Goal: Task Accomplishment & Management: Manage account settings

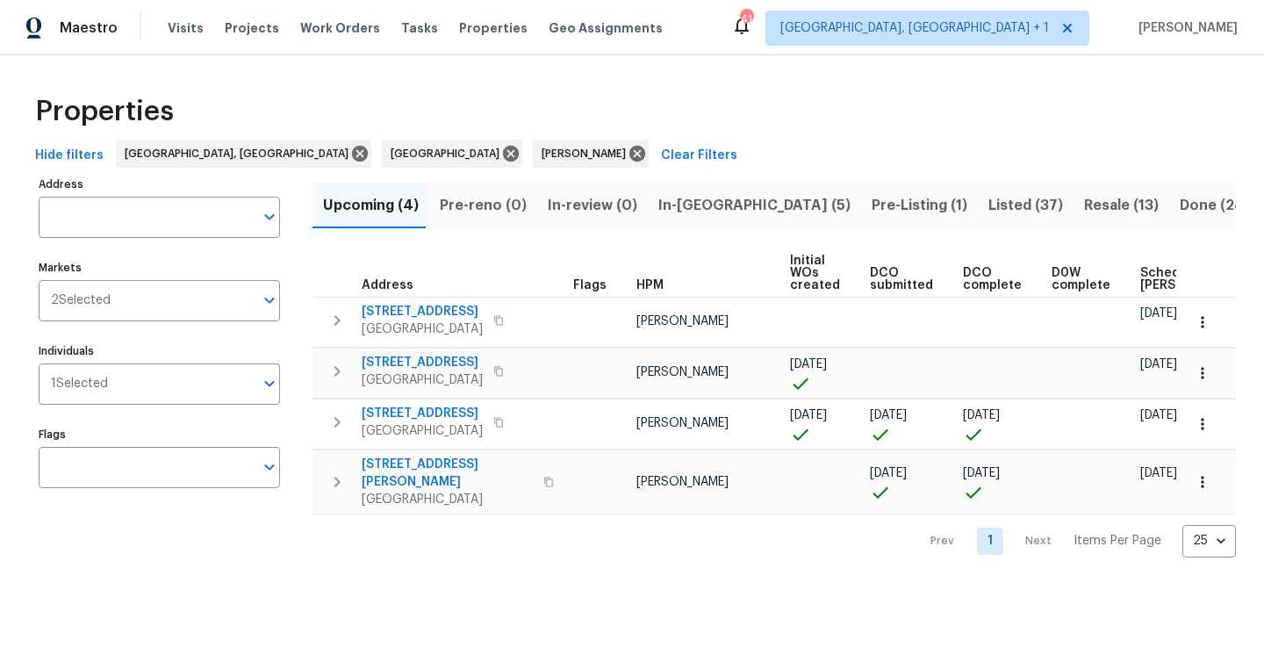
click at [872, 205] on span "Pre-Listing (1)" at bounding box center [920, 205] width 96 height 25
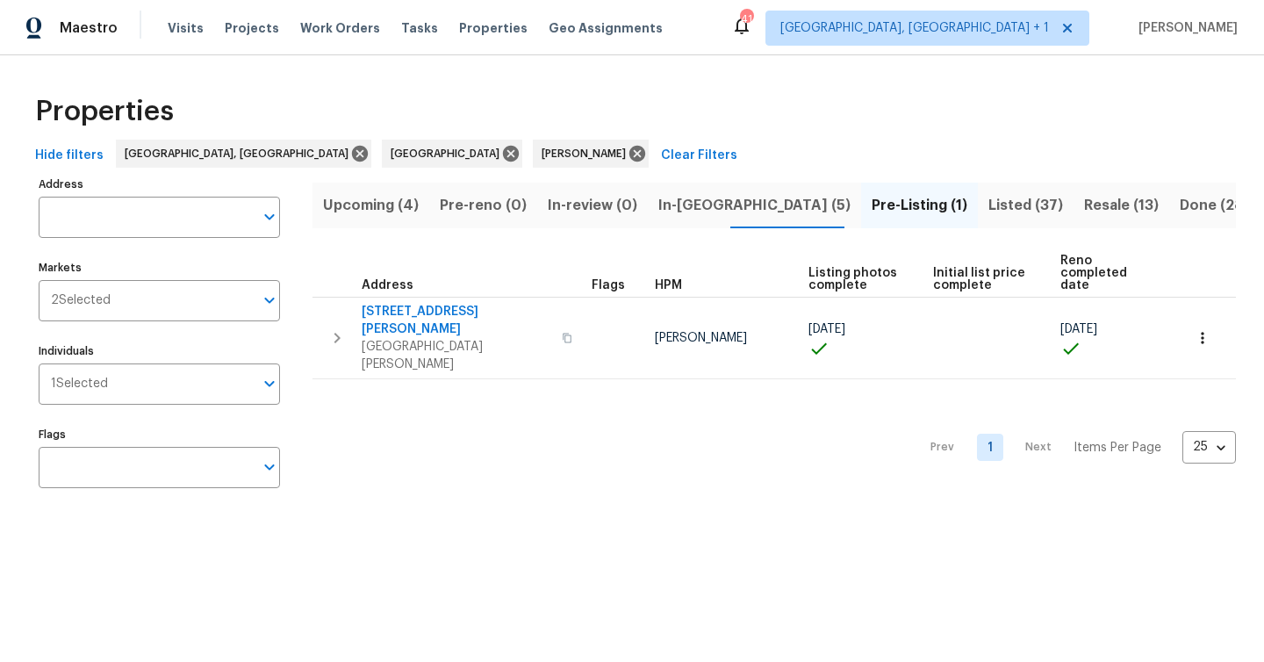
click at [988, 204] on span "Listed (37)" at bounding box center [1025, 205] width 75 height 25
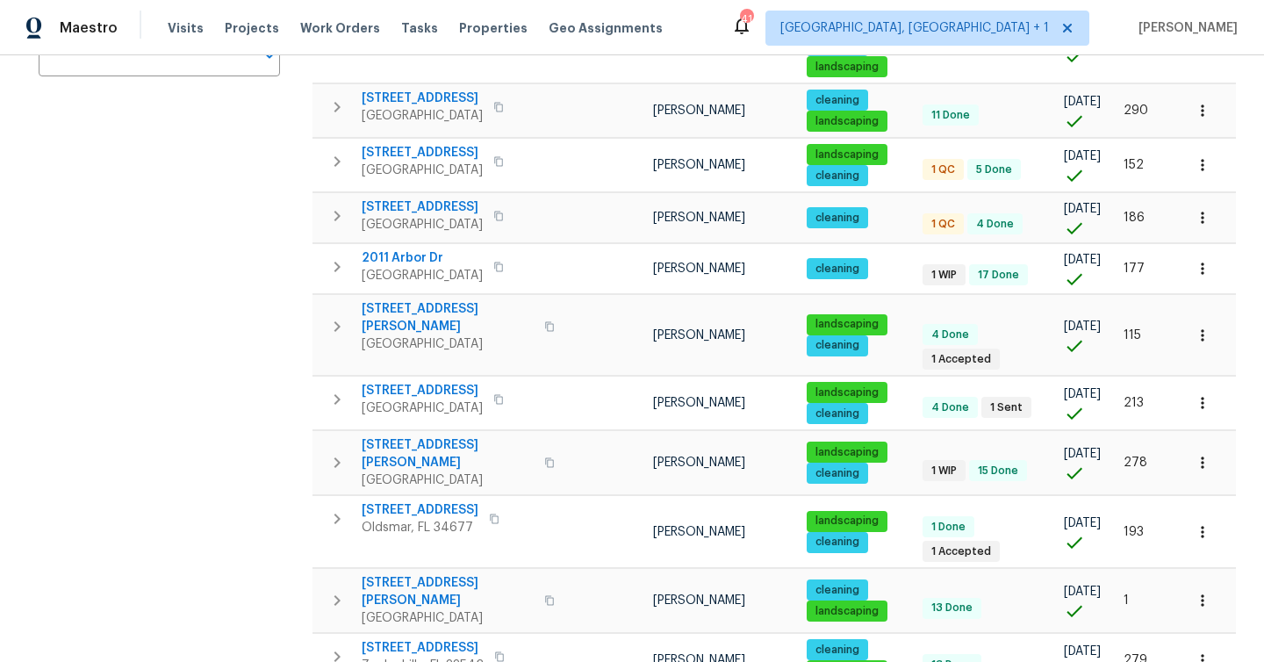
scroll to position [452, 0]
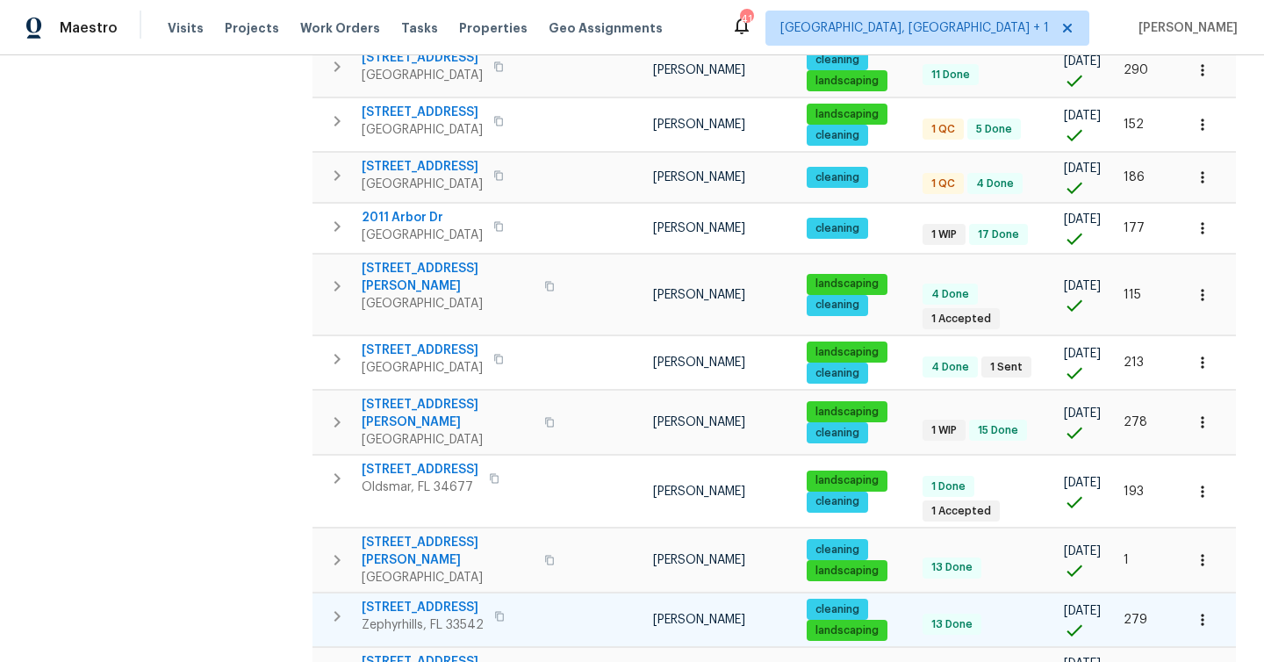
click at [443, 616] on span "Zephyrhills, FL 33542" at bounding box center [423, 625] width 122 height 18
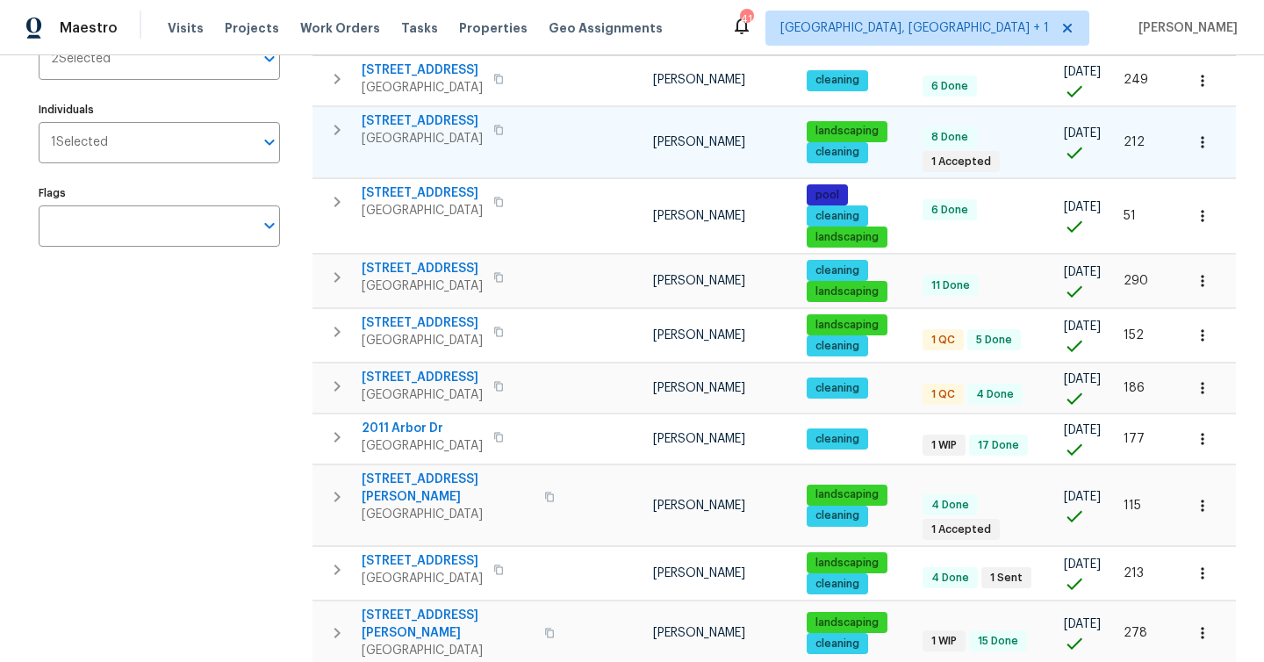
scroll to position [0, 0]
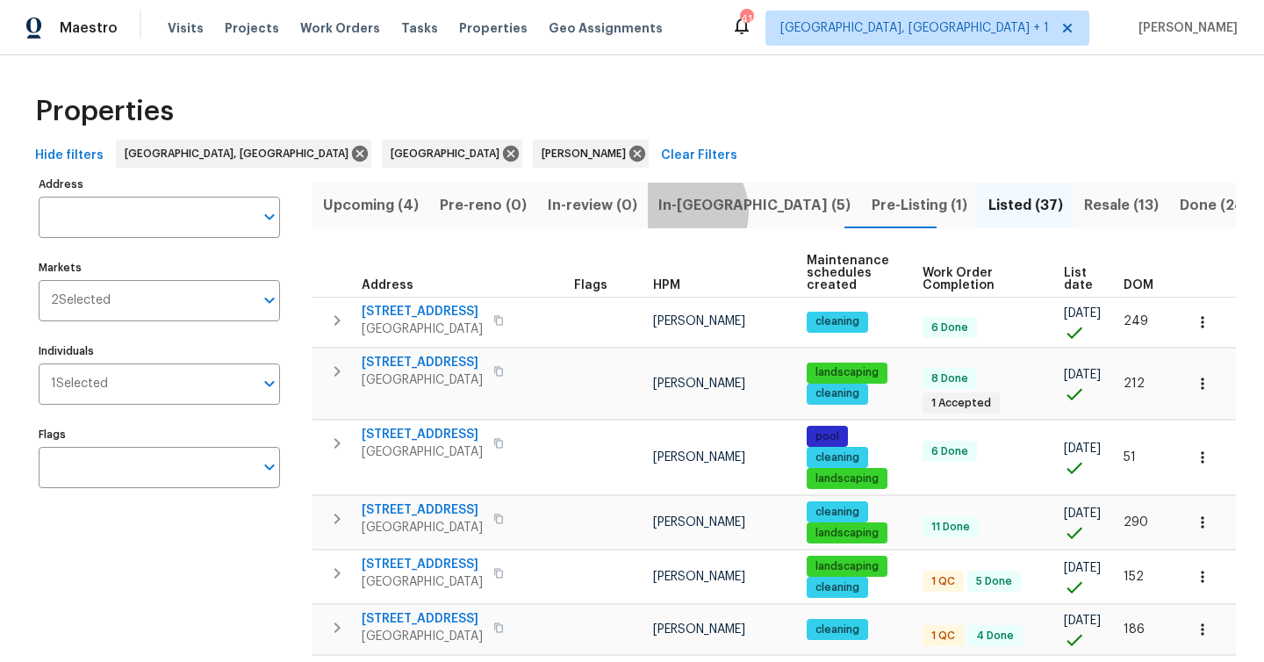
click at [669, 211] on span "In-reno (5)" at bounding box center [754, 205] width 192 height 25
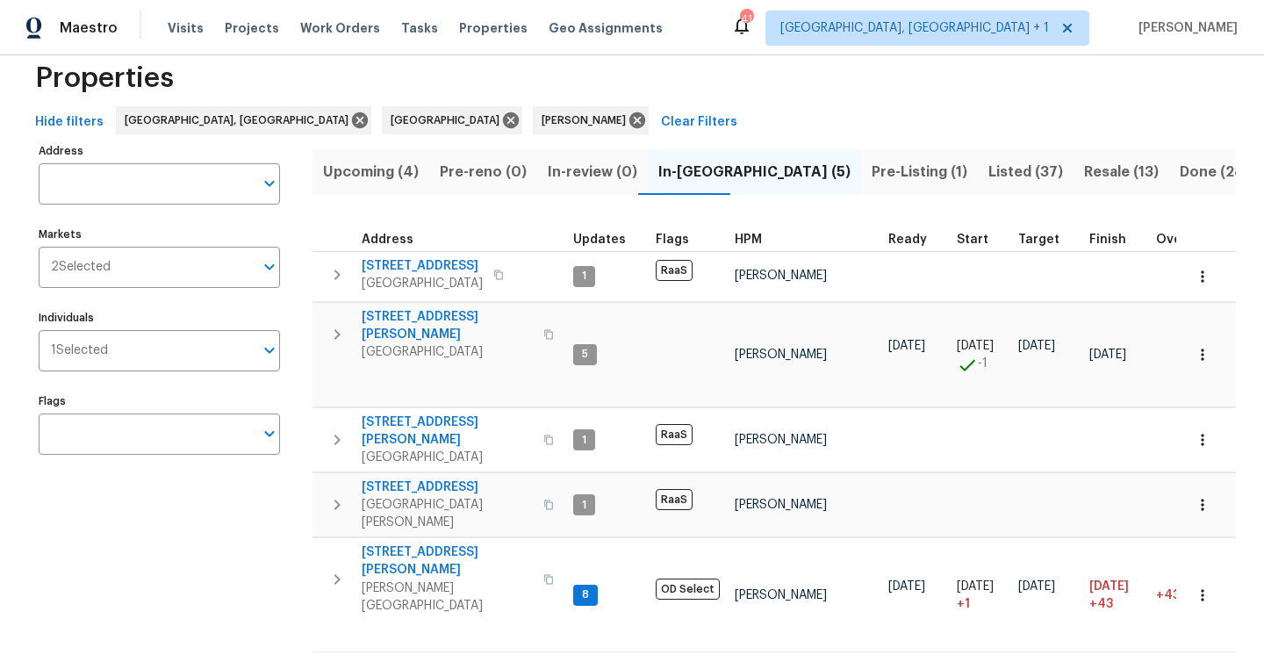
scroll to position [40, 0]
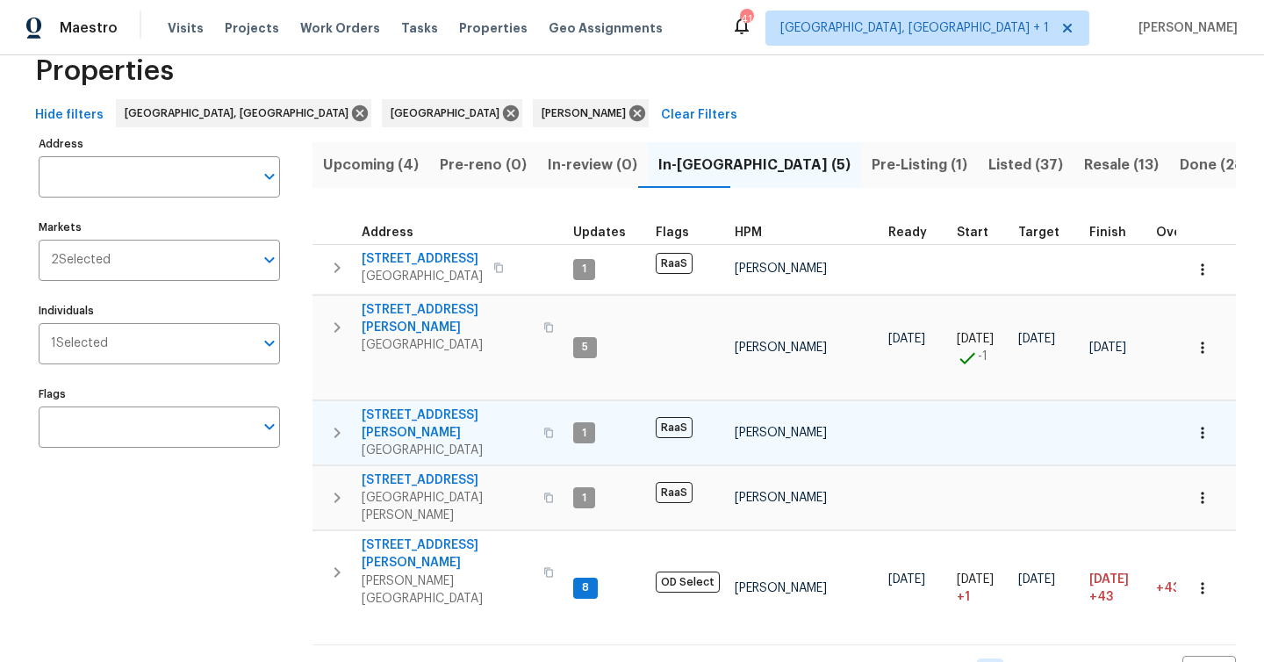
click at [448, 441] on span "Spring Hill, FL 34609" at bounding box center [447, 450] width 171 height 18
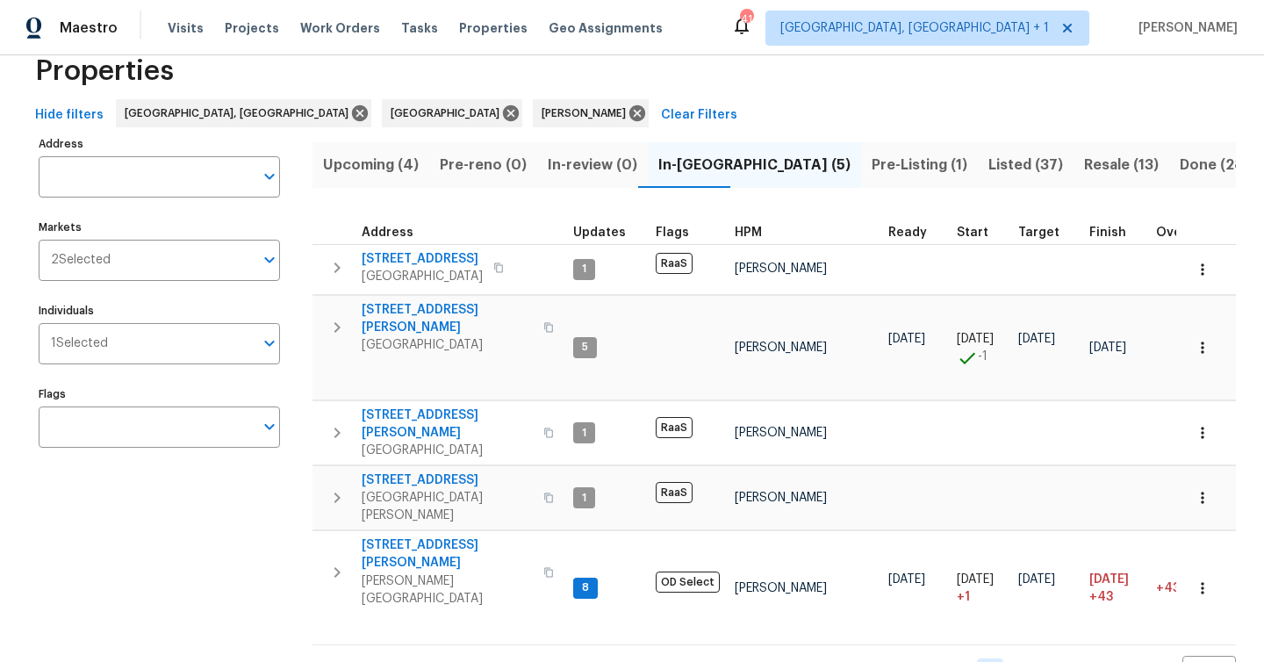
click at [397, 165] on span "Upcoming (4)" at bounding box center [371, 165] width 96 height 25
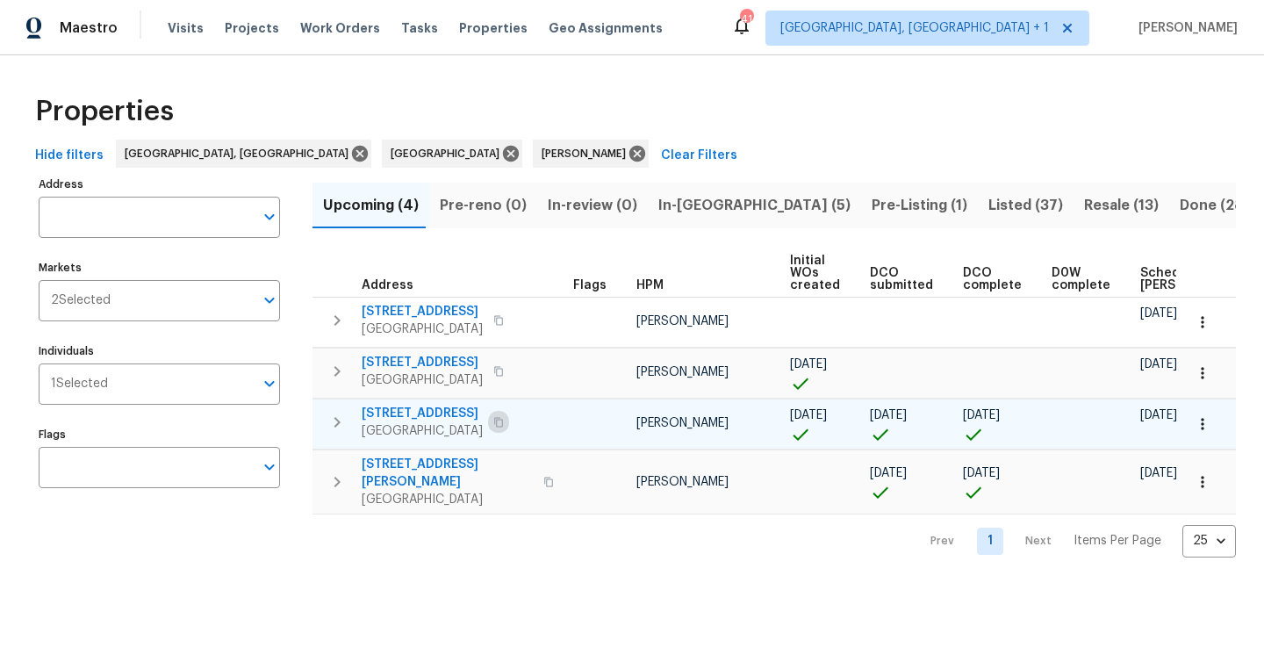
click at [503, 421] on icon "button" at bounding box center [498, 422] width 9 height 10
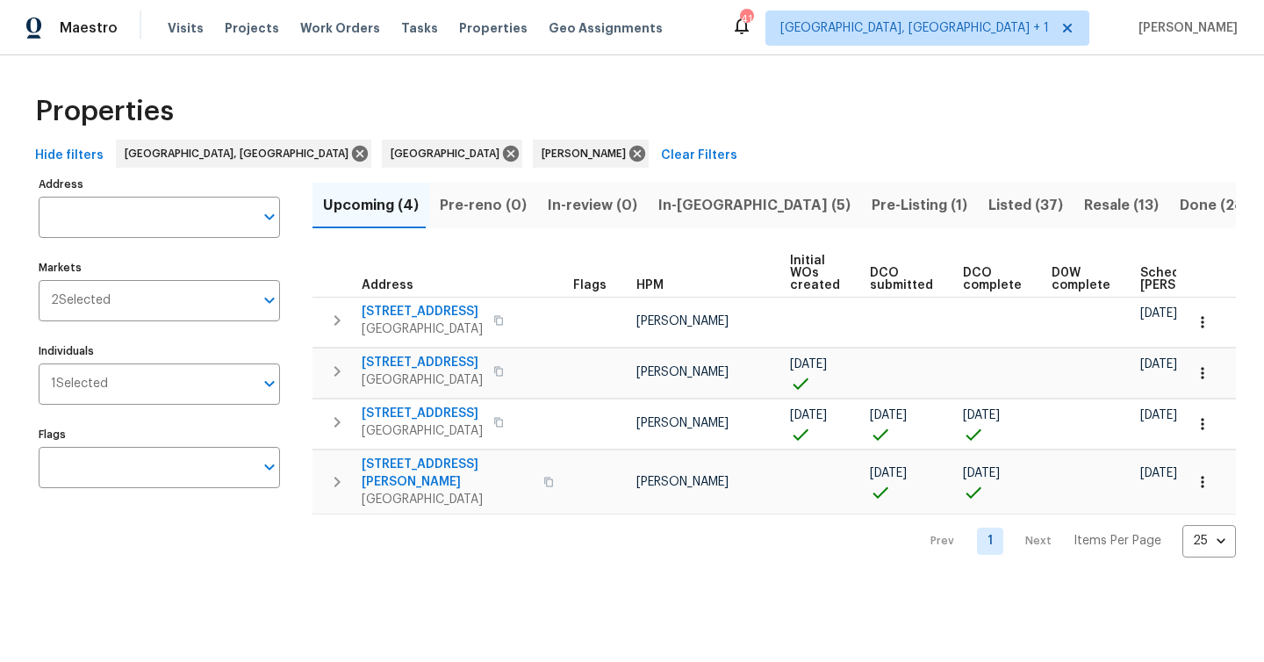
click at [683, 219] on button "In-reno (5)" at bounding box center [754, 206] width 213 height 46
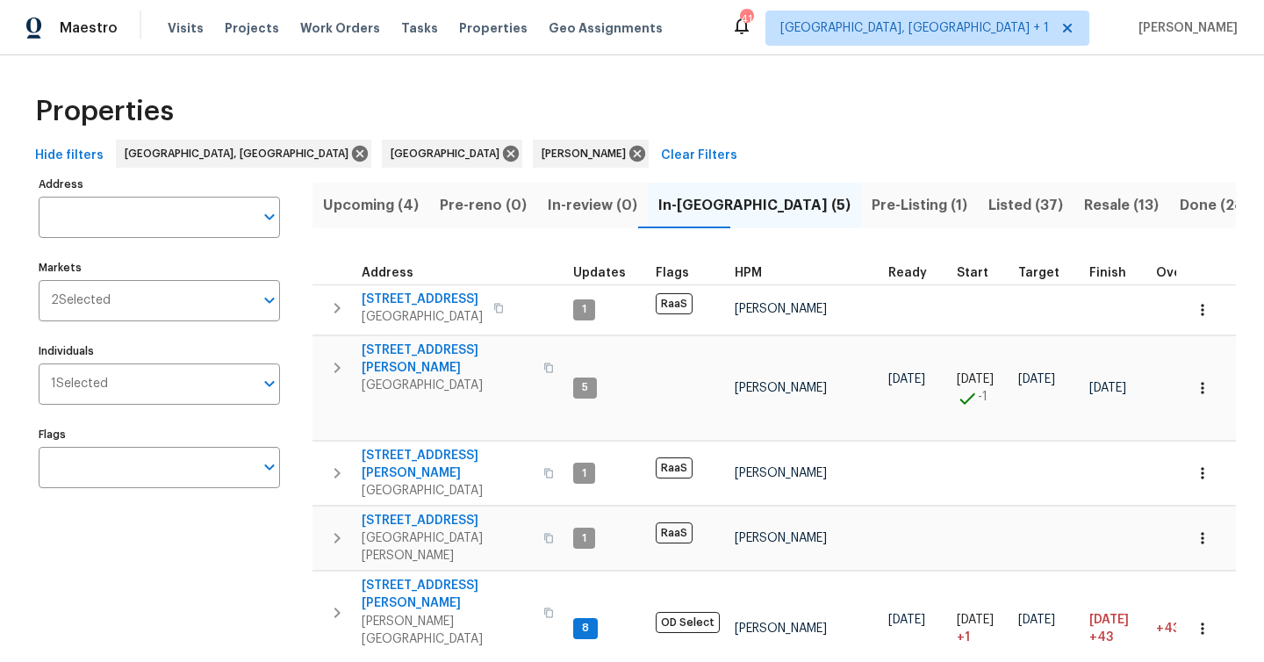
click at [393, 207] on span "Upcoming (4)" at bounding box center [371, 205] width 96 height 25
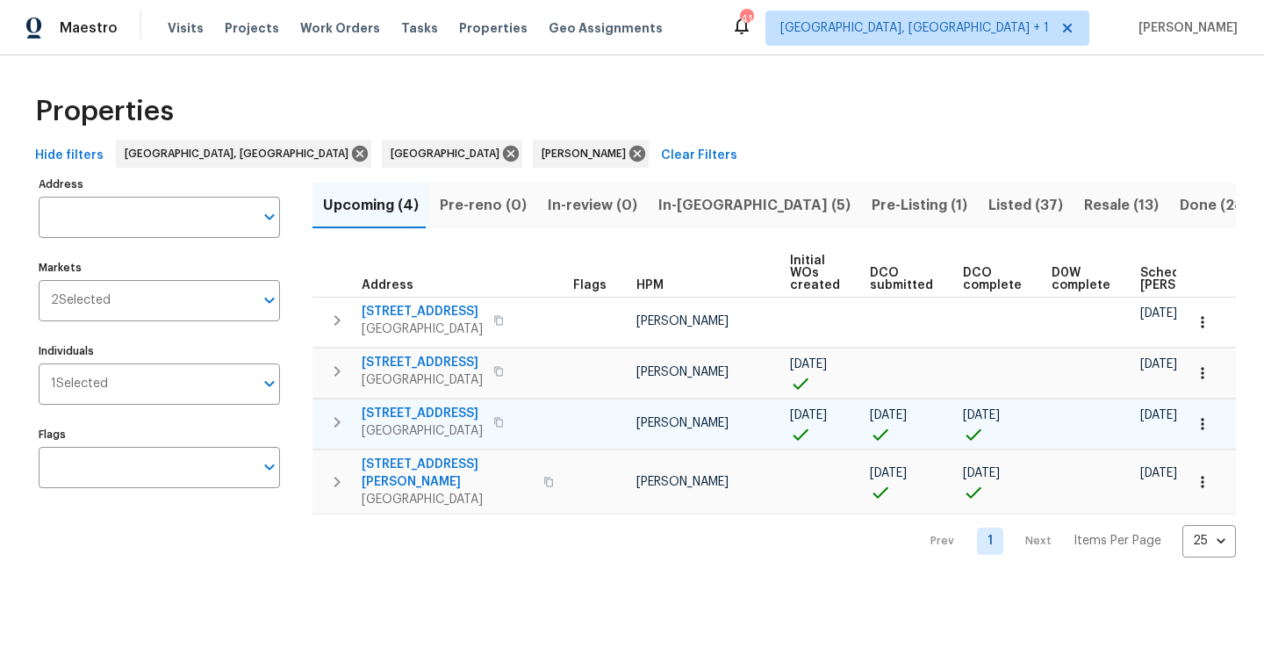
click at [1206, 427] on icon "button" at bounding box center [1203, 424] width 18 height 18
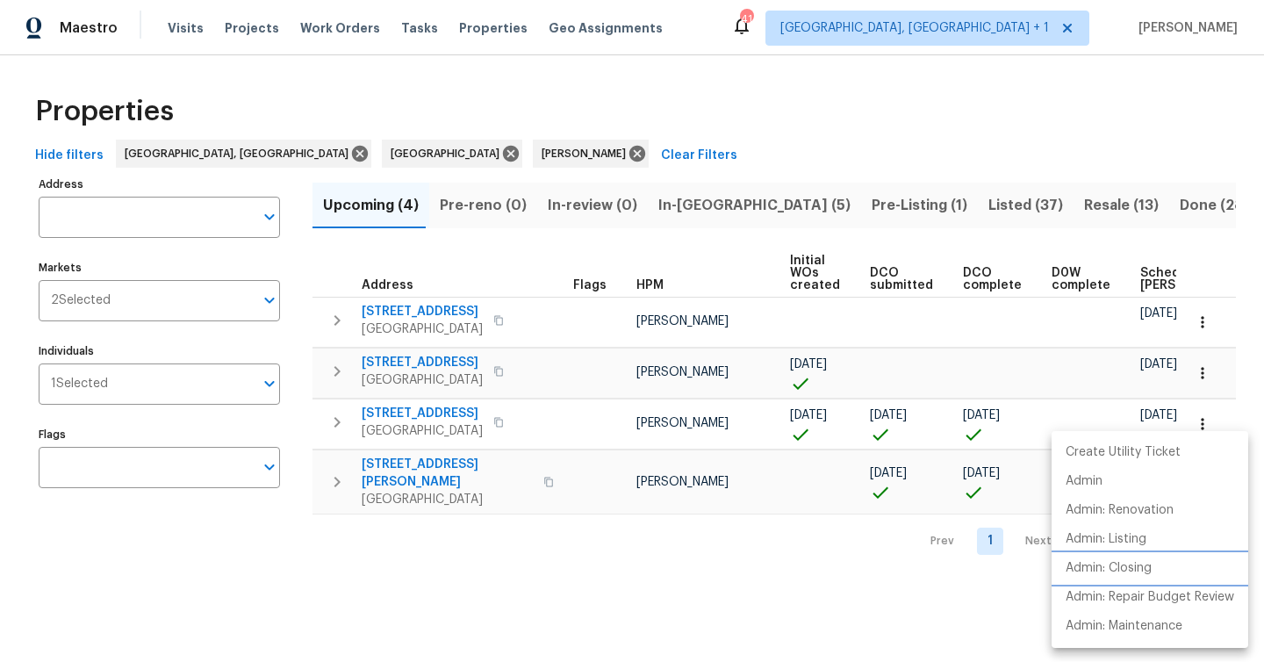
click at [1129, 574] on p "Admin: Closing" at bounding box center [1108, 568] width 86 height 18
click at [448, 422] on div at bounding box center [632, 331] width 1264 height 662
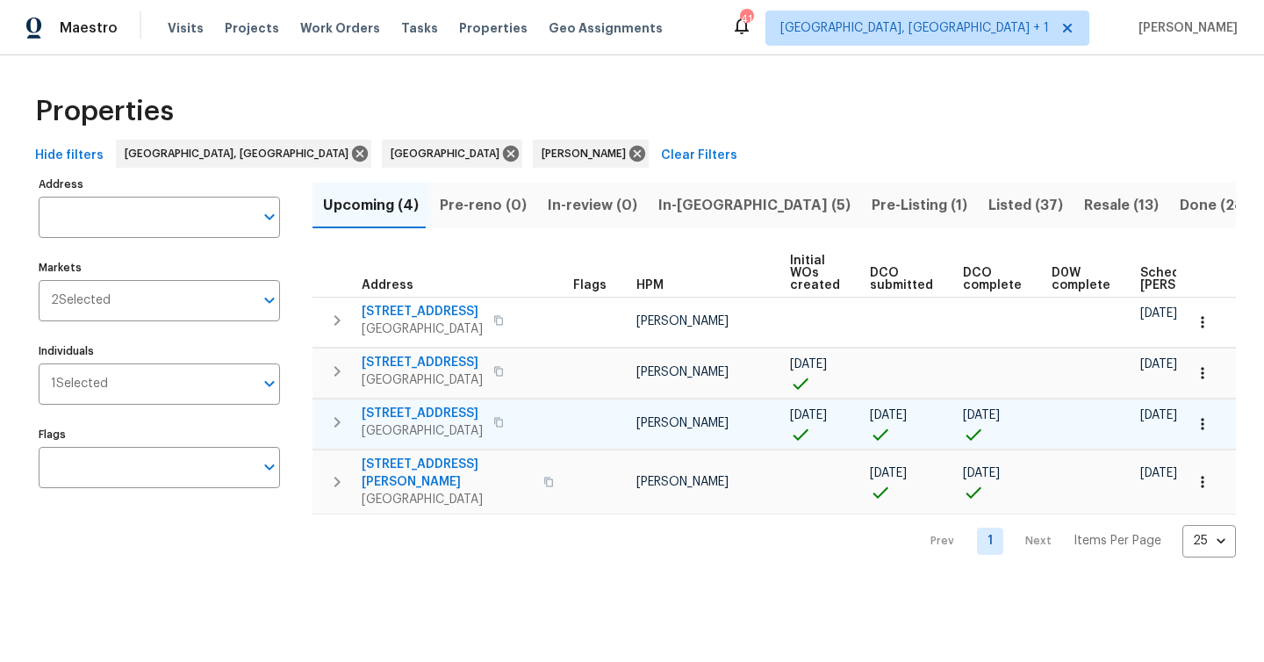
click at [414, 413] on span "7019 10th St S" at bounding box center [422, 414] width 121 height 18
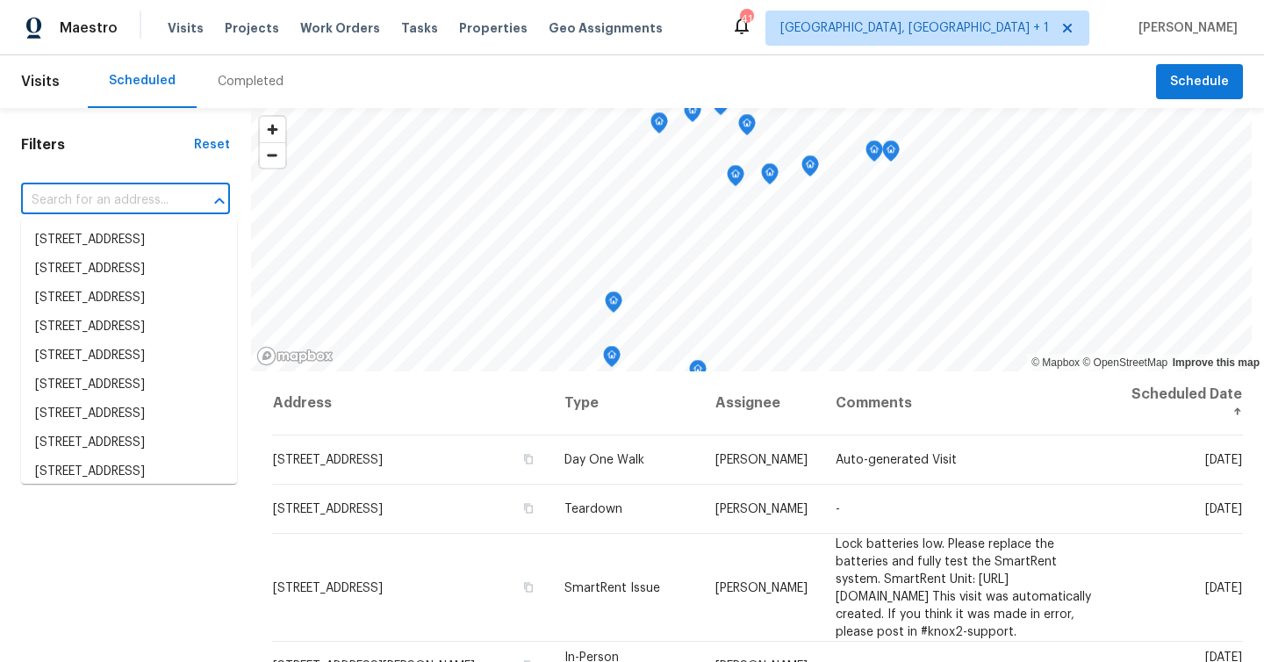
click at [148, 206] on input "text" at bounding box center [101, 200] width 160 height 27
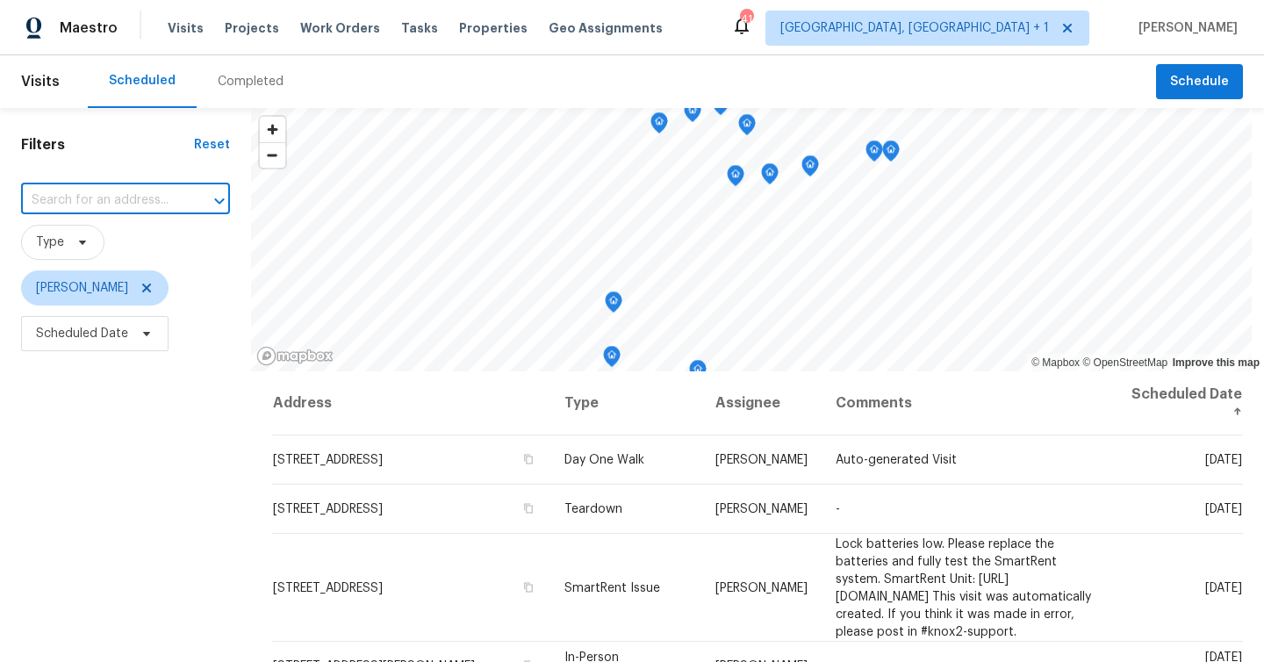
paste input "[STREET_ADDRESS]"
type input "[STREET_ADDRESS]"
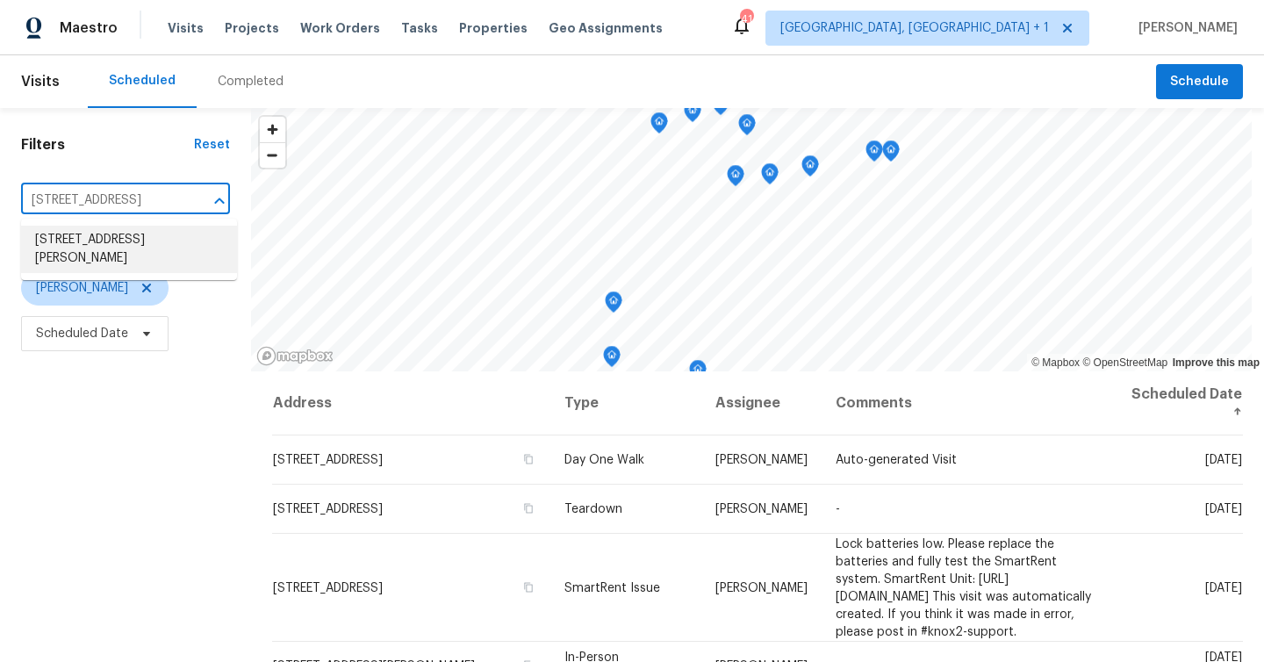
click at [154, 257] on li "4233 Las Vegas Dr, New Port Richey, FL 34653" at bounding box center [129, 249] width 216 height 47
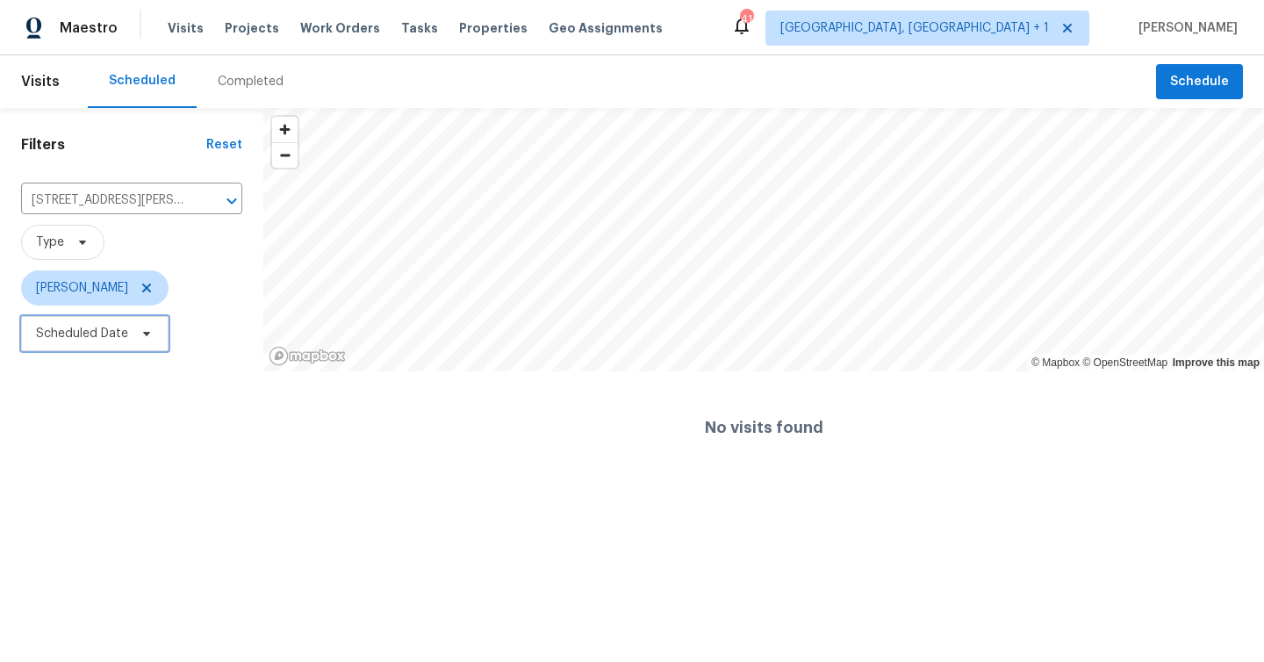
click at [122, 345] on span "Scheduled Date" at bounding box center [94, 333] width 147 height 35
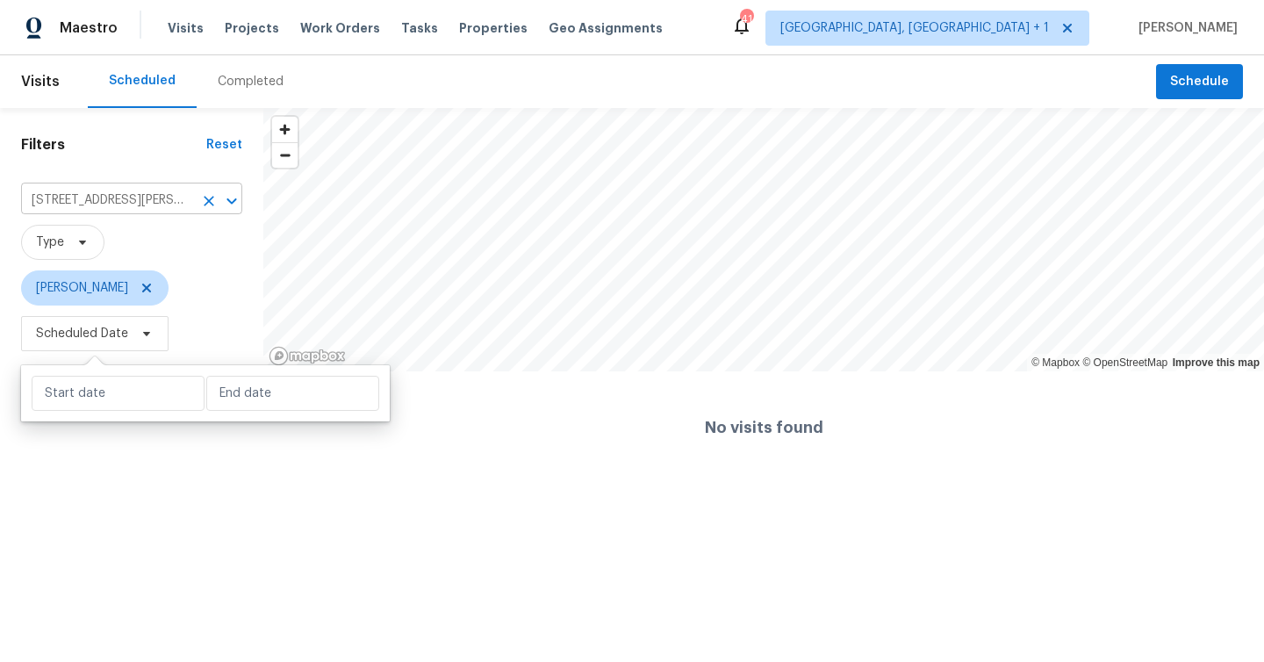
click at [208, 199] on icon "Clear" at bounding box center [209, 201] width 11 height 11
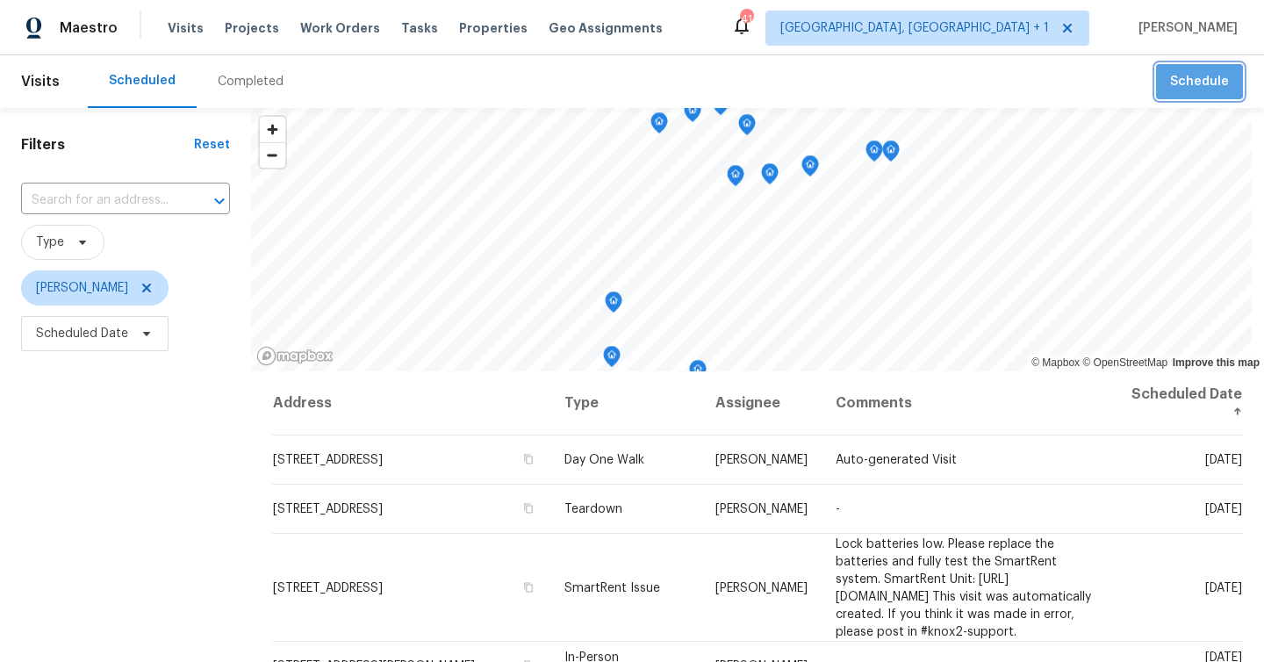
click at [1202, 69] on button "Schedule" at bounding box center [1199, 82] width 87 height 36
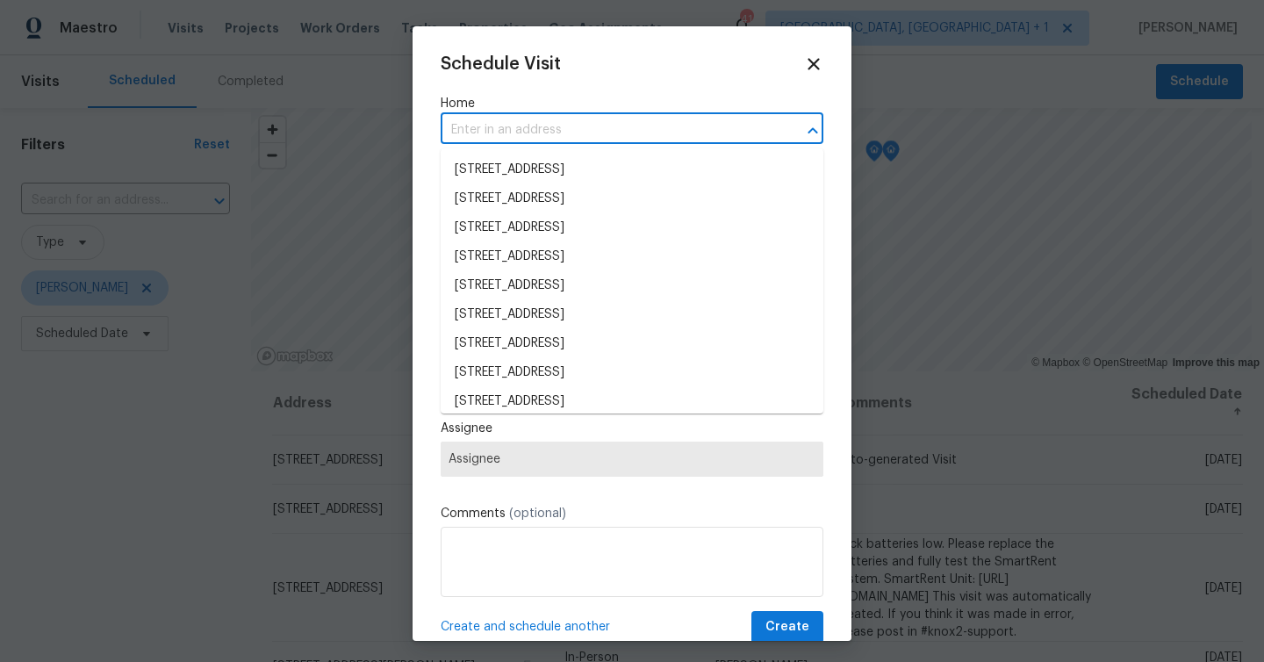
paste input "4233 Las Vegas Dr"
type input "4233 Las Vegas Dr"
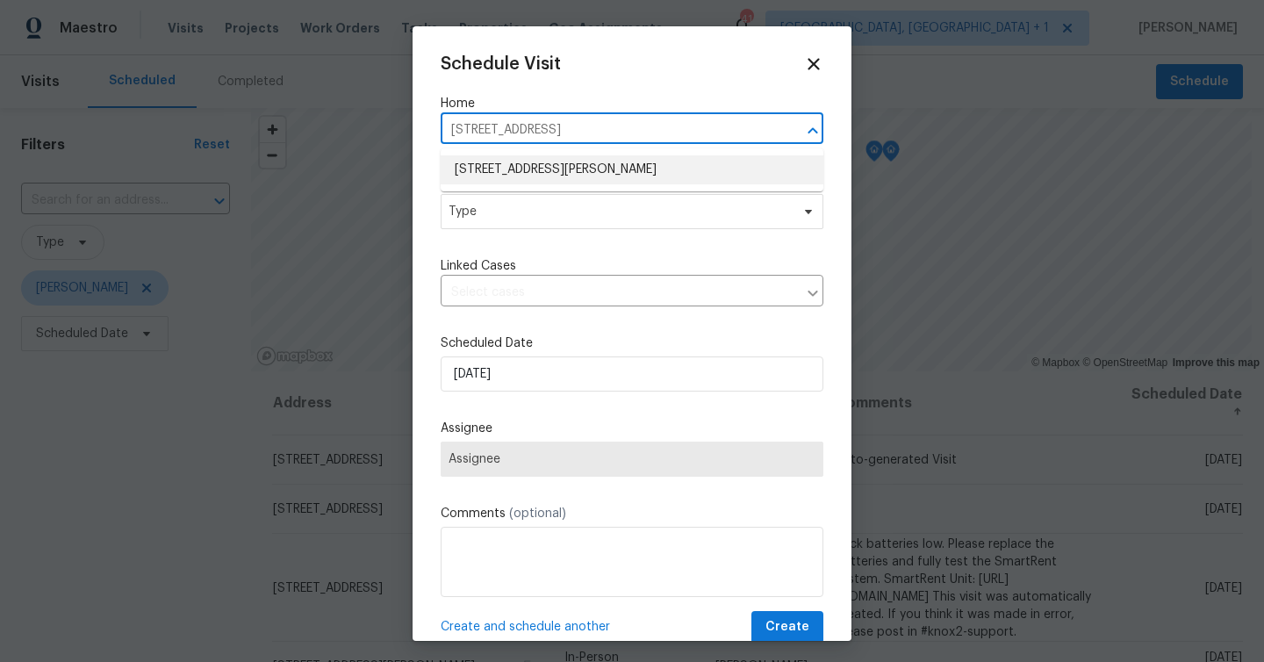
click at [551, 169] on li "4233 Las Vegas Dr, New Port Richey, FL 34653" at bounding box center [632, 169] width 383 height 29
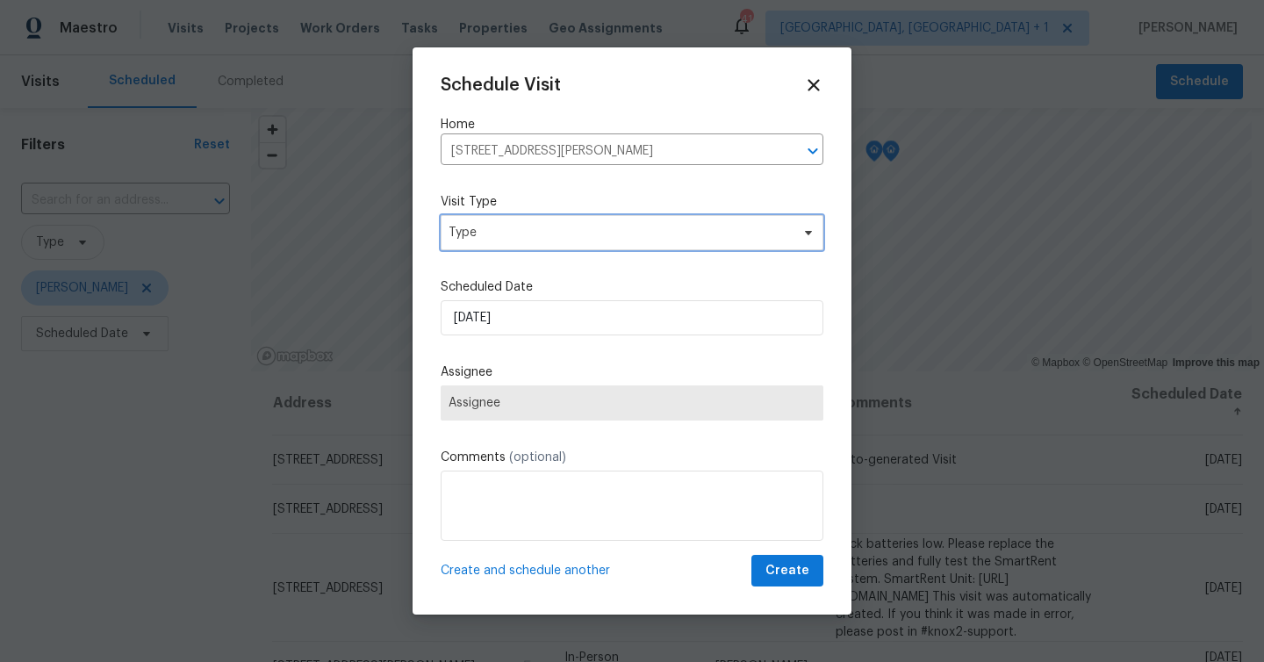
click at [536, 229] on div "Schedule Visit Home 4233 Las Vegas Dr, New Port Richey, FL 34653 ​ Visit Type T…" at bounding box center [632, 331] width 383 height 512
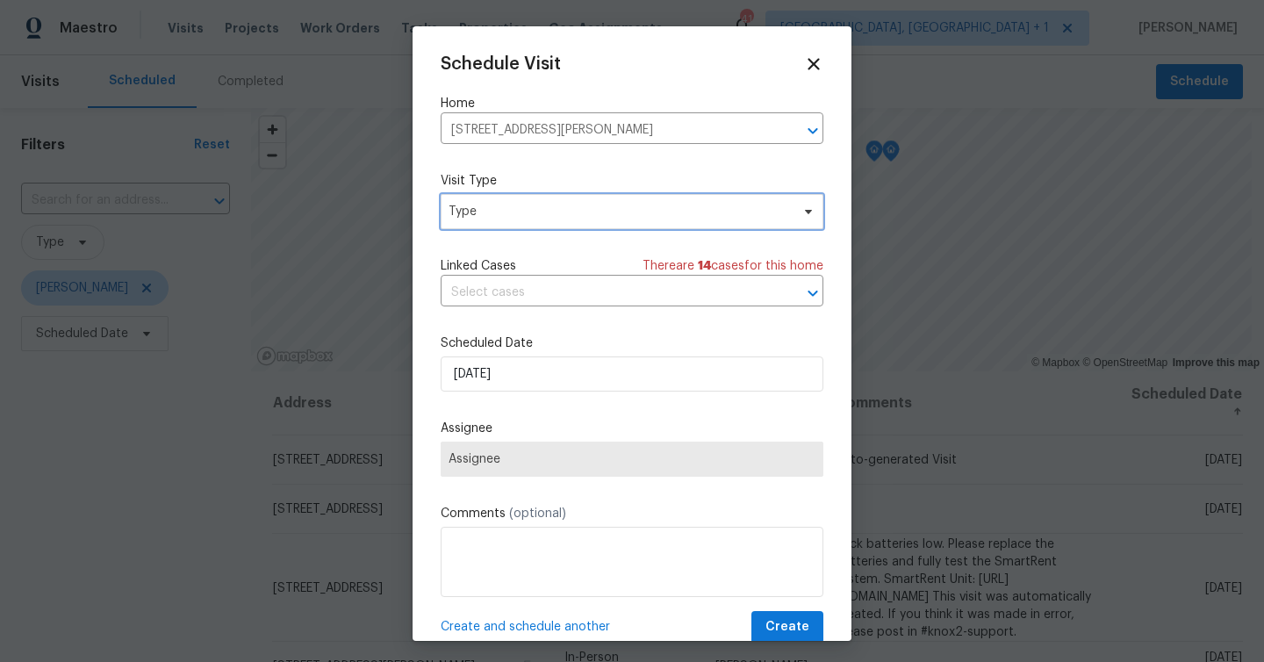
click at [536, 215] on span "Type" at bounding box center [618, 212] width 341 height 18
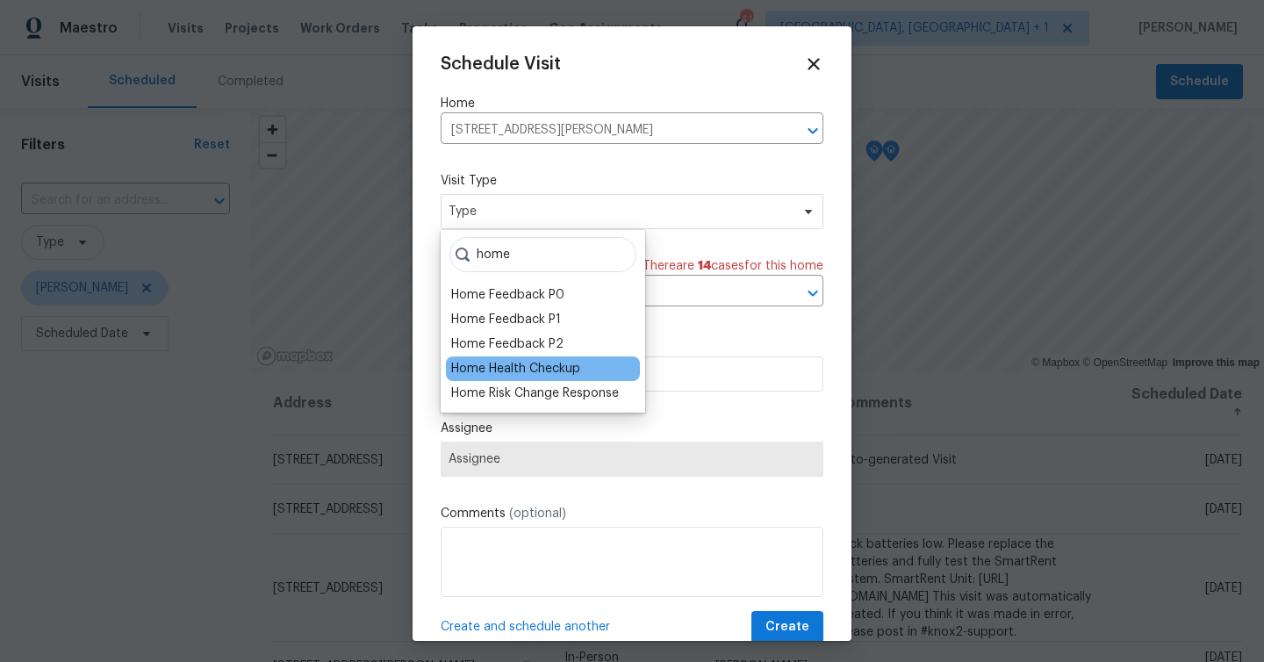
type input "home"
click at [512, 361] on div "Home Health Checkup" at bounding box center [515, 369] width 129 height 18
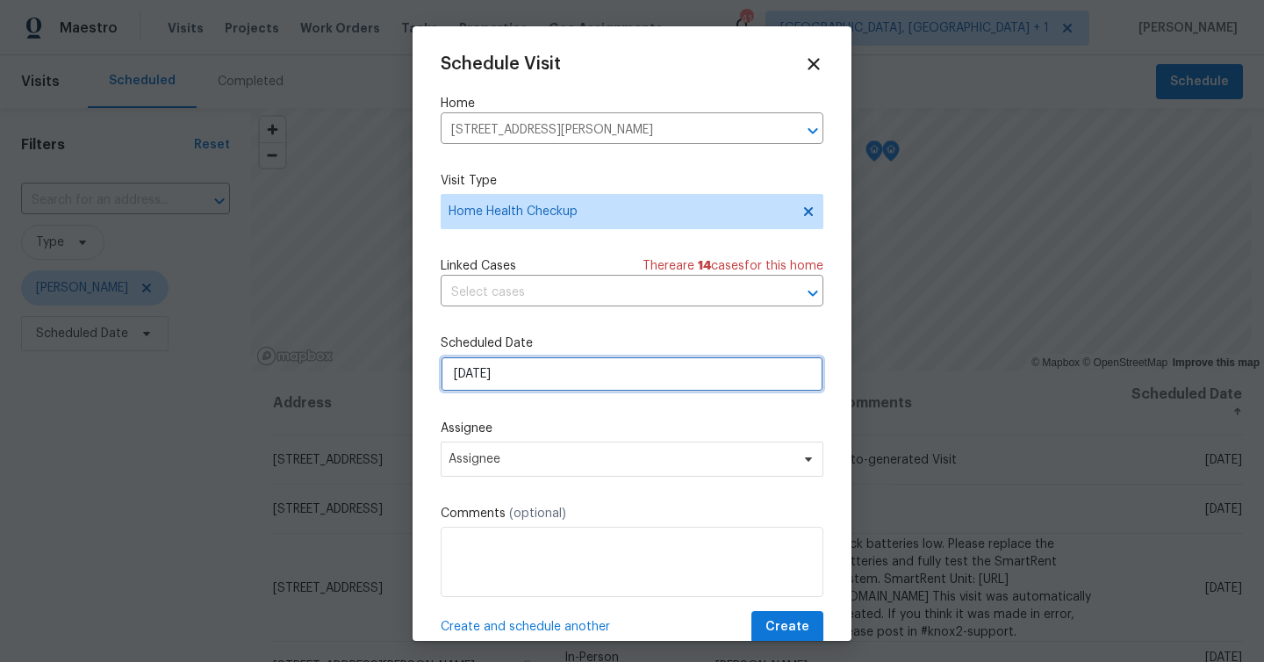
click at [515, 383] on input "9/14/2025" at bounding box center [632, 373] width 383 height 35
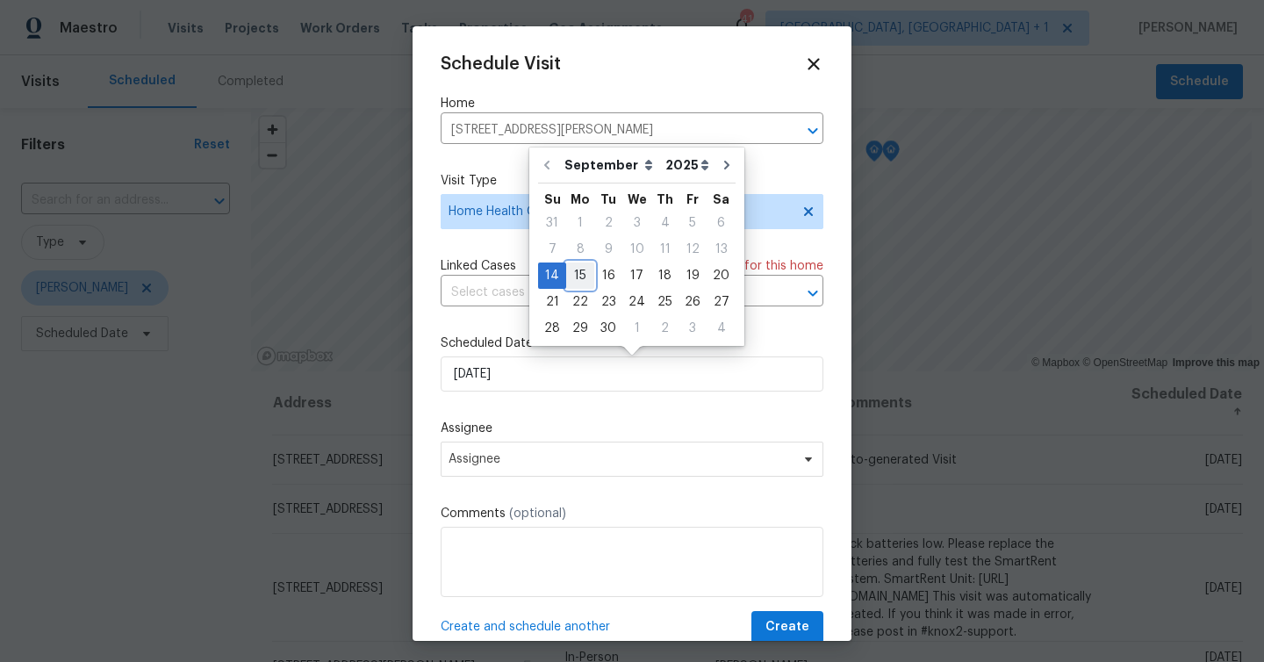
click at [585, 273] on div "15" at bounding box center [580, 275] width 28 height 25
type input "9/15/2025"
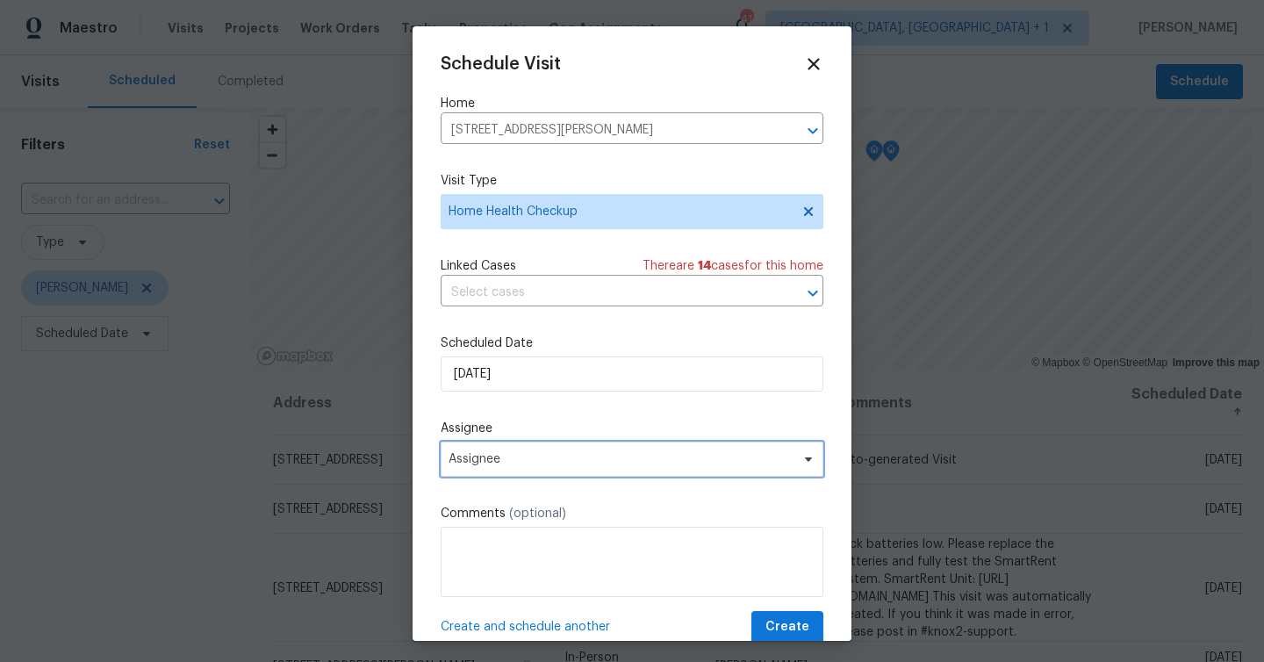
click at [567, 456] on span "Assignee" at bounding box center [620, 459] width 344 height 14
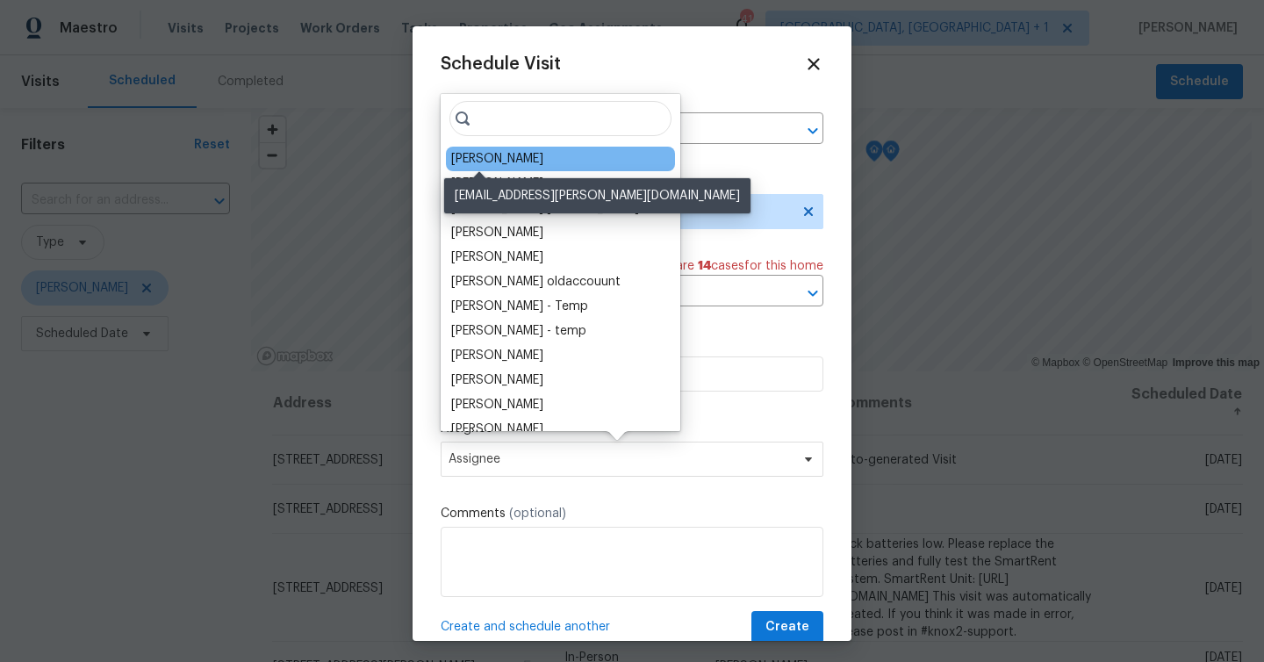
click at [461, 153] on div "[PERSON_NAME]" at bounding box center [497, 159] width 92 height 18
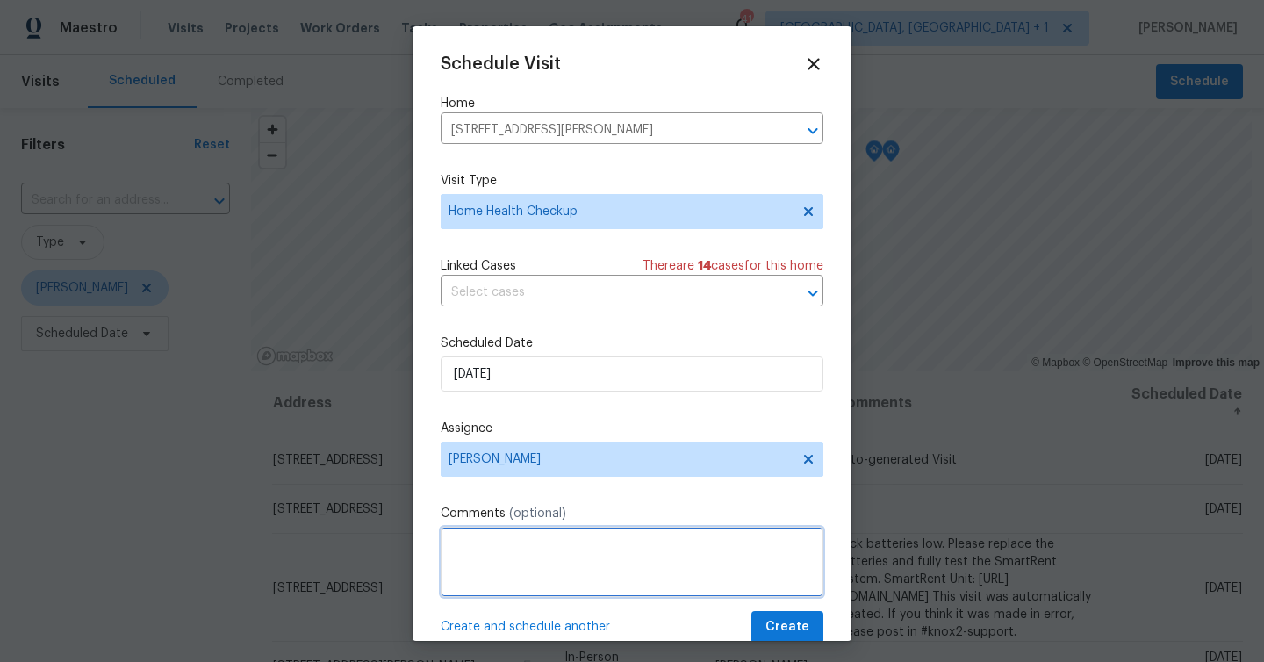
click at [528, 564] on textarea at bounding box center [632, 562] width 383 height 70
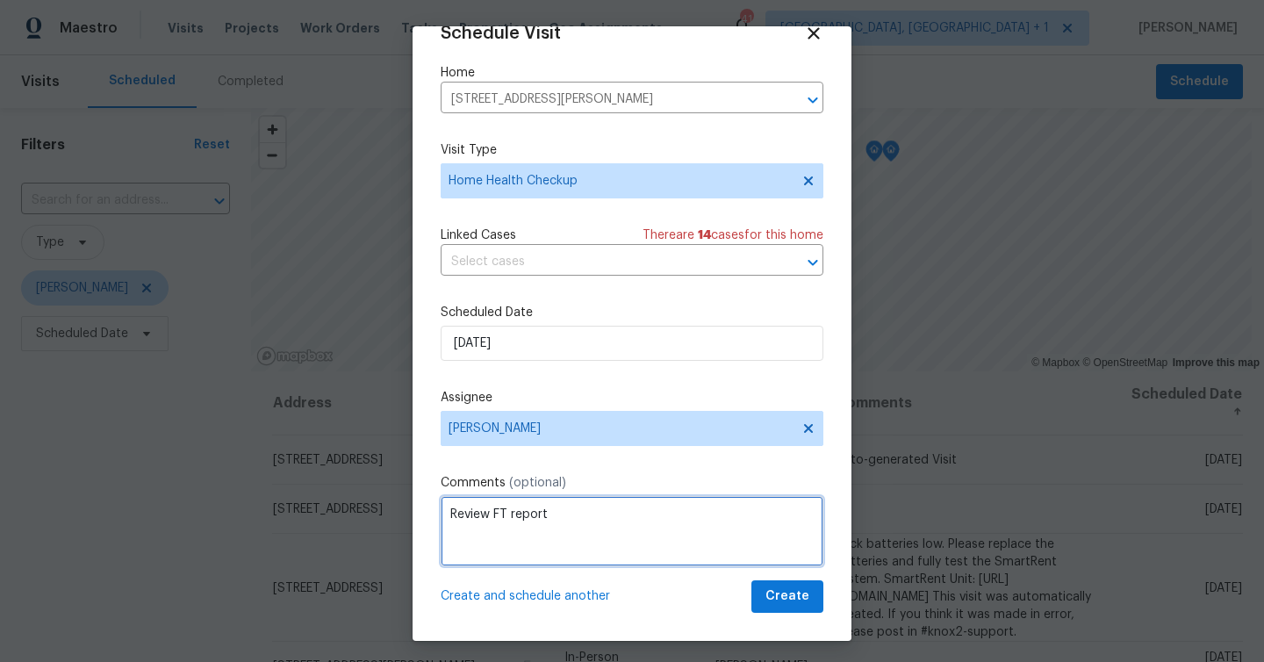
paste textarea "focus on sections 1.4 / 3.1 / 3.3 / 3.4 / 5.2 / 6.1 (pics 6.1.1 and 6.1.6) / 6.…"
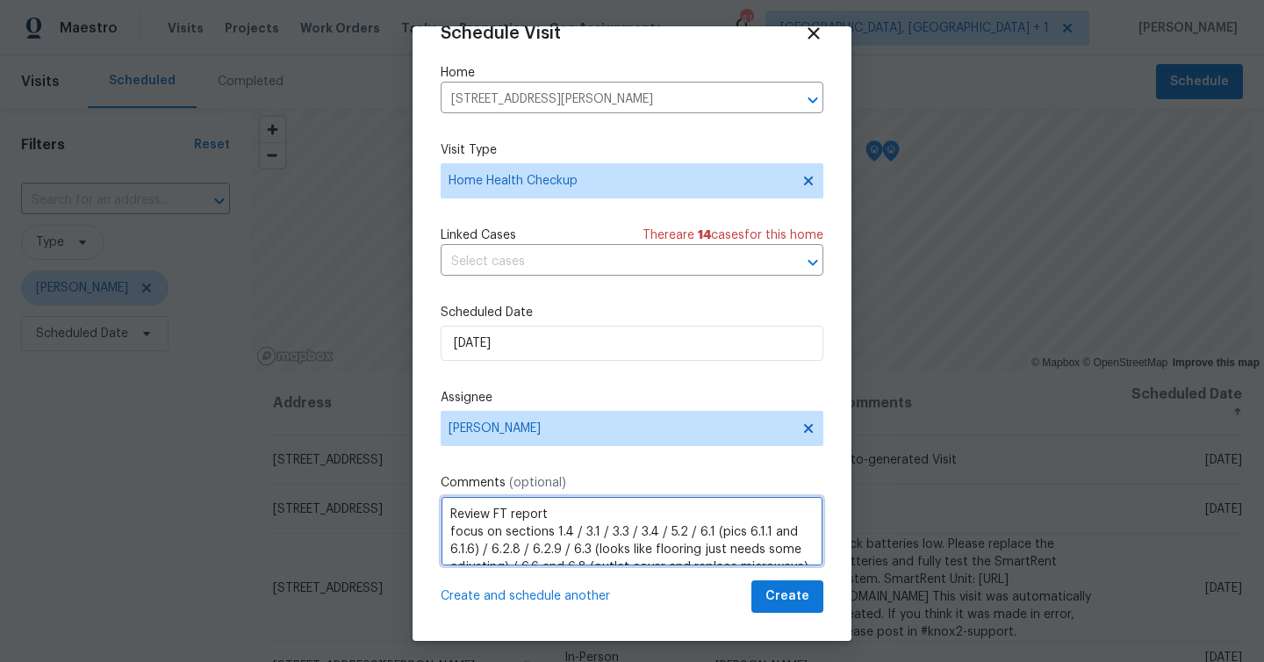
scroll to position [8, 0]
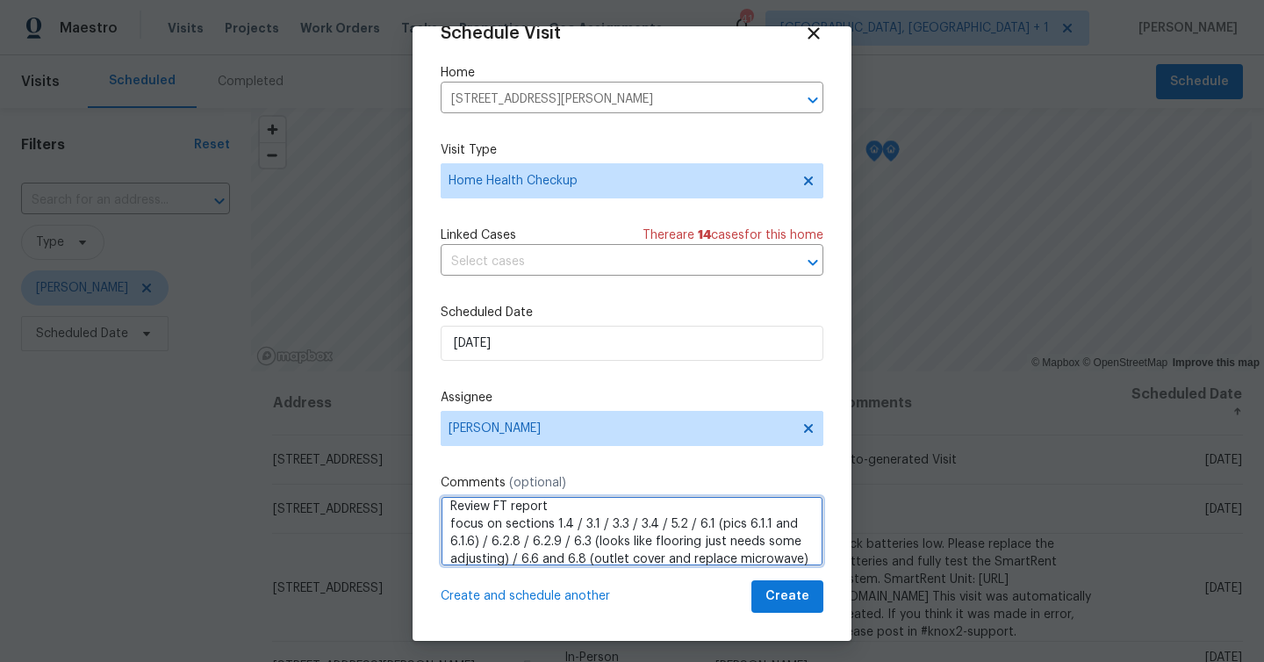
type textarea "Review FT report focus on sections 1.4 / 3.1 / 3.3 / 3.4 / 5.2 / 6.1 (pics 6.1.…"
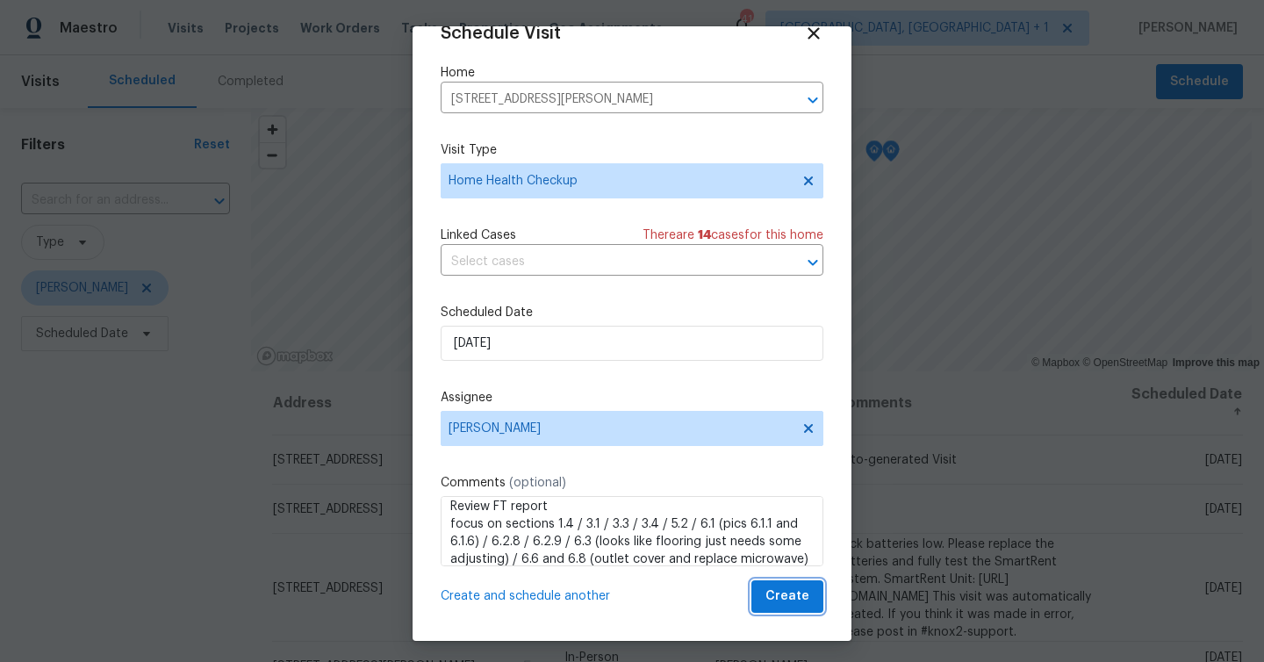
click at [795, 589] on span "Create" at bounding box center [787, 596] width 44 height 22
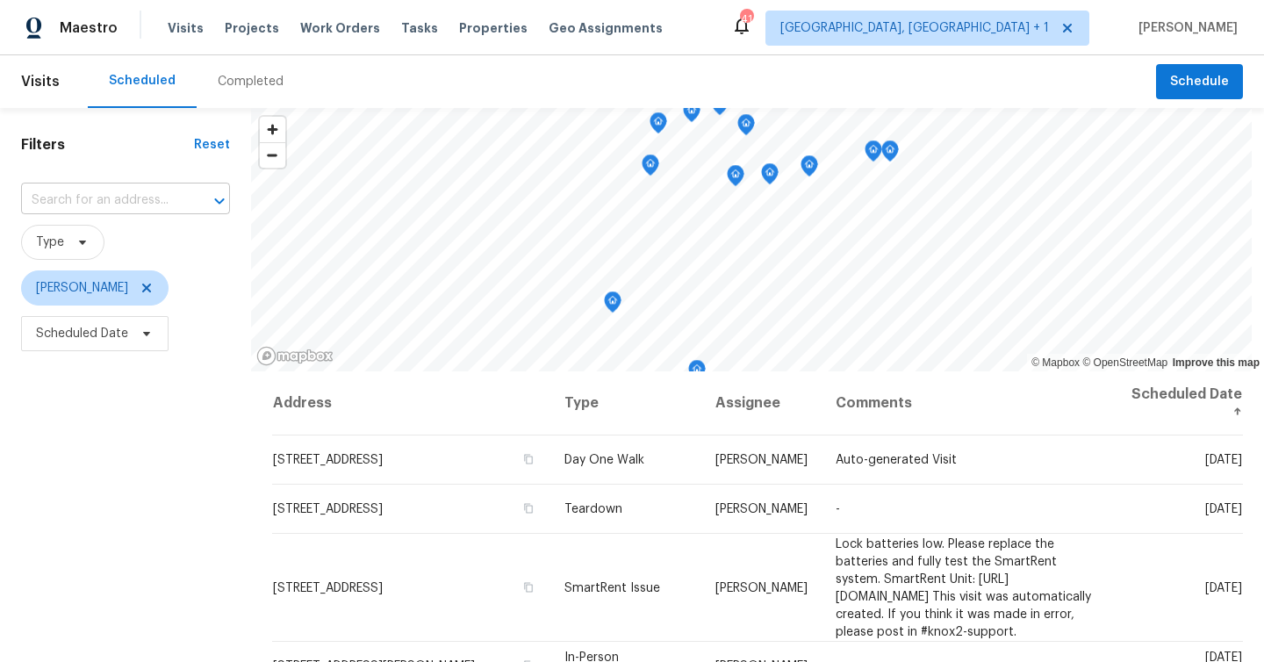
click at [68, 211] on input "text" at bounding box center [101, 200] width 160 height 27
click at [196, 621] on div "Filters Reset ​ Type Mat Smith Scheduled Date" at bounding box center [125, 504] width 251 height 793
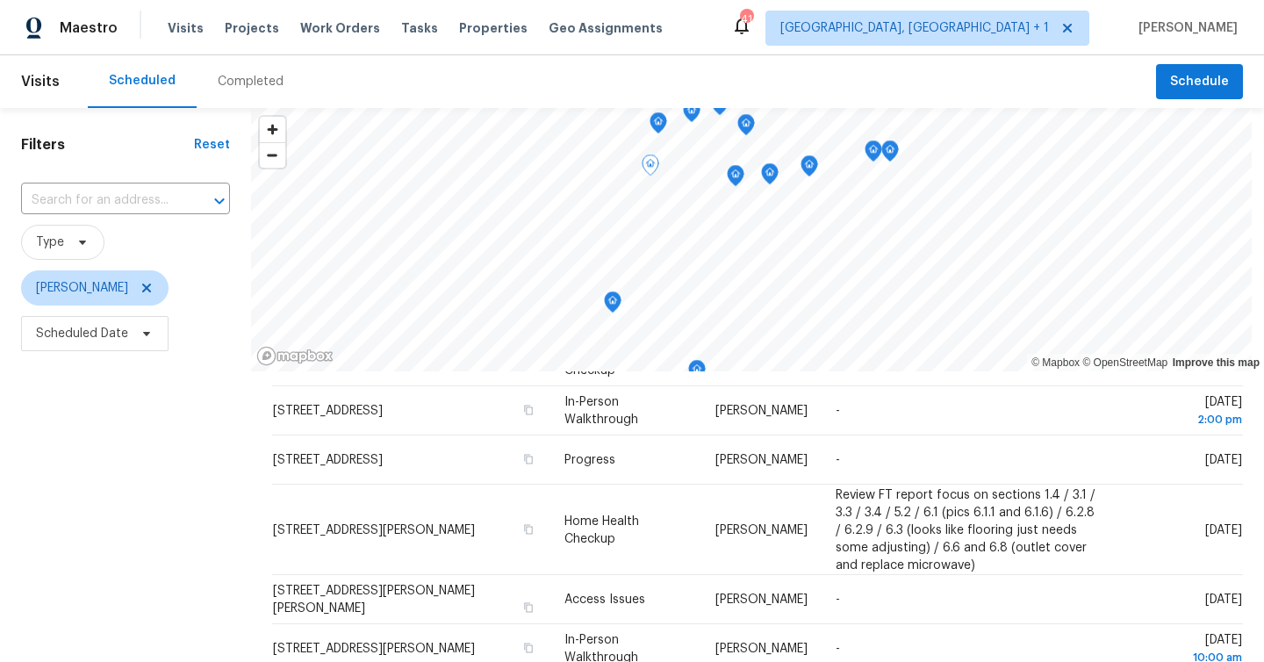
scroll to position [465, 0]
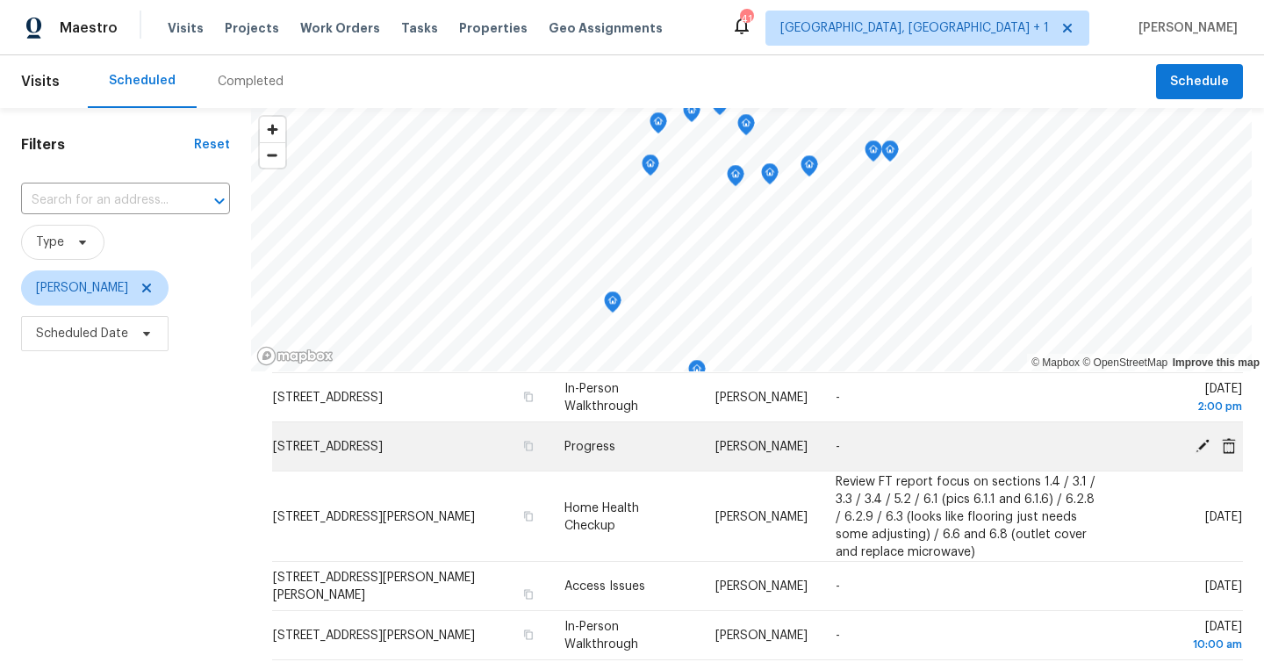
click at [1202, 453] on icon at bounding box center [1202, 445] width 16 height 16
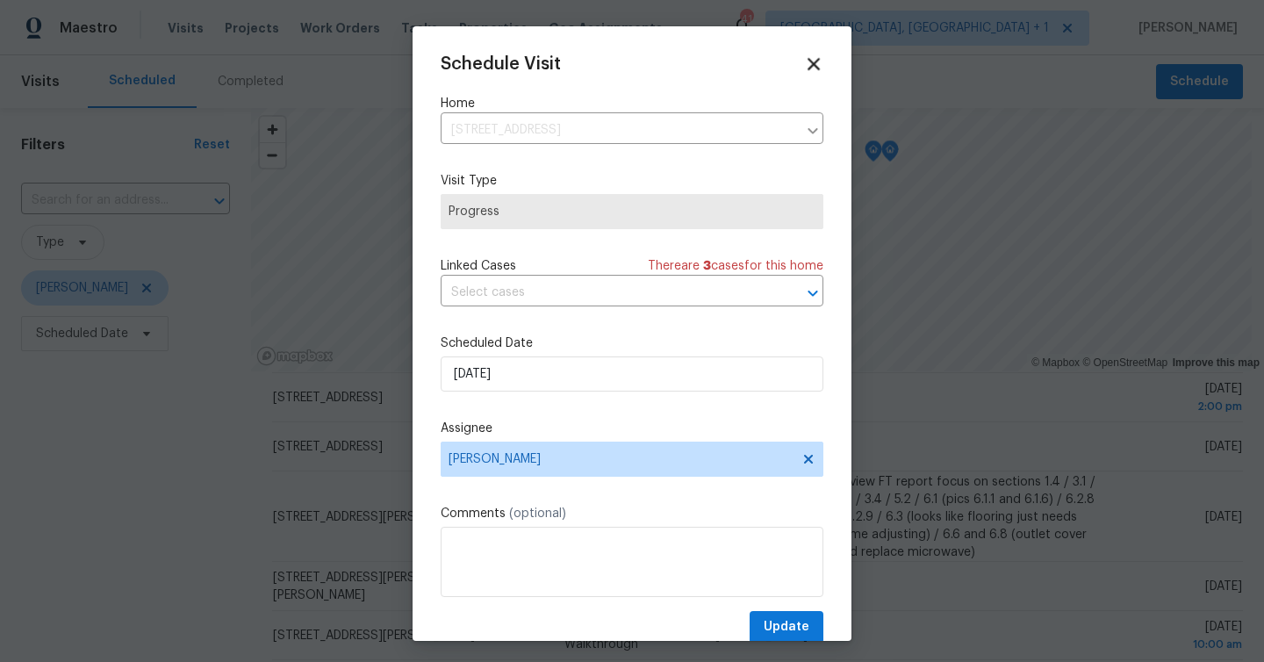
click at [814, 63] on icon at bounding box center [813, 64] width 12 height 12
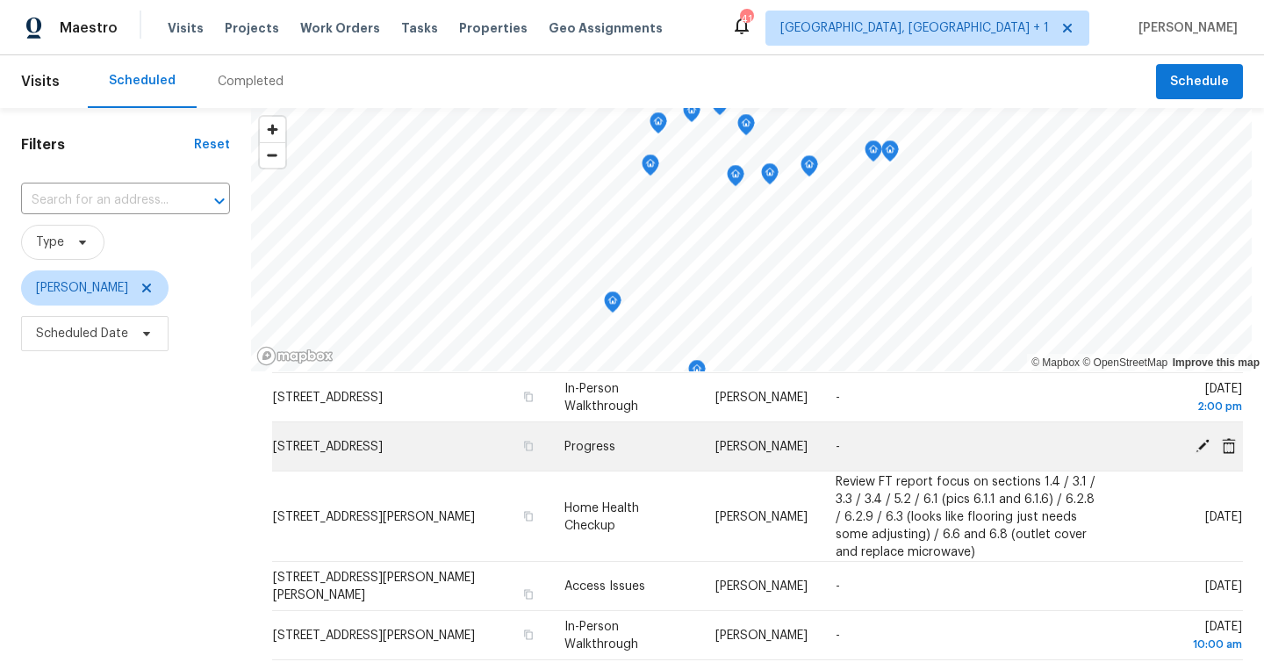
click at [1235, 453] on icon at bounding box center [1229, 445] width 14 height 16
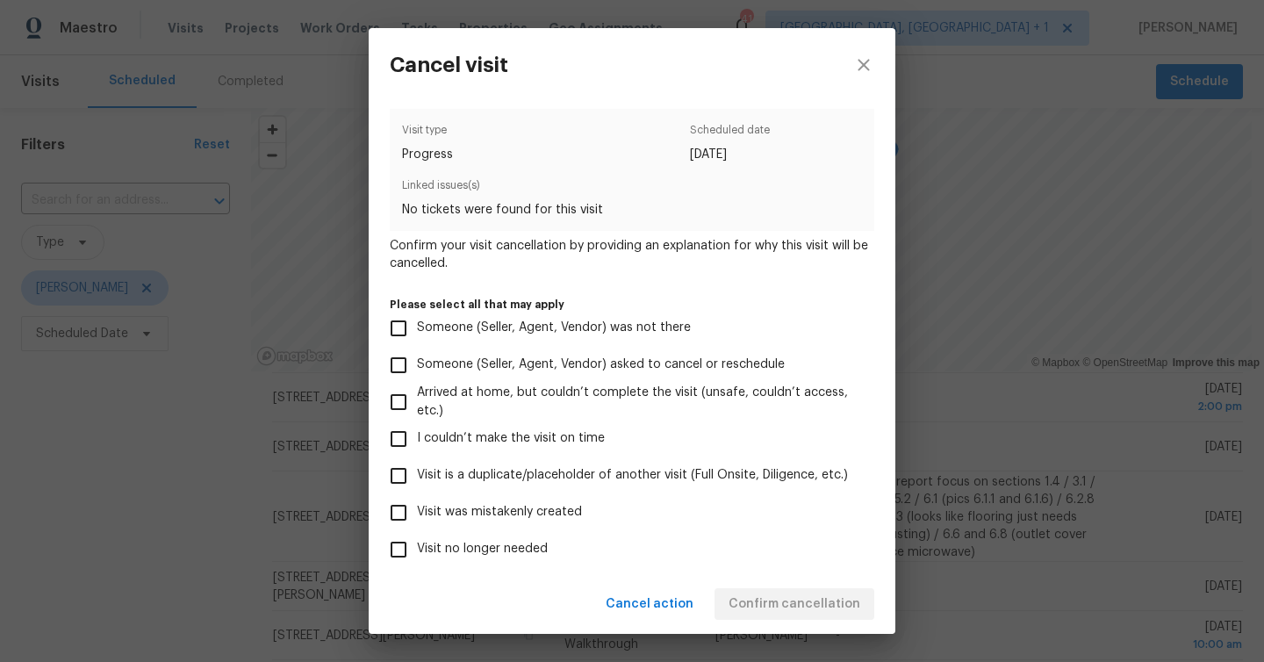
click at [511, 549] on span "Visit no longer needed" at bounding box center [482, 549] width 131 height 18
click at [417, 549] on input "Visit no longer needed" at bounding box center [398, 549] width 37 height 37
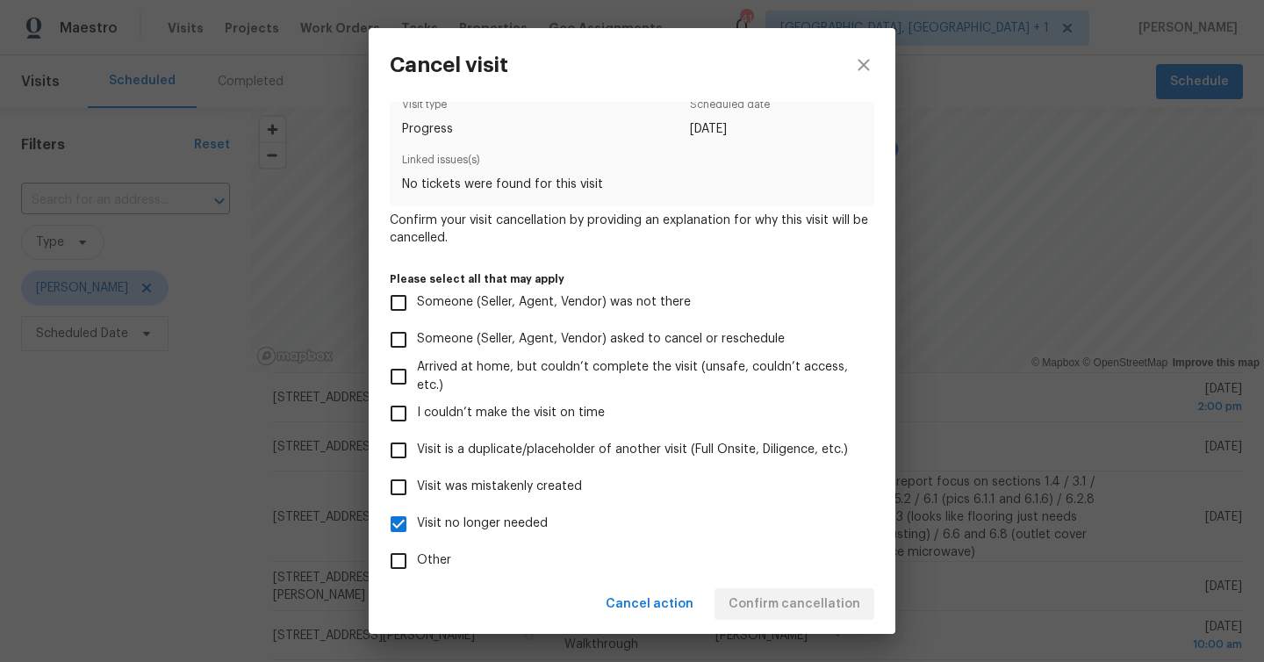
scroll to position [47, 0]
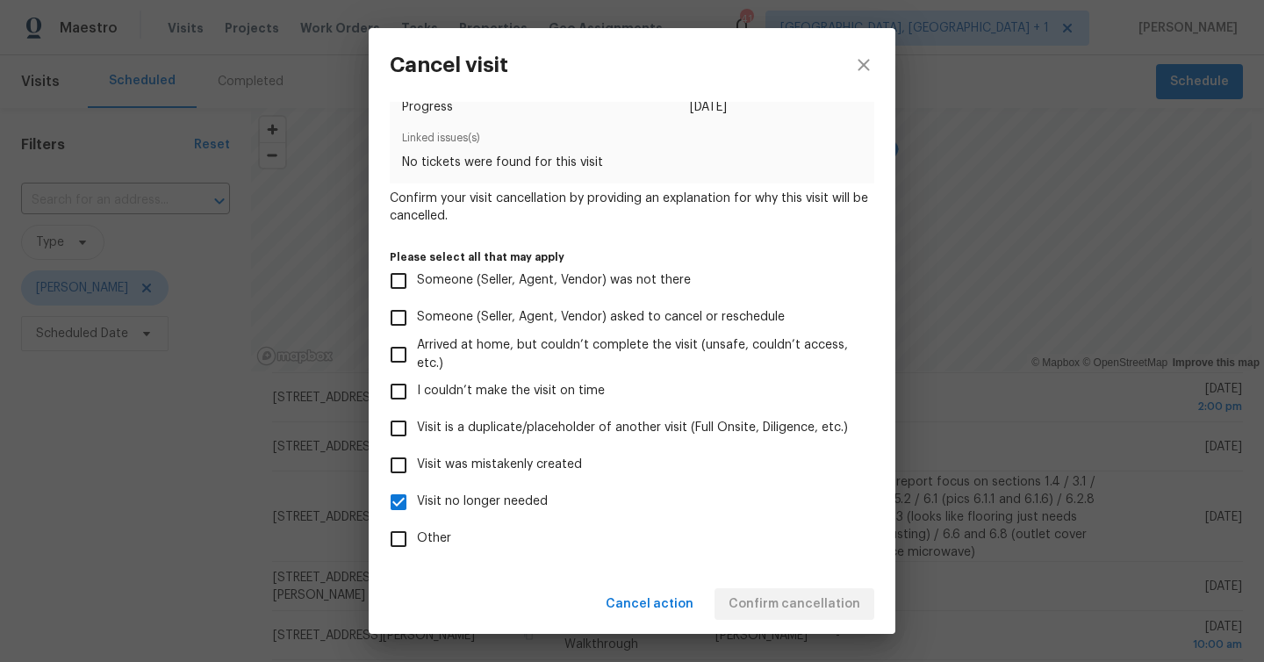
click at [513, 513] on label "Visit no longer needed" at bounding box center [620, 502] width 480 height 37
click at [417, 513] on input "Visit no longer needed" at bounding box center [398, 502] width 37 height 37
checkbox input "false"
click at [447, 542] on span "Other" at bounding box center [434, 538] width 34 height 18
click at [417, 542] on input "Other" at bounding box center [398, 538] width 37 height 37
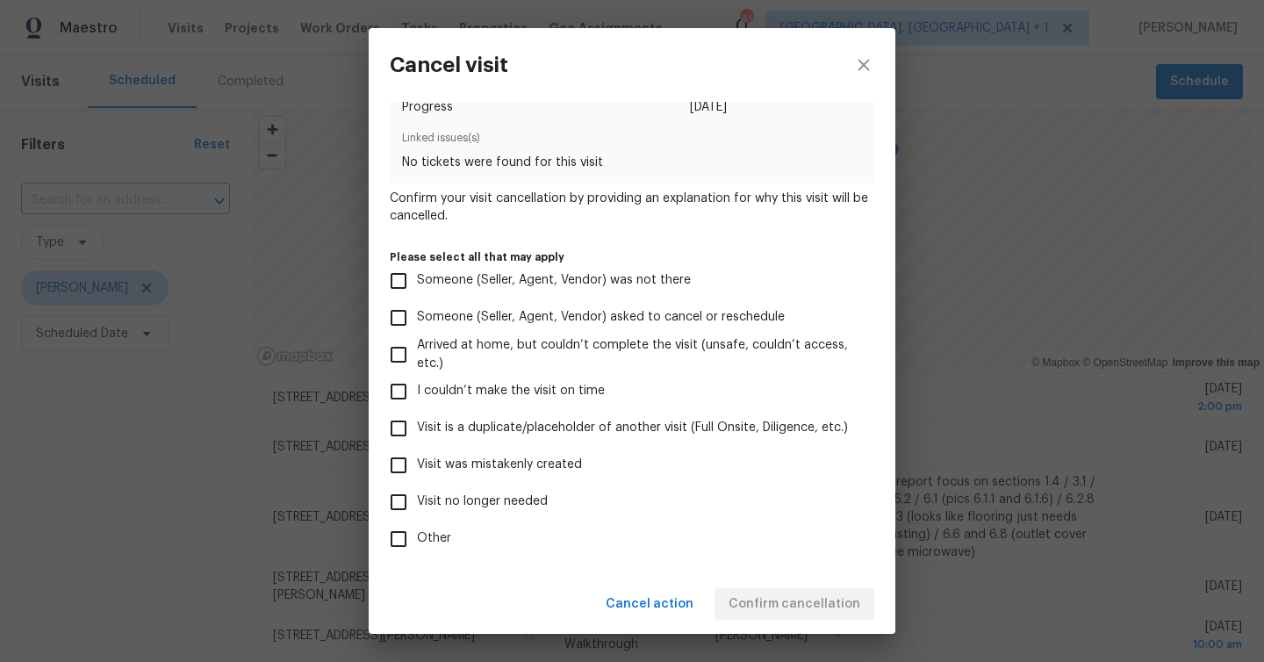
checkbox input "true"
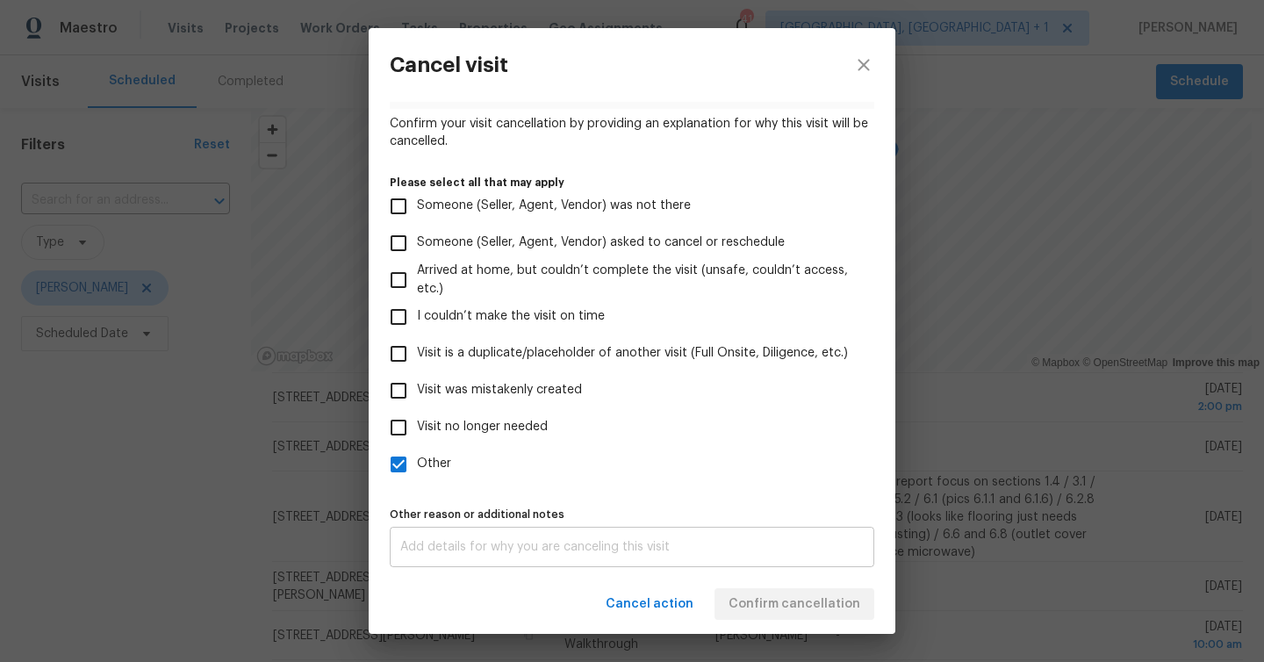
click at [508, 555] on div "x Other reason or additional notes" at bounding box center [632, 547] width 484 height 40
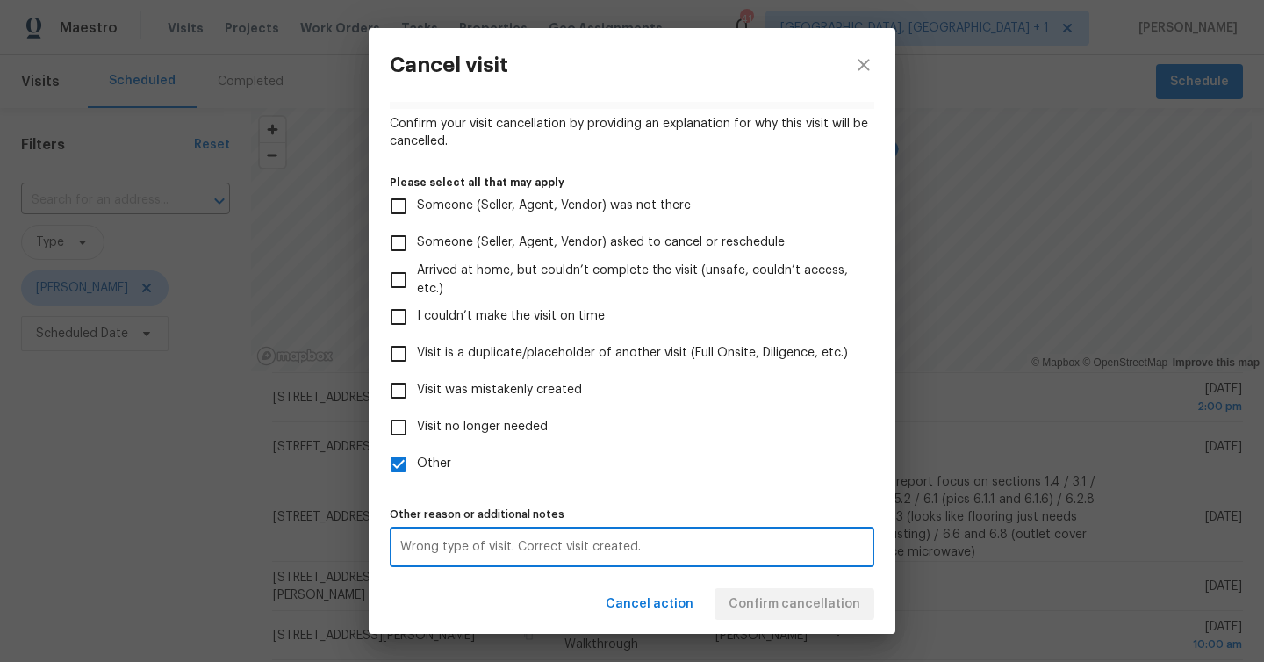
type textarea "Wrong type of visit. Correct visit created."
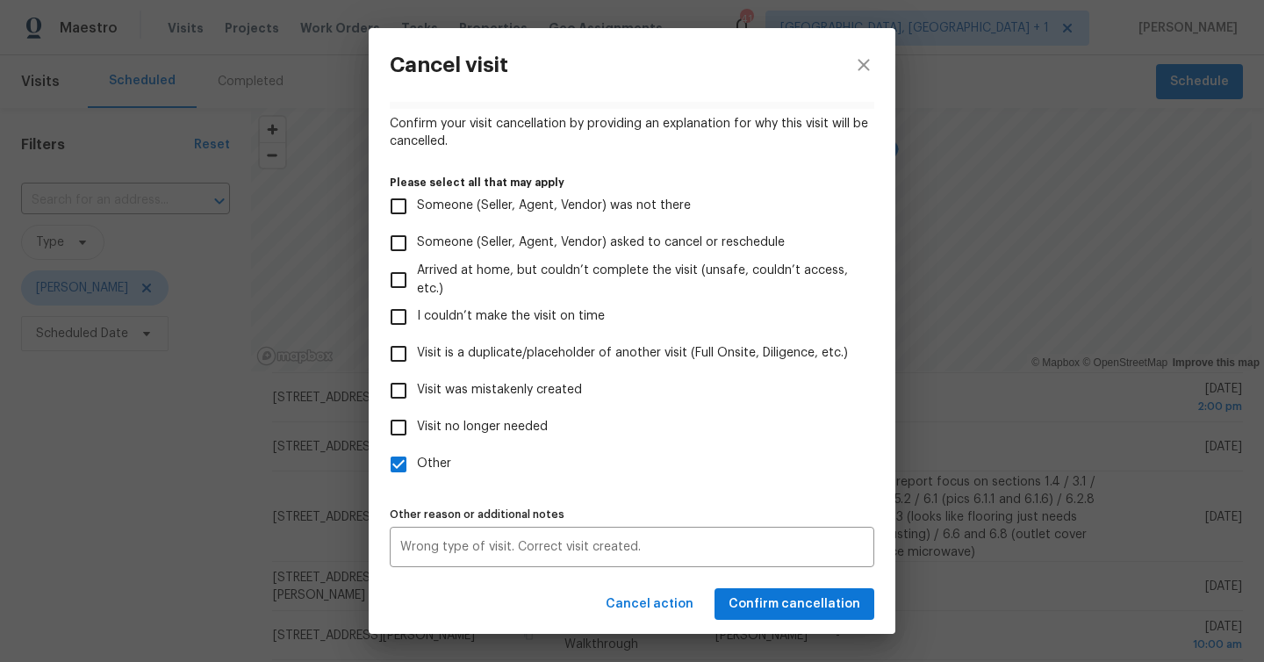
click at [727, 491] on div "Visit type Progress Scheduled date 9/15/2025 Linked issues(s) No tickets were f…" at bounding box center [632, 277] width 484 height 580
click at [827, 605] on span "Confirm cancellation" at bounding box center [794, 604] width 132 height 22
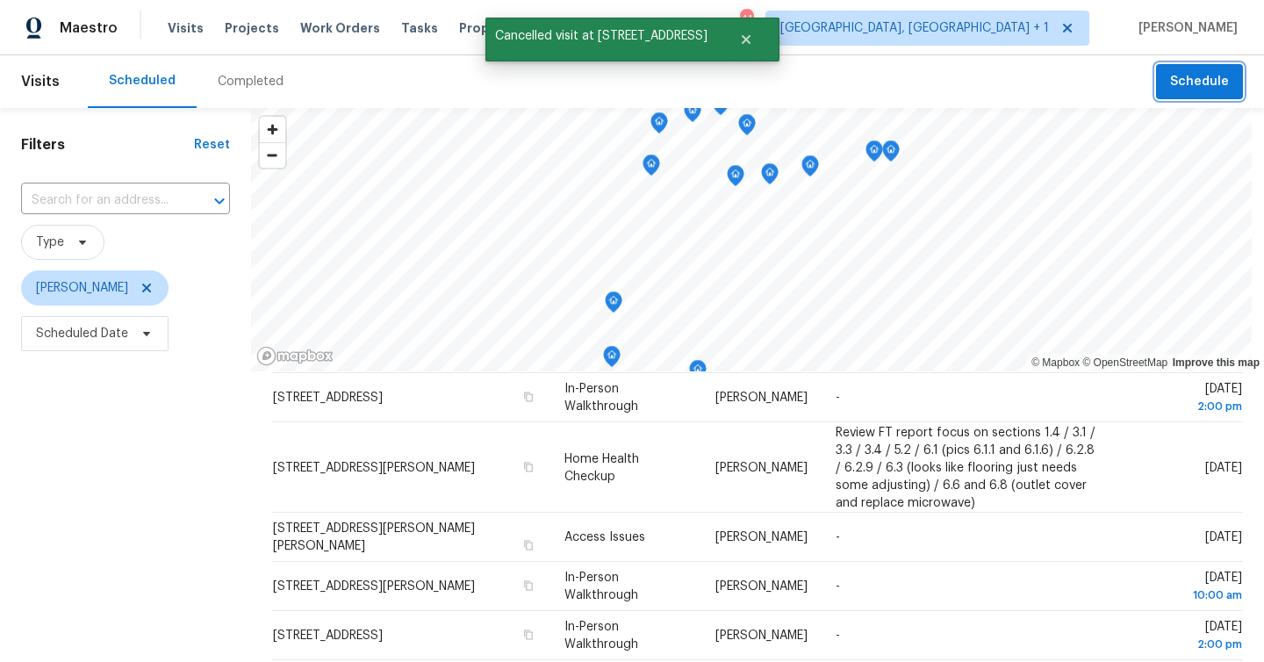
click at [1203, 64] on button "Schedule" at bounding box center [1199, 82] width 87 height 36
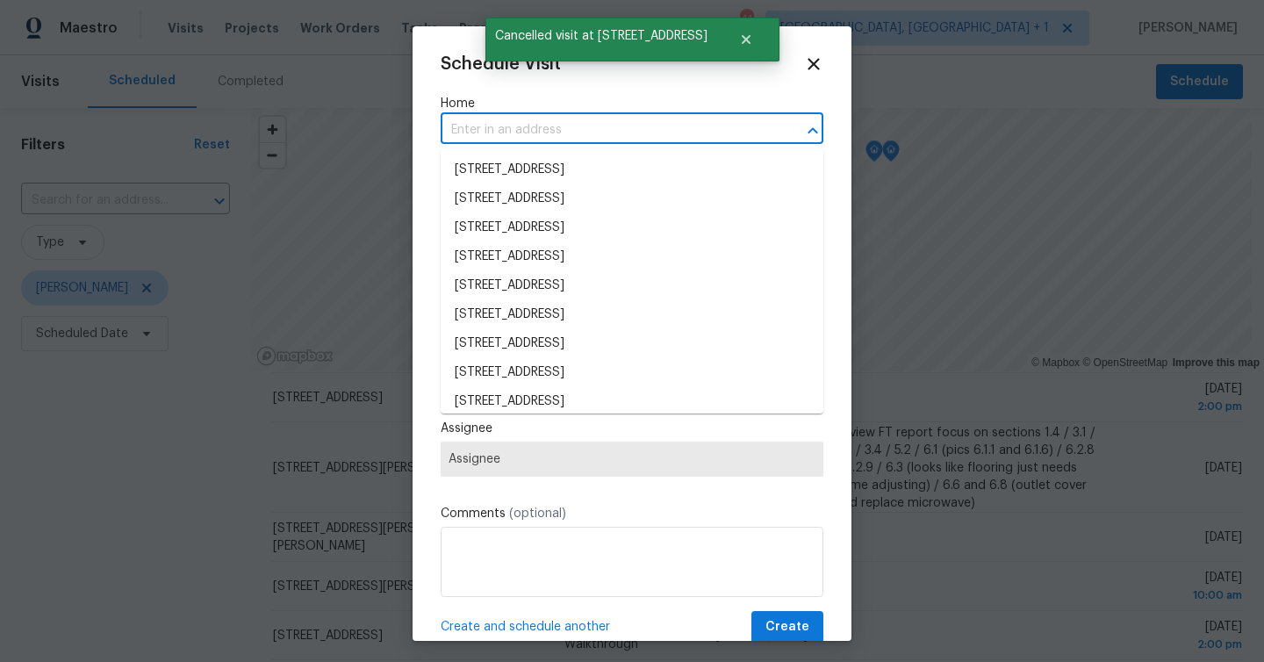
paste input "7019 10th St S Saint Petersburg FL 33705"
type input "7019 10th St S Saint Petersburg FL 33705"
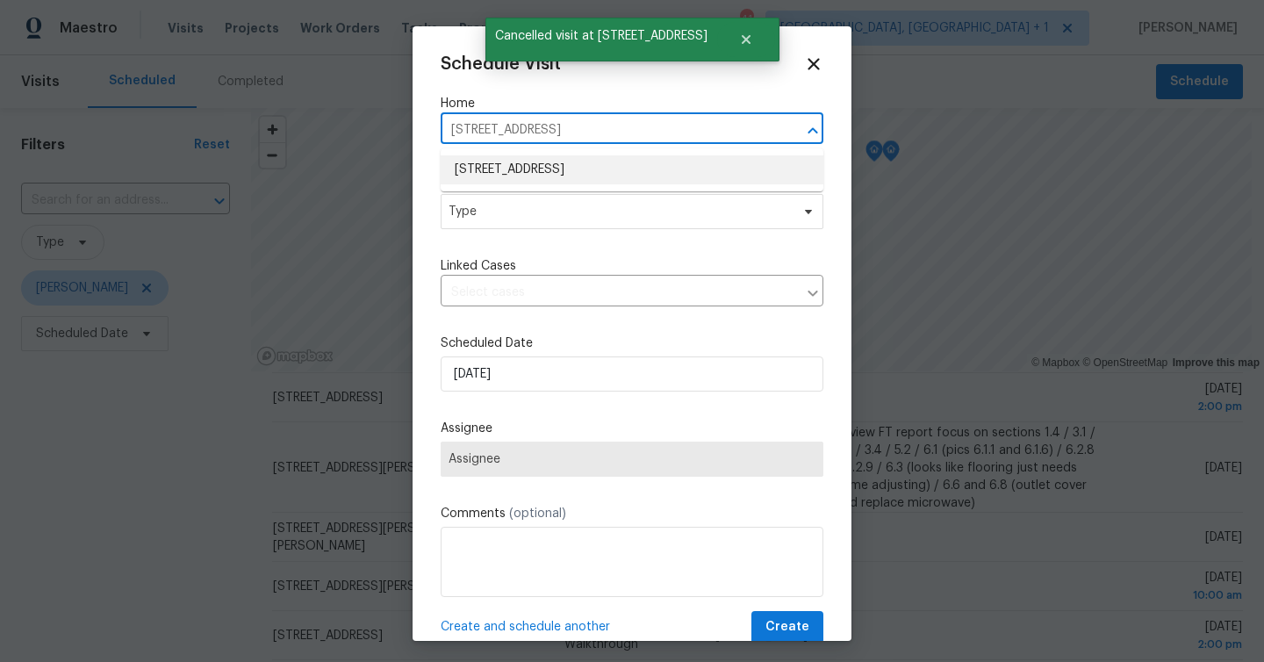
click at [551, 155] on li "[STREET_ADDRESS]" at bounding box center [632, 169] width 383 height 29
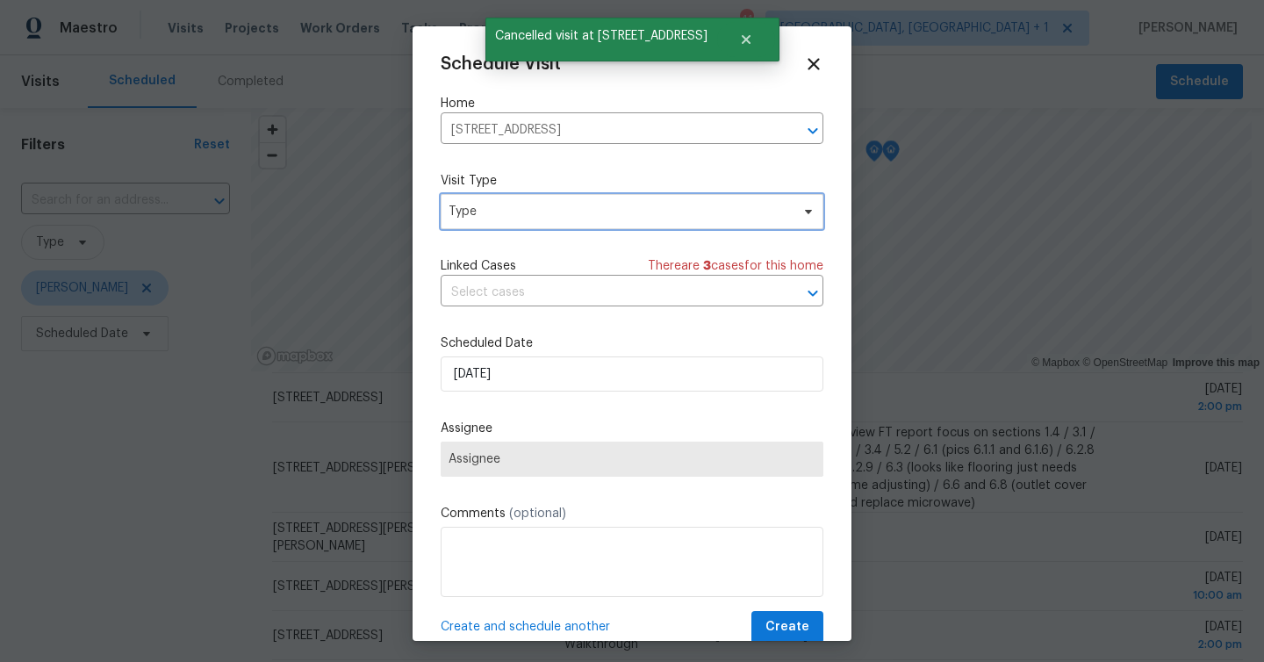
click at [547, 212] on span "Type" at bounding box center [618, 212] width 341 height 18
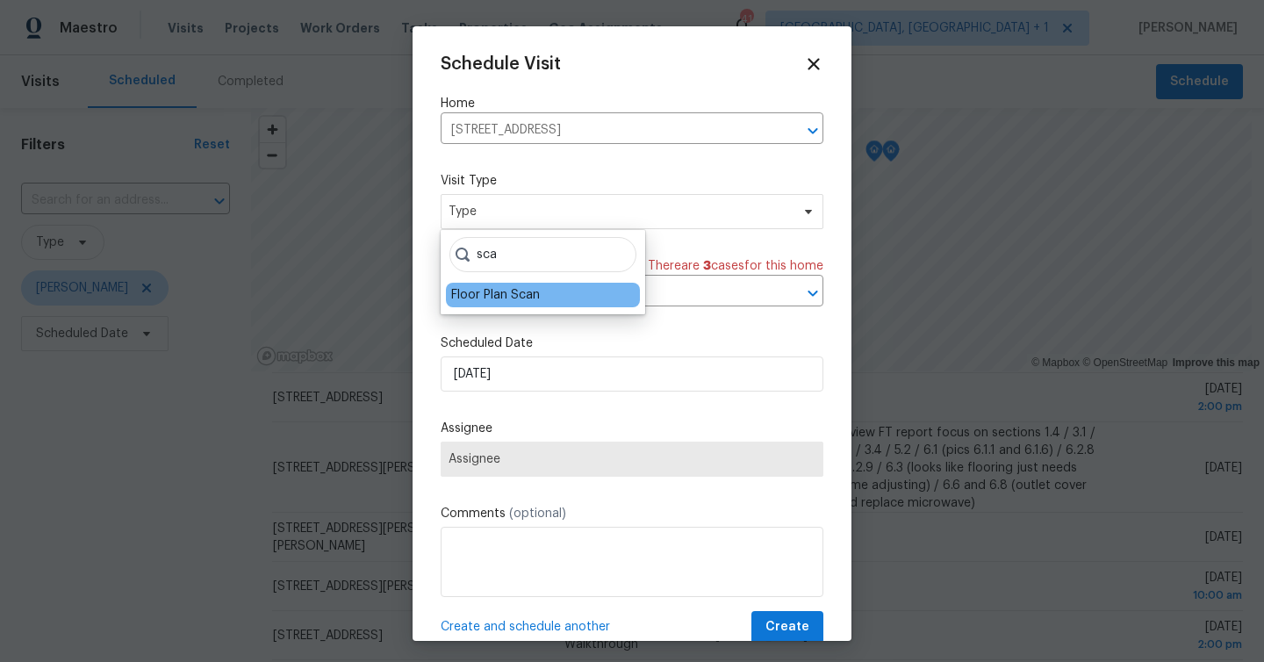
type input "sca"
click at [516, 298] on div "Floor Plan Scan" at bounding box center [495, 295] width 89 height 18
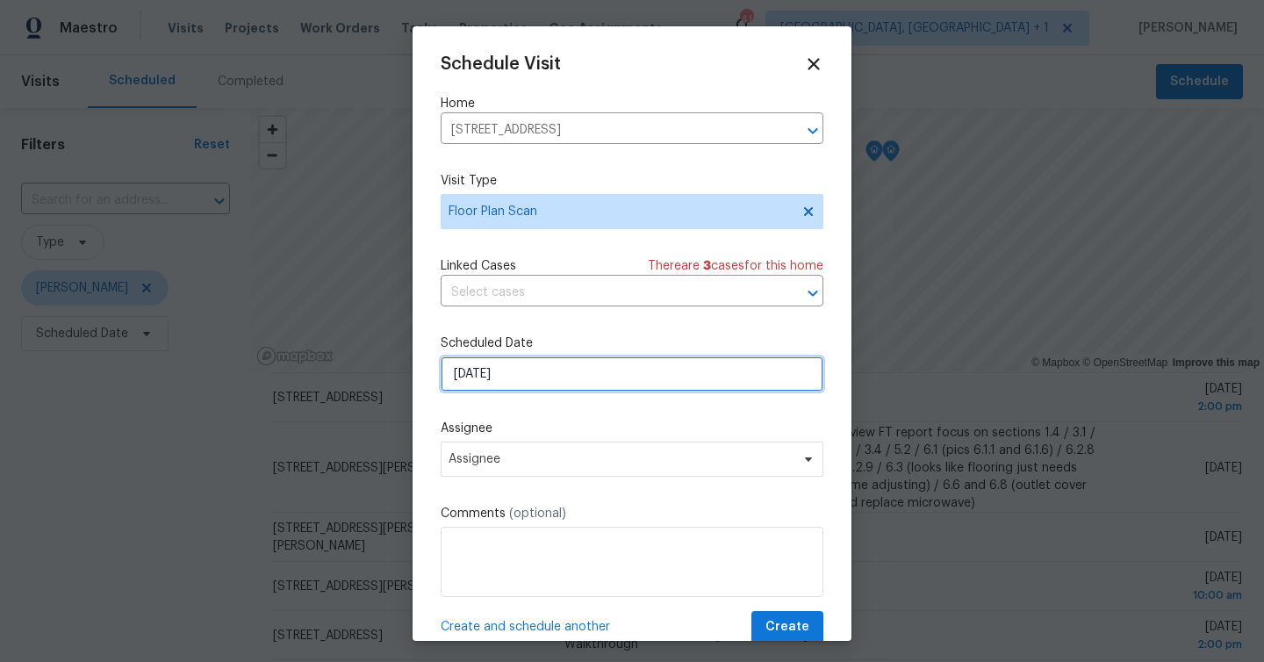
click at [521, 387] on input "9/14/2025" at bounding box center [632, 373] width 383 height 35
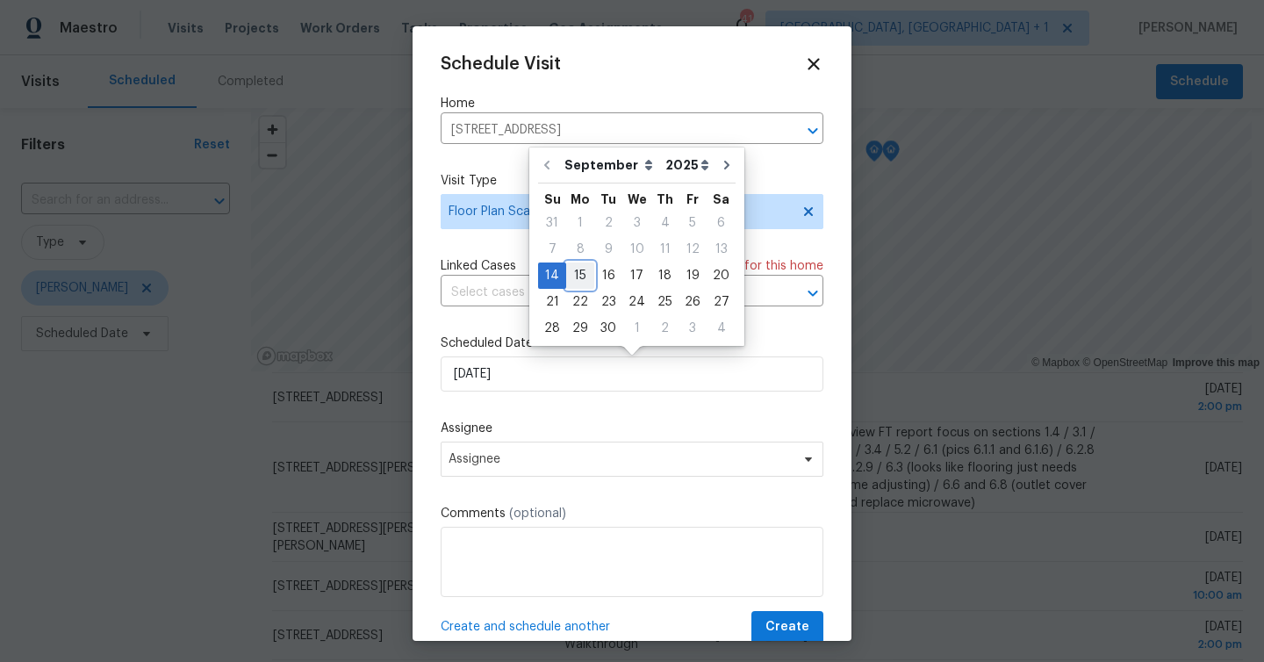
click at [583, 277] on div "15" at bounding box center [580, 275] width 28 height 25
type input "9/15/2025"
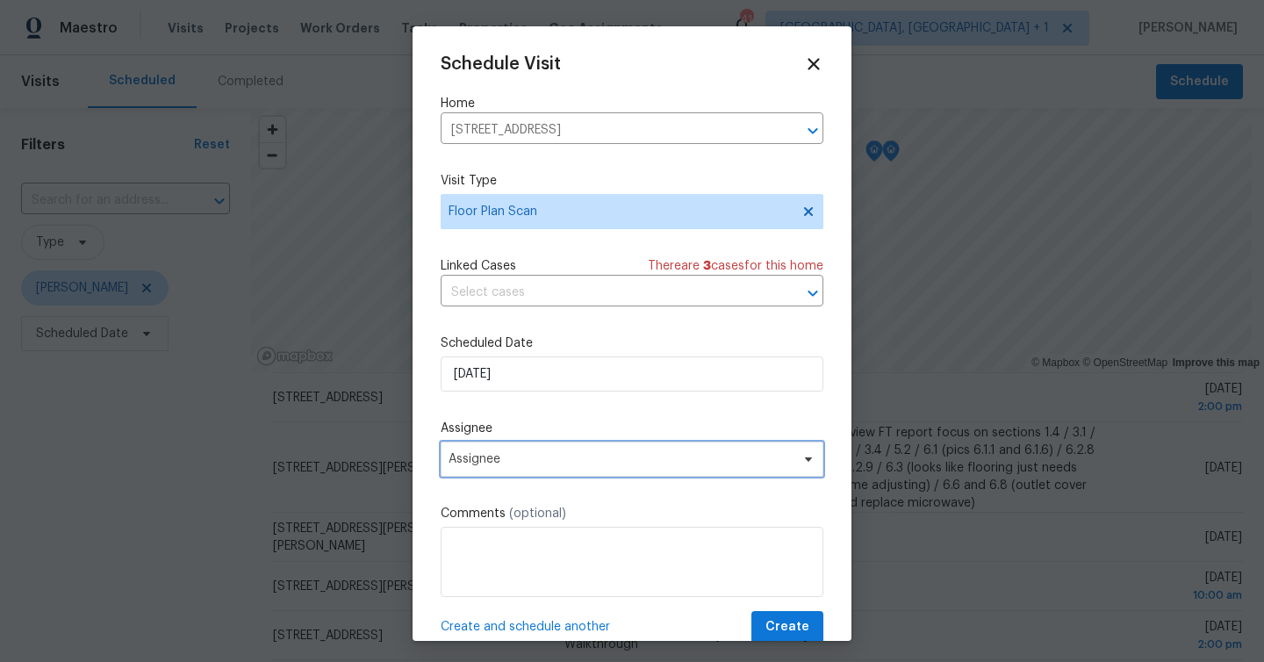
click at [558, 461] on span "Assignee" at bounding box center [620, 459] width 344 height 14
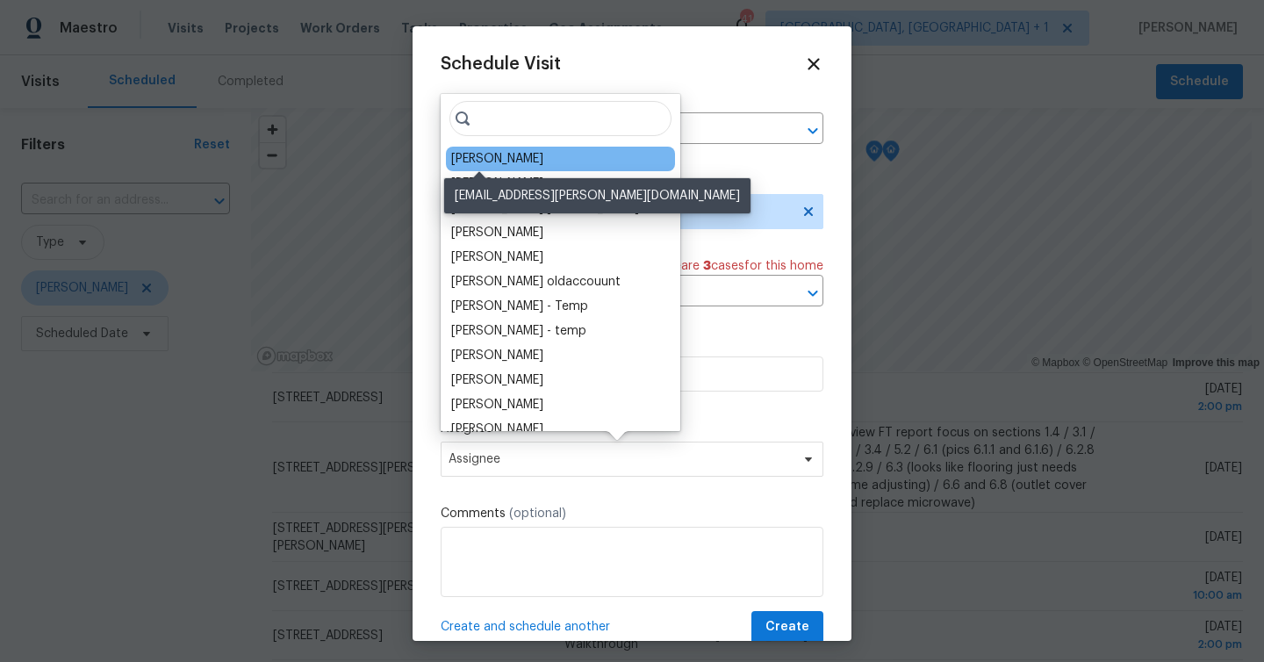
click at [504, 156] on div "[PERSON_NAME]" at bounding box center [497, 159] width 92 height 18
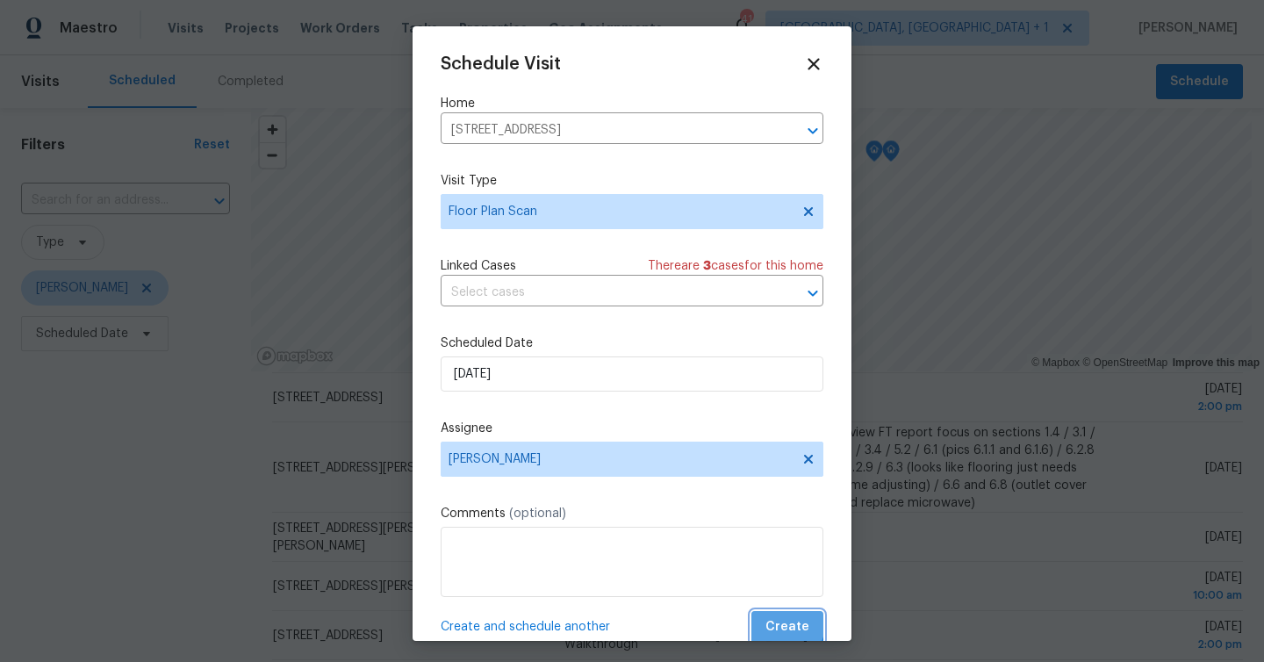
click at [786, 626] on span "Create" at bounding box center [787, 627] width 44 height 22
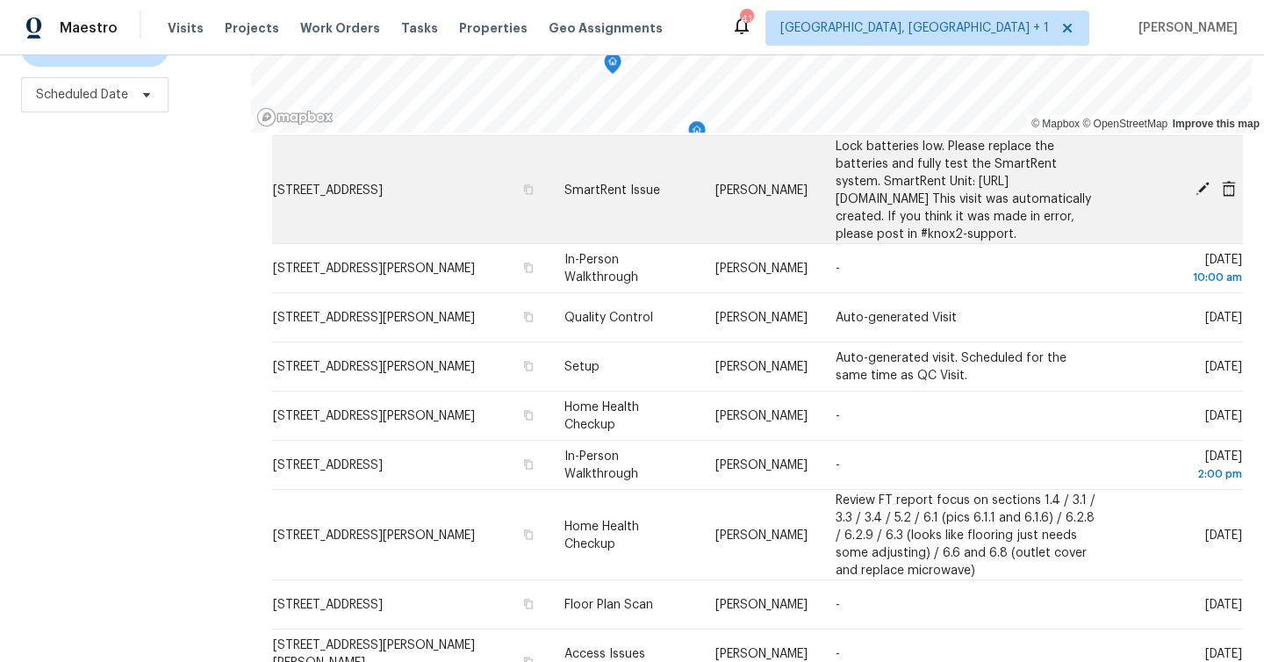
scroll to position [176, 0]
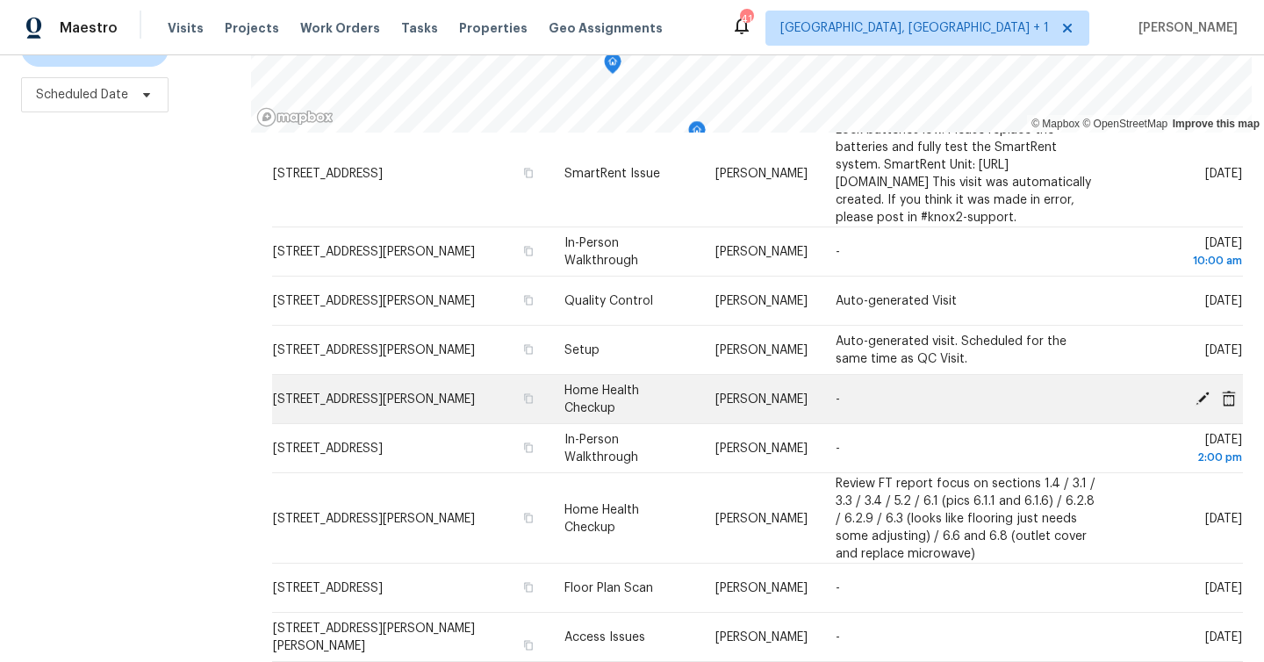
click at [1231, 405] on icon at bounding box center [1229, 398] width 14 height 16
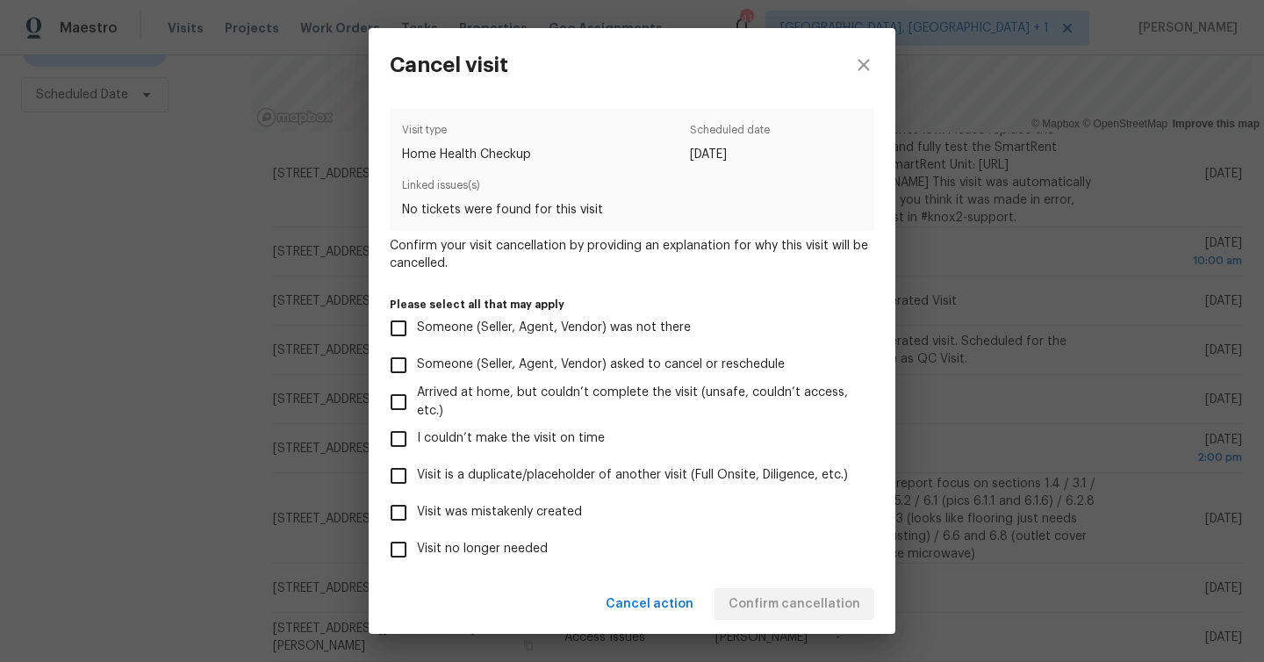
scroll to position [123, 0]
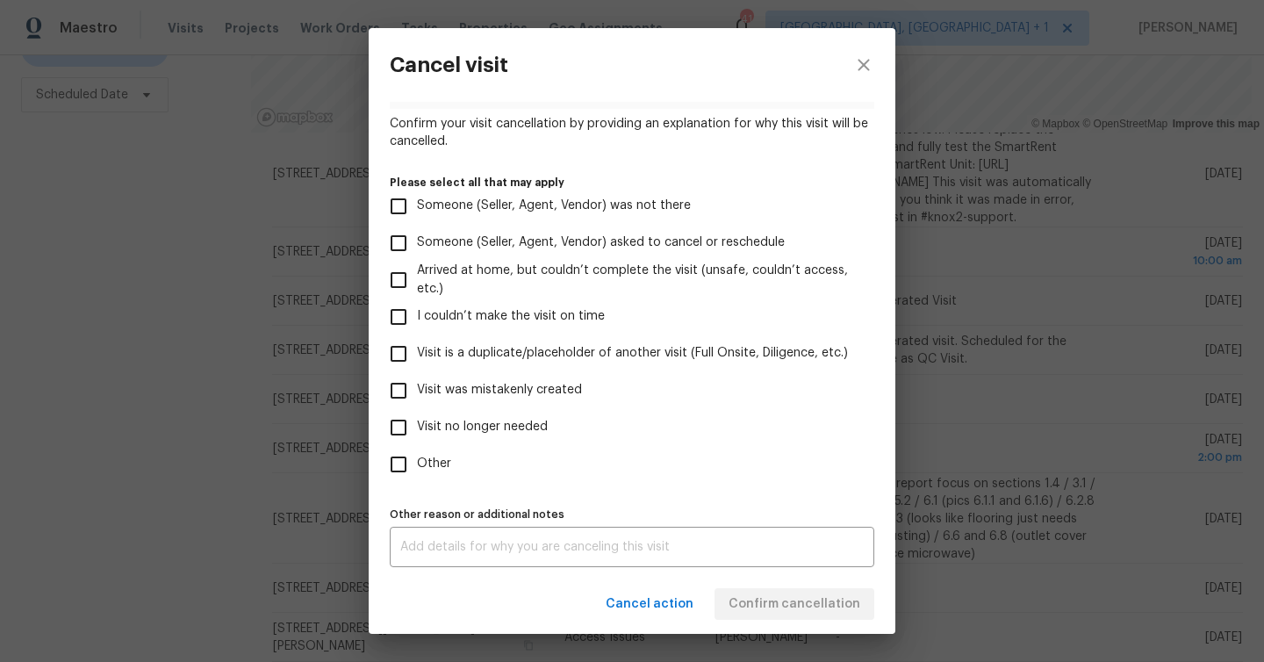
click at [422, 457] on span "Other" at bounding box center [434, 464] width 34 height 18
click at [417, 457] on input "Other" at bounding box center [398, 464] width 37 height 37
checkbox input "true"
click at [468, 535] on div "x Other reason or additional notes" at bounding box center [632, 547] width 484 height 40
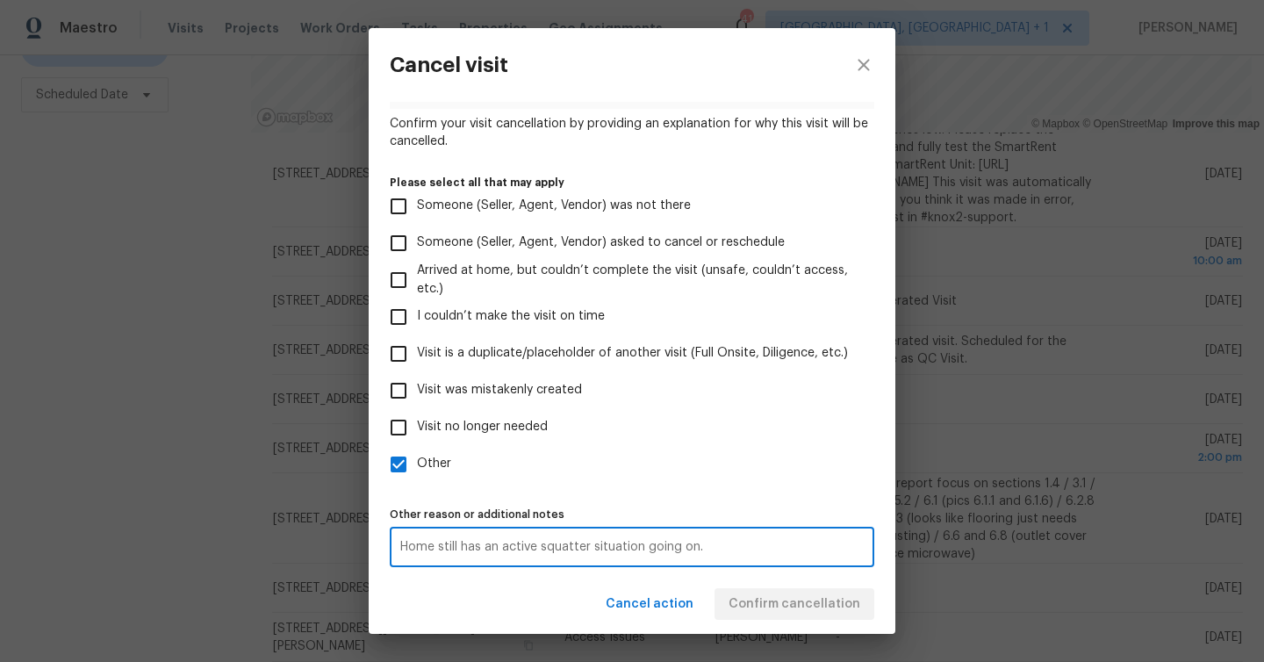
type textarea "Home still has an active squatter situation going on."
click at [591, 456] on label "Other" at bounding box center [620, 464] width 480 height 37
click at [417, 456] on input "Other" at bounding box center [398, 464] width 37 height 37
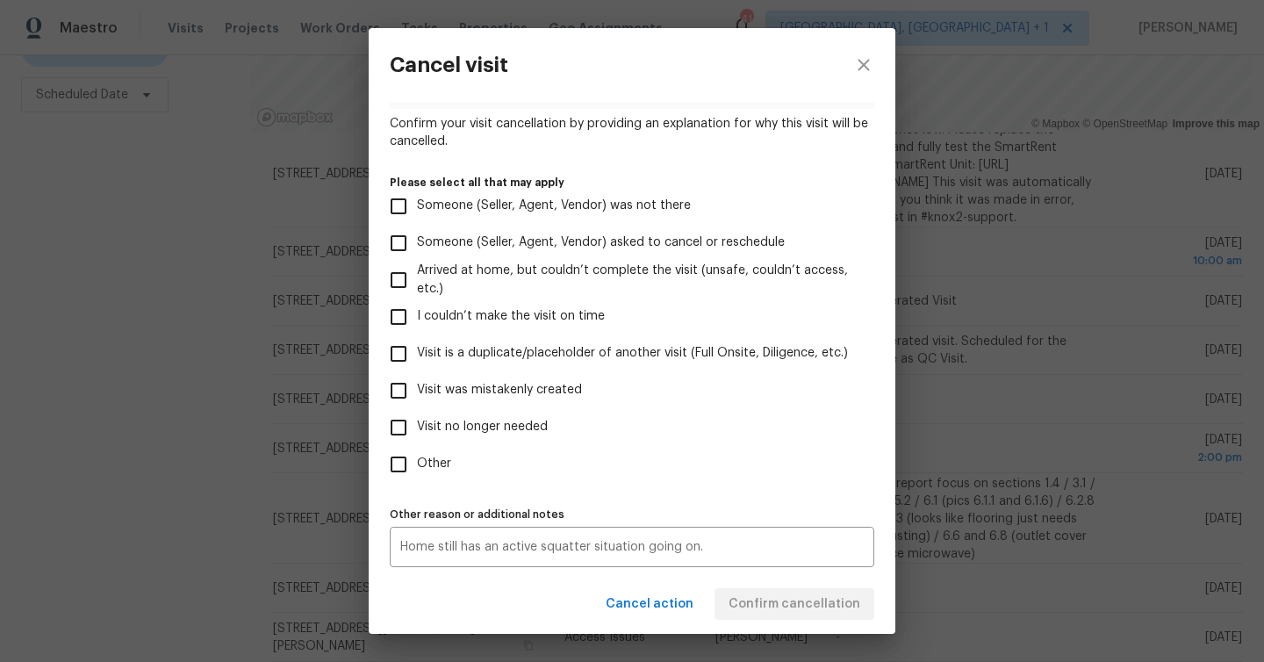
click at [503, 484] on div "Visit type Home Health Checkup Scheduled date 9/15/2025 Linked issues(s) No tic…" at bounding box center [632, 277] width 484 height 580
click at [437, 456] on span "Other" at bounding box center [434, 464] width 34 height 18
click at [417, 456] on input "Other" at bounding box center [398, 464] width 37 height 37
checkbox input "true"
click at [791, 625] on div "Cancel action Confirm cancellation" at bounding box center [632, 604] width 527 height 61
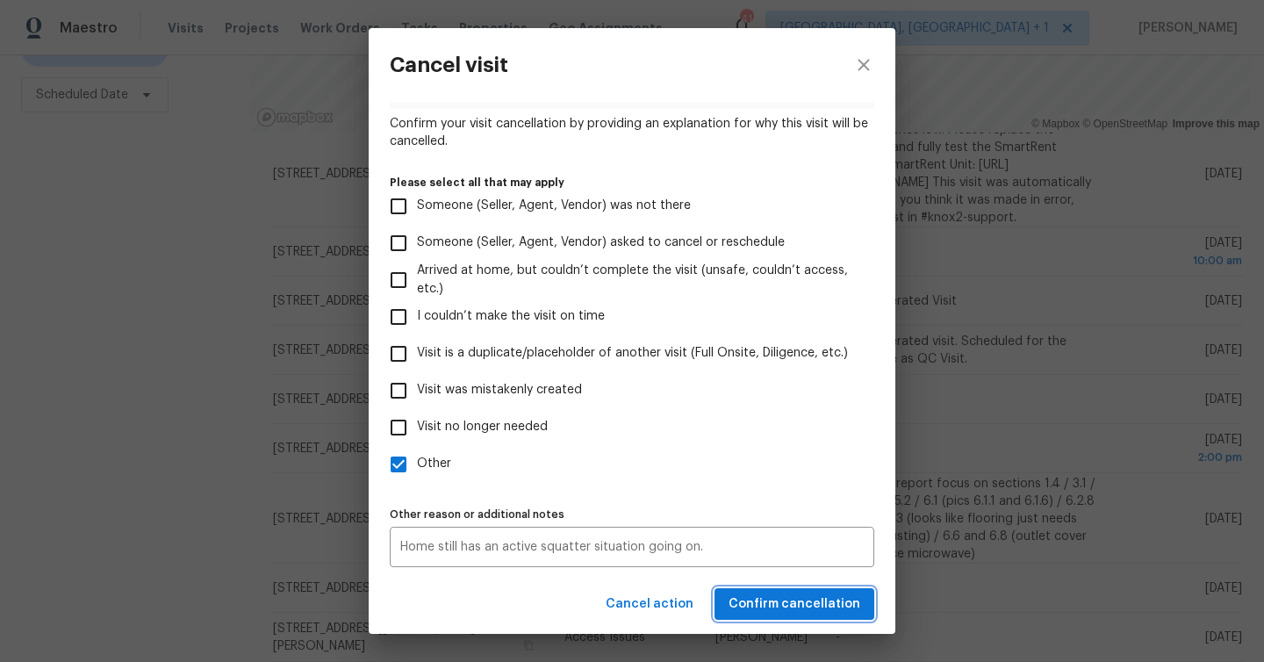
click at [791, 603] on span "Confirm cancellation" at bounding box center [794, 604] width 132 height 22
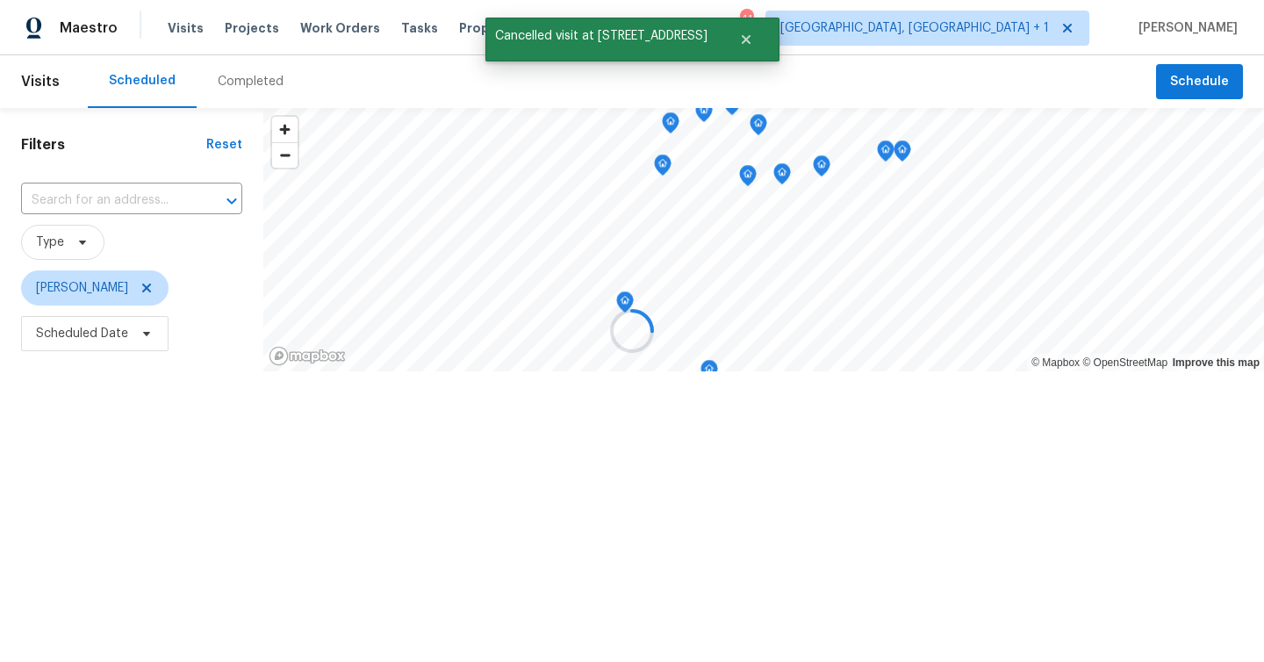
scroll to position [0, 0]
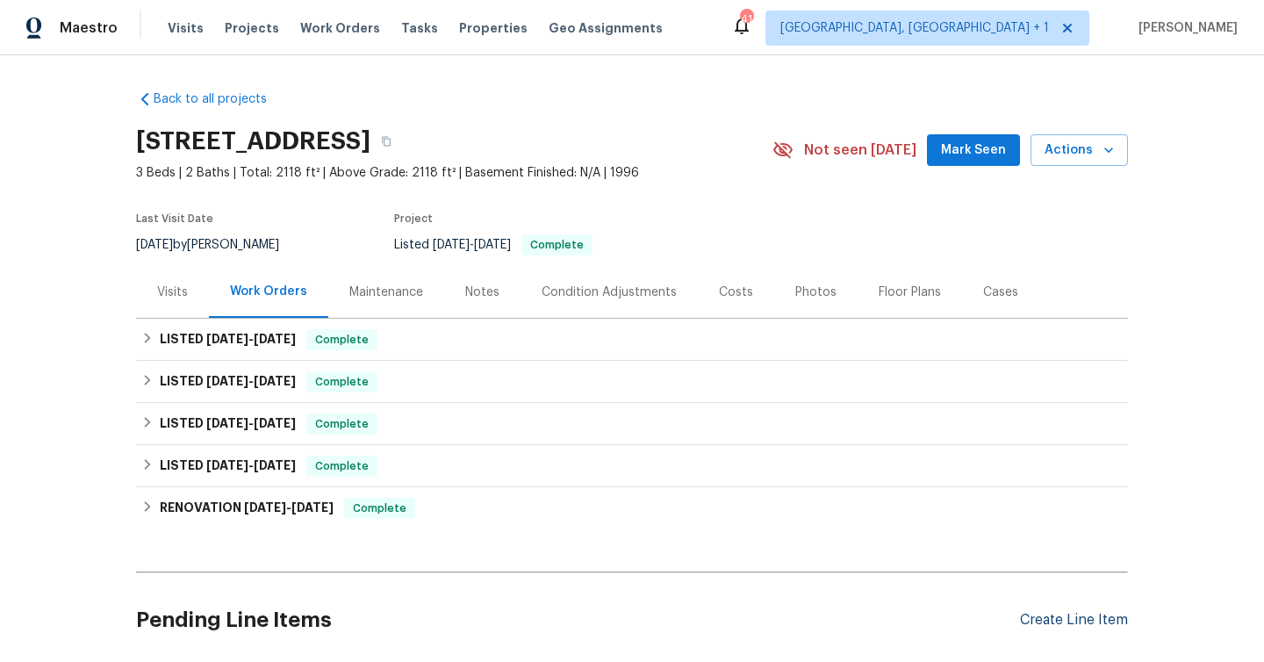
click at [1073, 621] on div "Create Line Item" at bounding box center [1074, 620] width 108 height 17
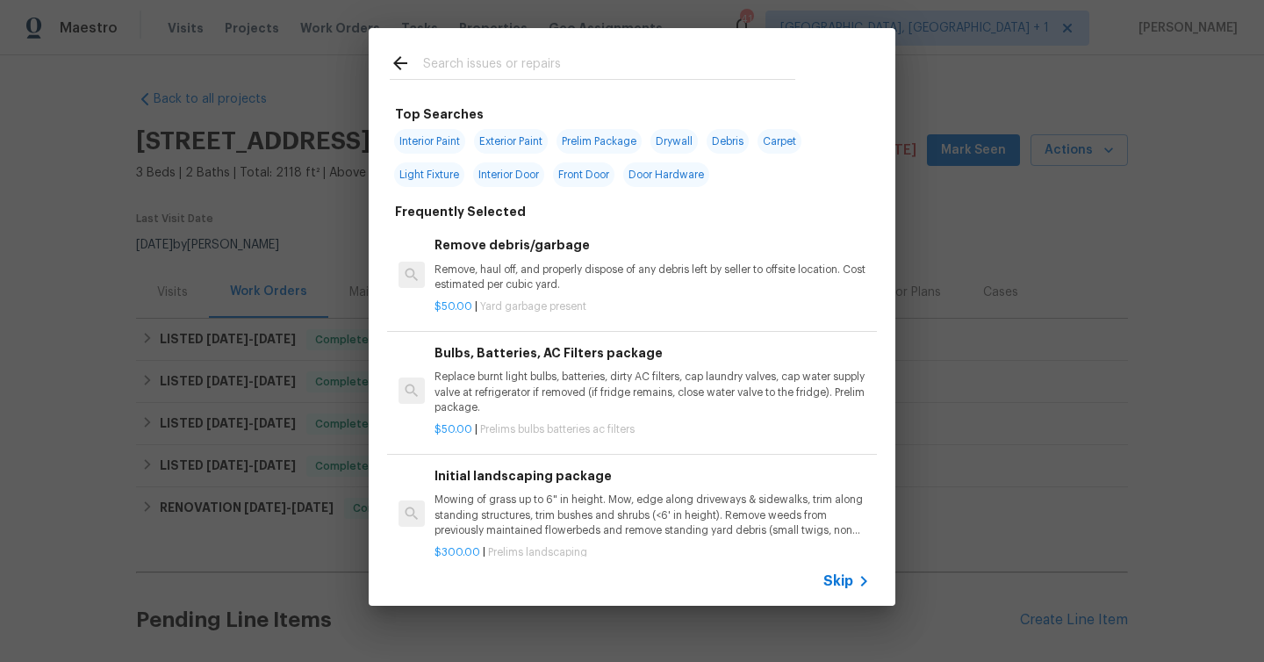
click at [848, 577] on span "Skip" at bounding box center [838, 581] width 30 height 18
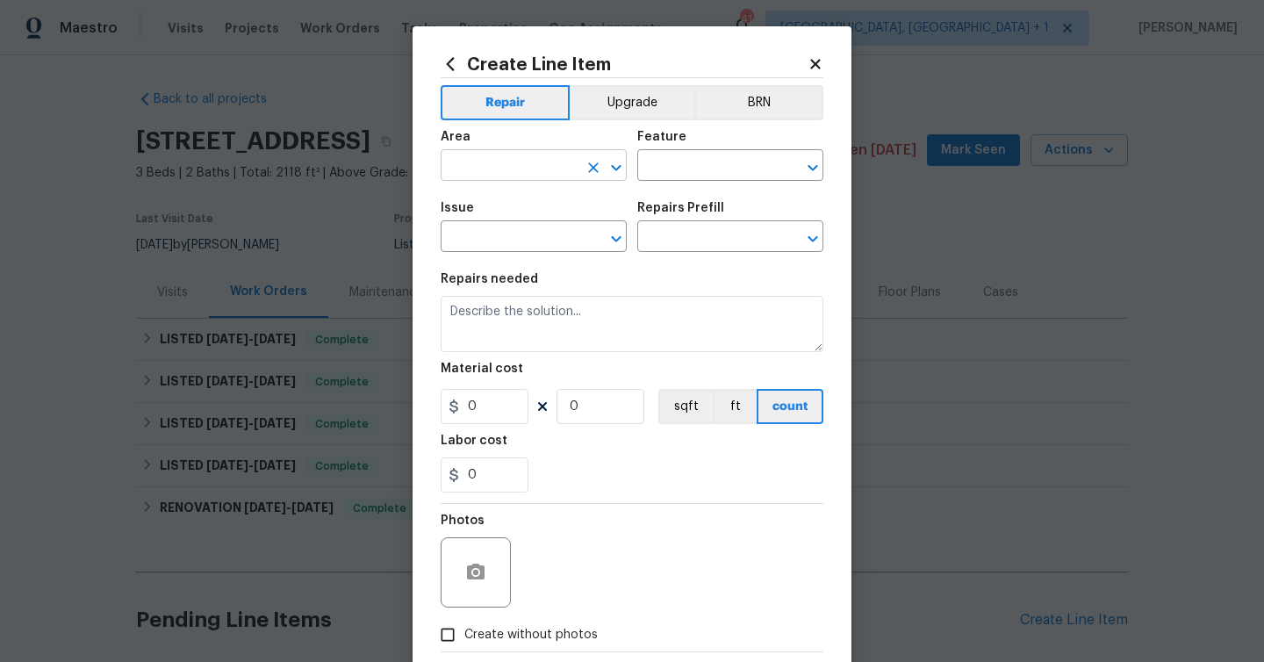
click at [527, 157] on input "text" at bounding box center [509, 167] width 137 height 27
click at [509, 235] on li "Interior Overall" at bounding box center [534, 235] width 186 height 29
type input "Interior Overall"
click at [613, 111] on button "Upgrade" at bounding box center [633, 102] width 126 height 35
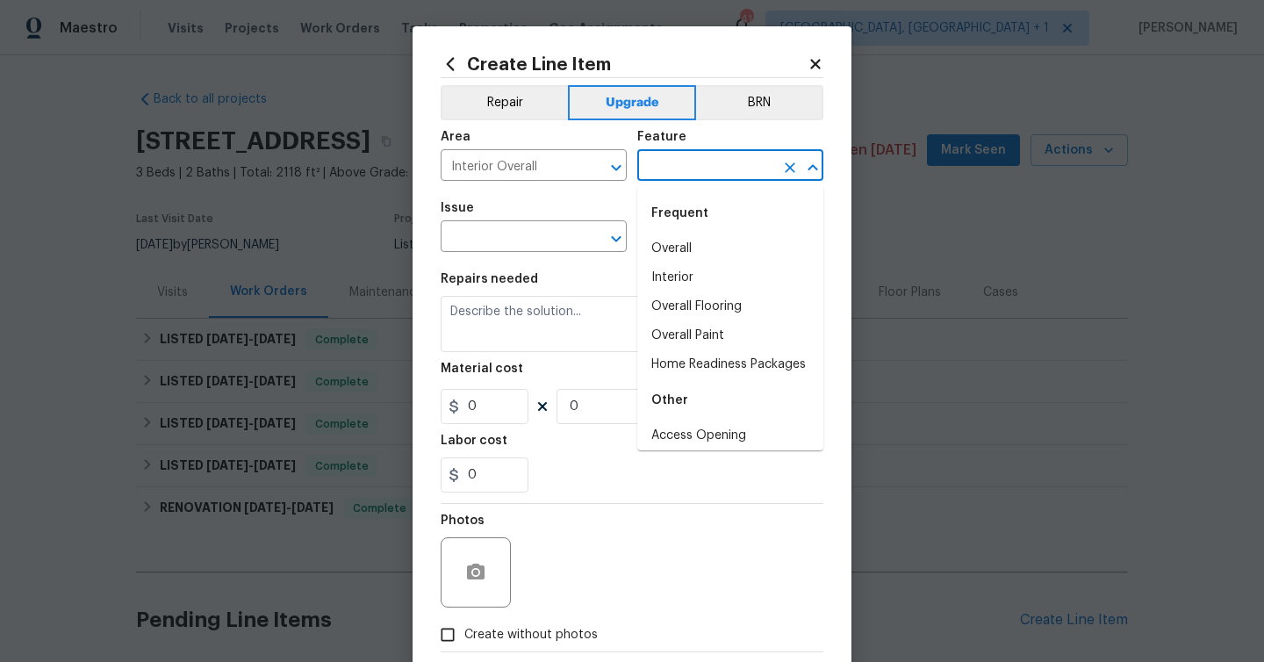
click at [683, 167] on input "text" at bounding box center [705, 167] width 137 height 27
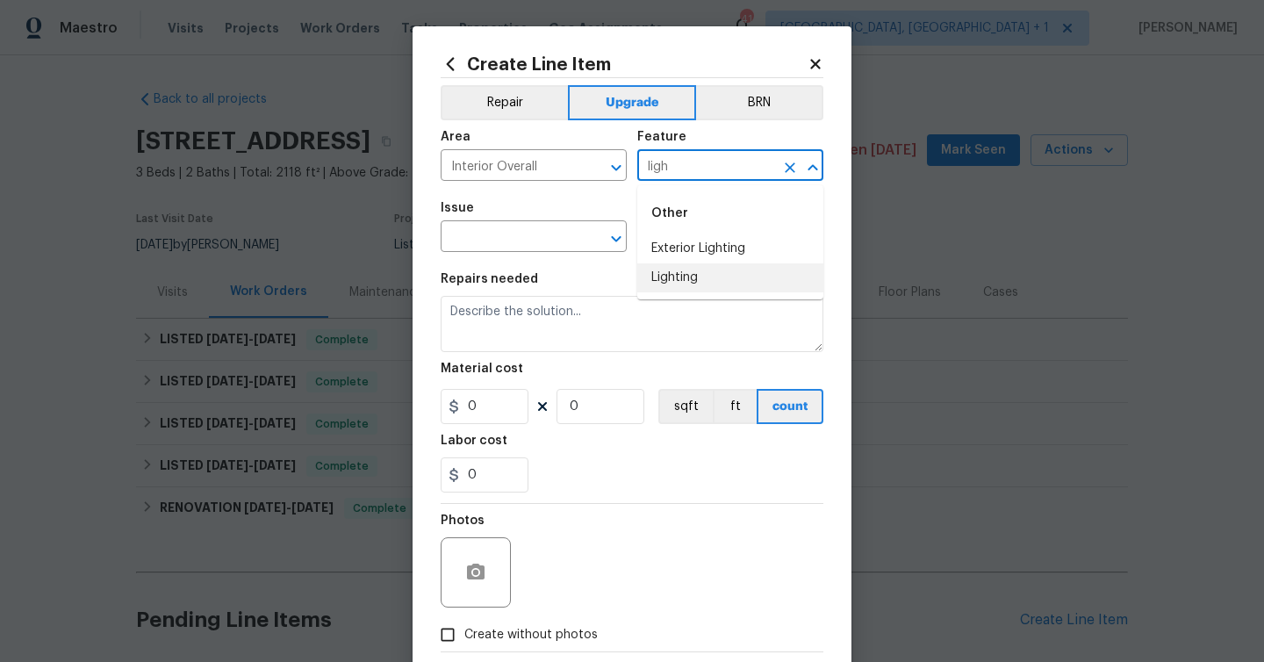
click at [693, 278] on li "Lighting" at bounding box center [730, 277] width 186 height 29
type input "Lighting"
click at [503, 233] on input "text" at bounding box center [509, 238] width 137 height 27
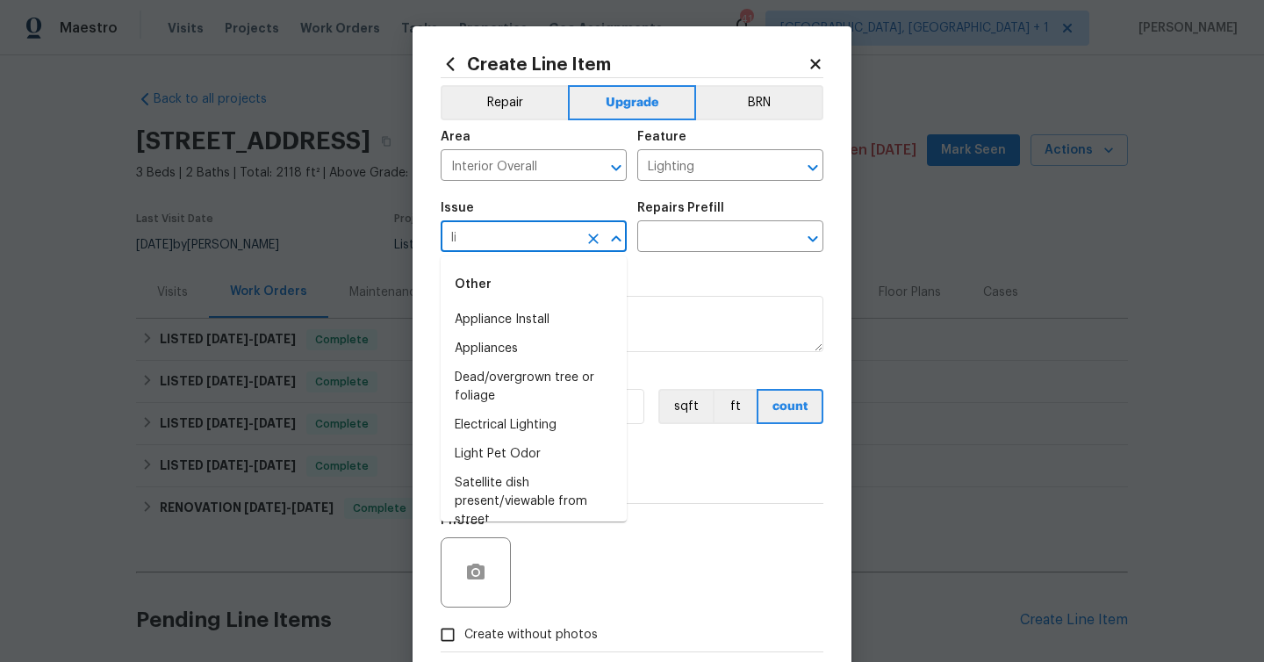
type input "l"
type input "i"
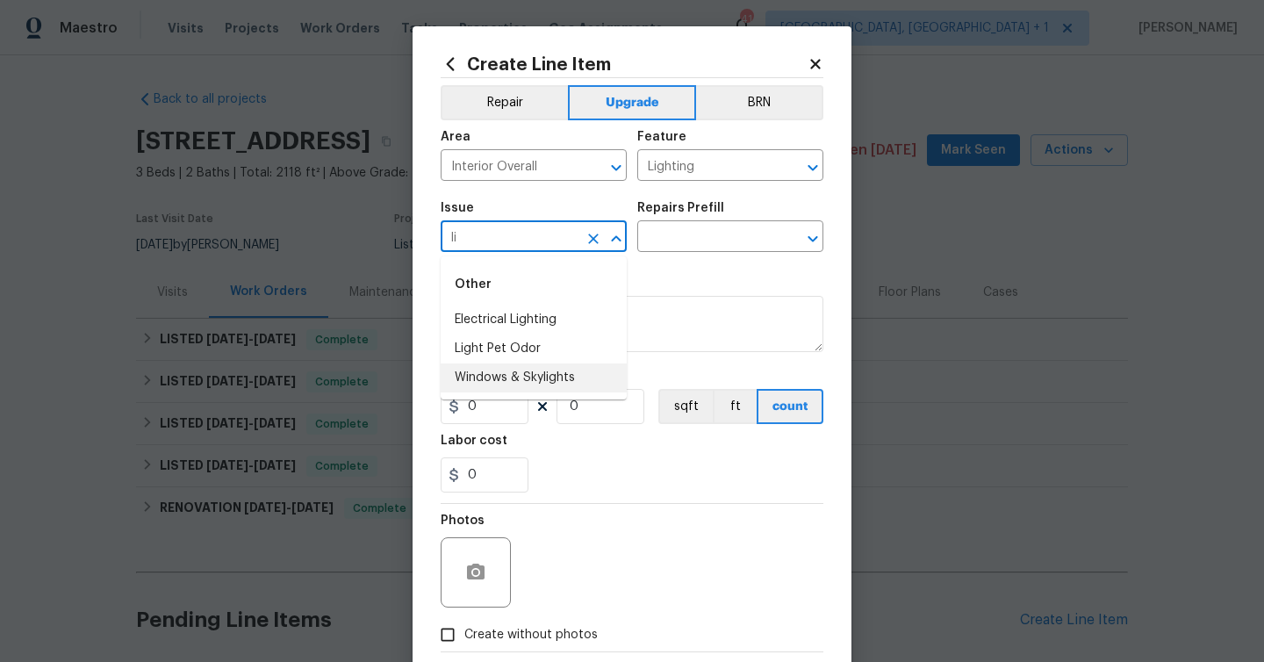
type input "l"
type input "o"
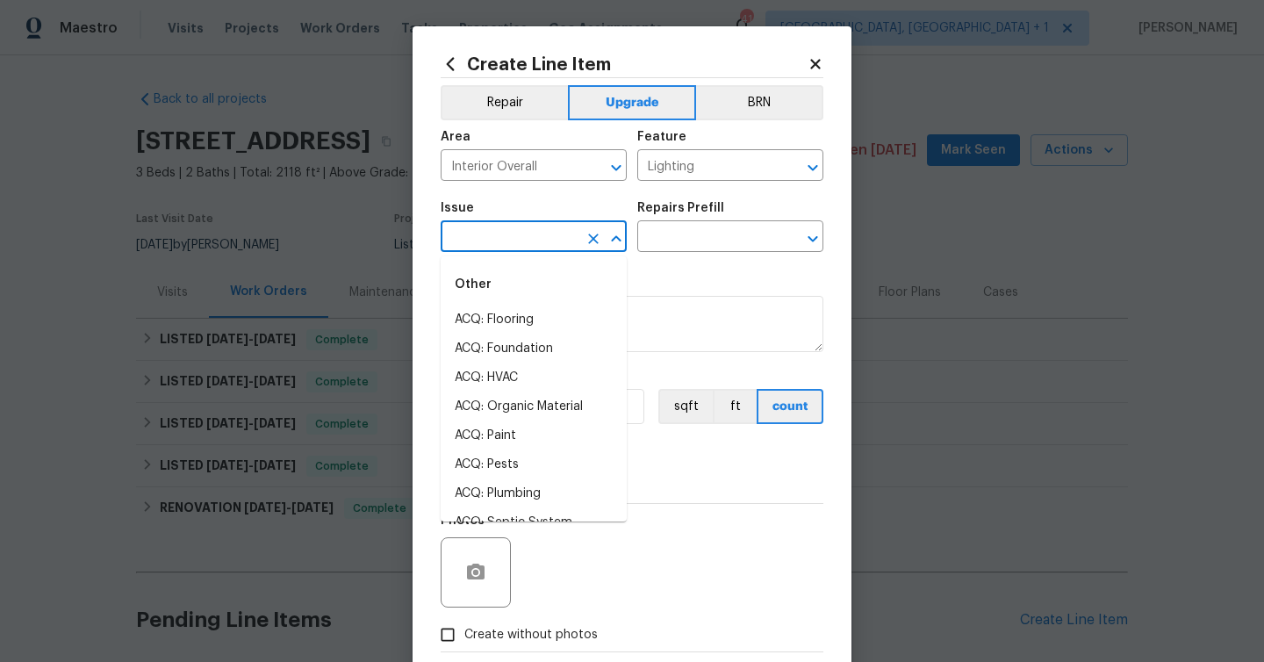
type input "j"
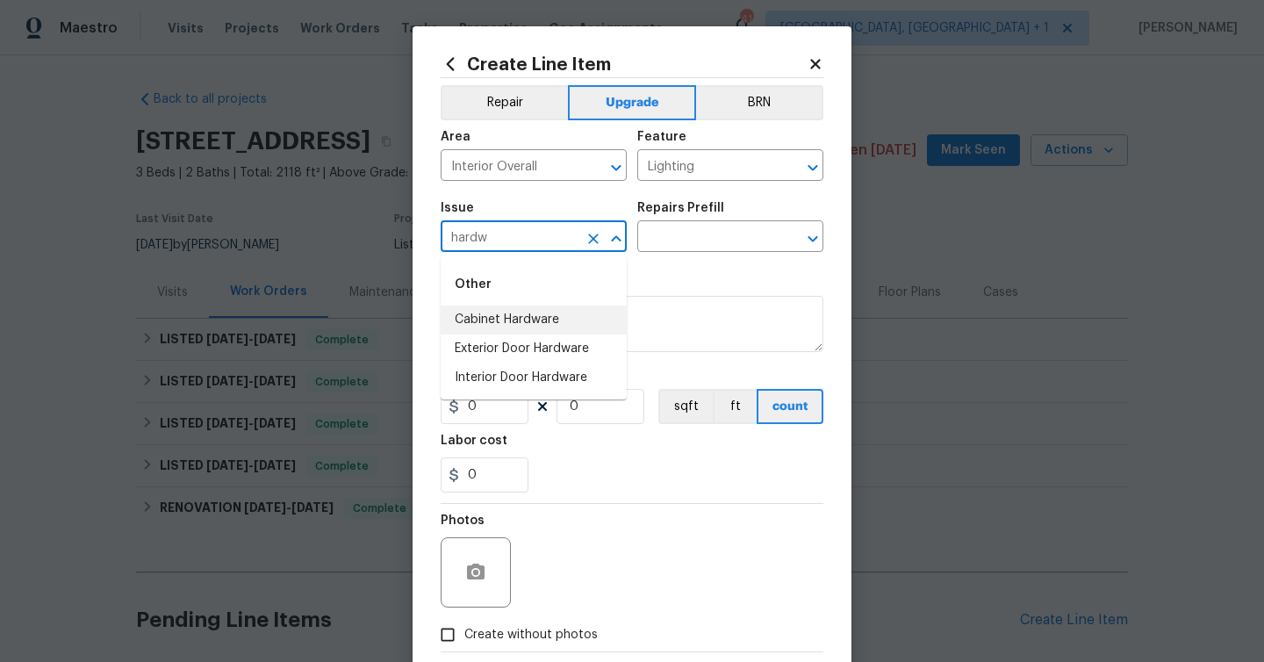
click at [550, 326] on li "Cabinet Hardware" at bounding box center [534, 319] width 186 height 29
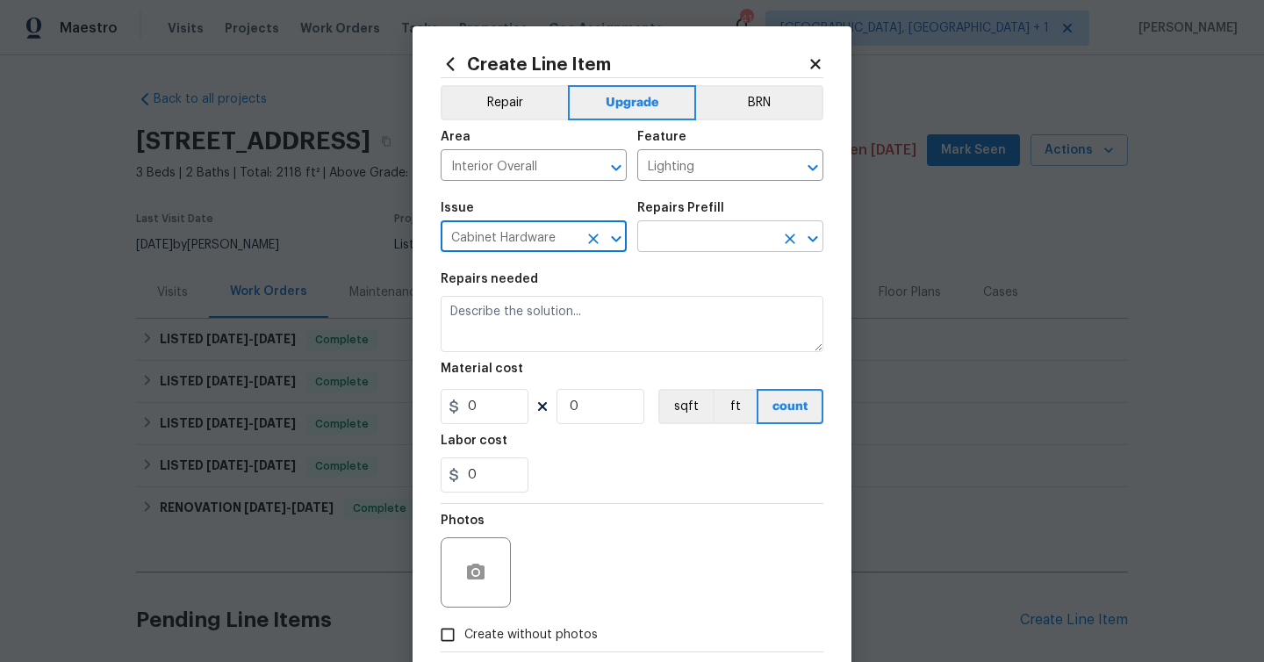
click at [686, 247] on input "text" at bounding box center [705, 238] width 137 height 27
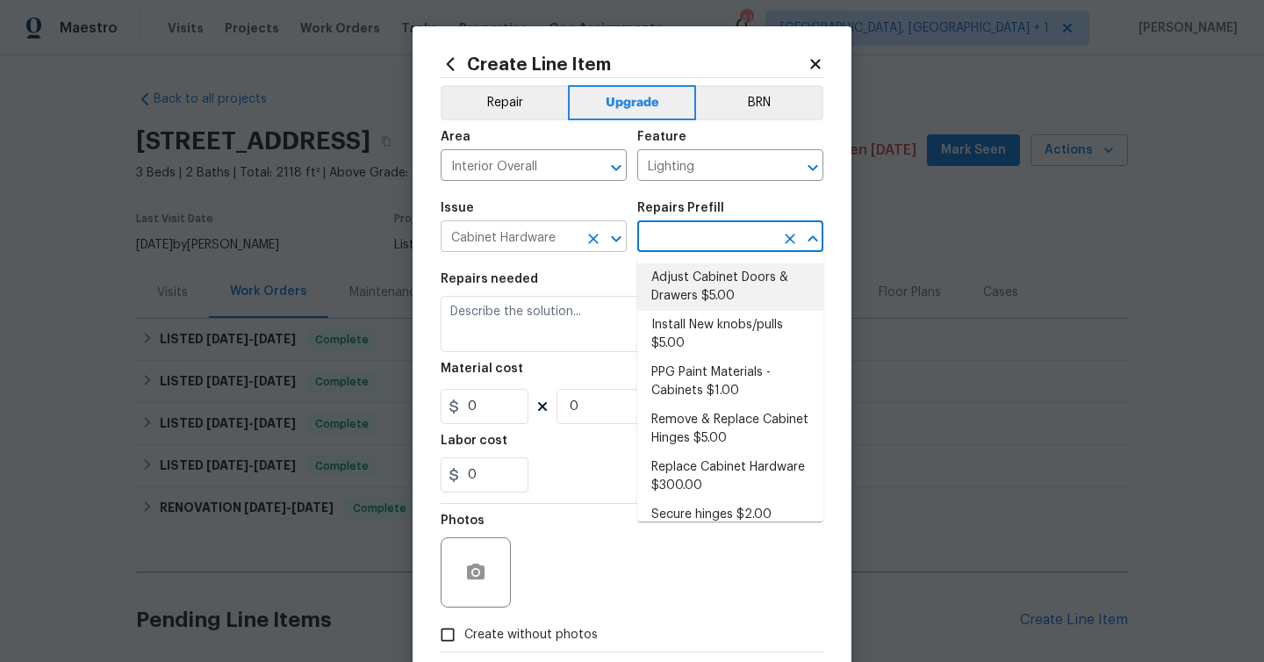
click at [558, 242] on input "Cabinet Hardware" at bounding box center [509, 238] width 137 height 27
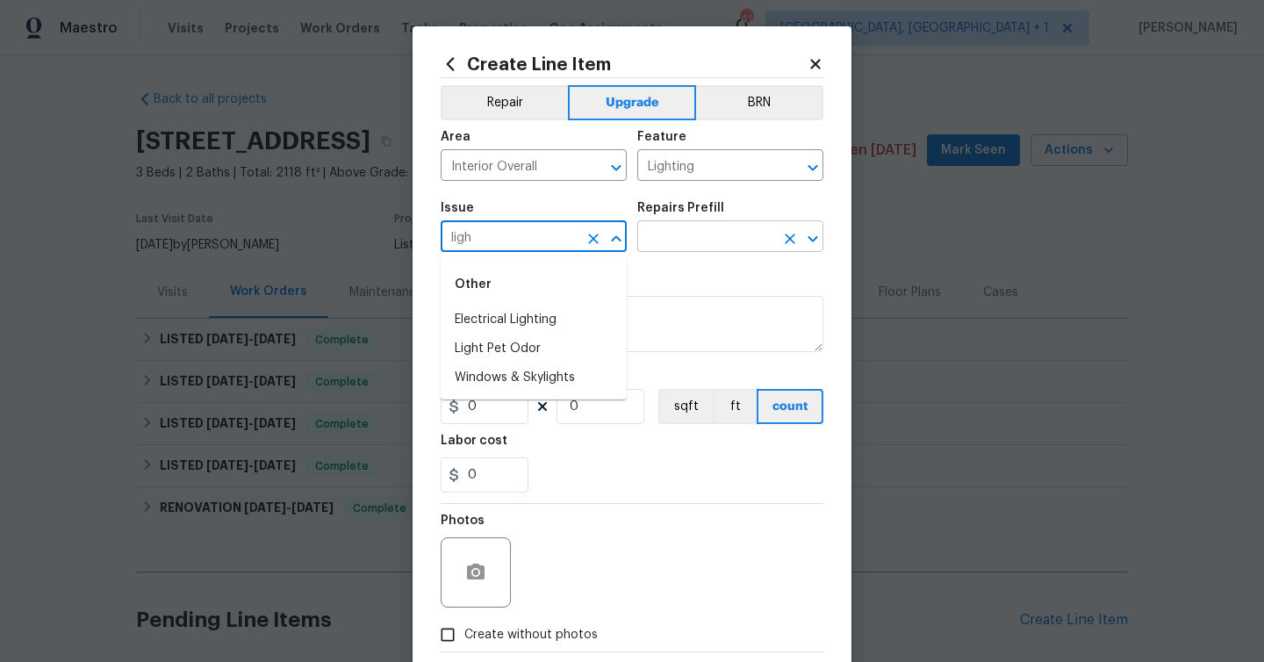
type input "Cabinet Hardware"
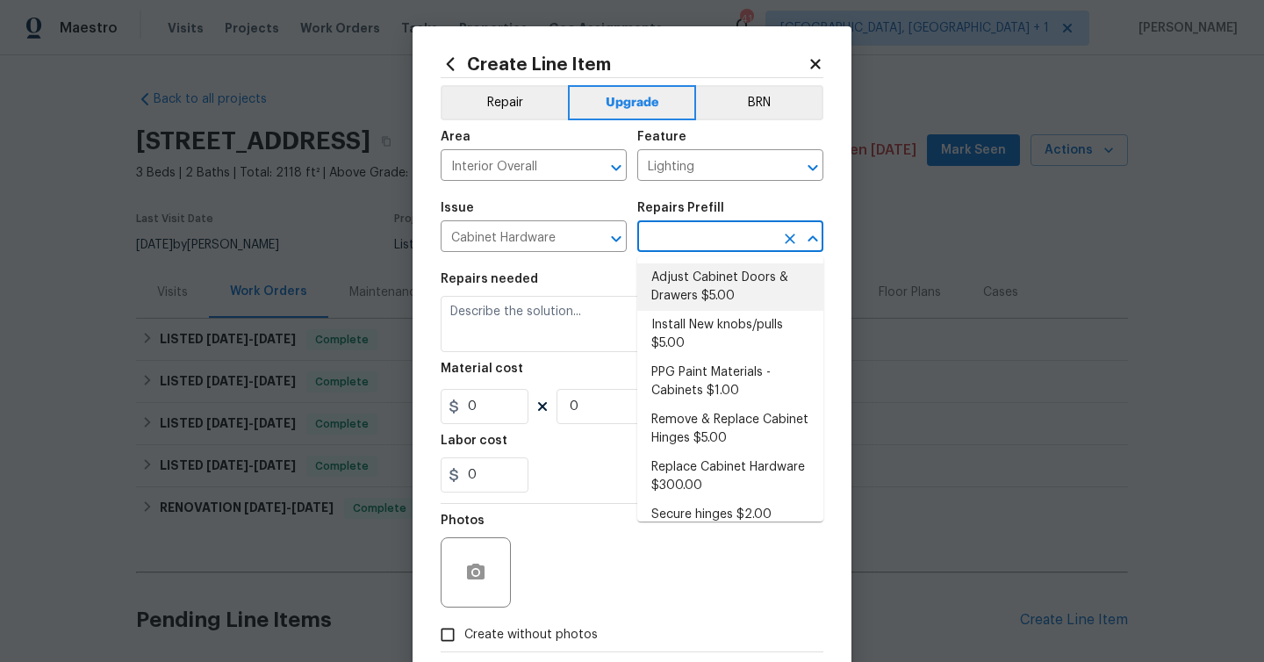
click at [691, 233] on input "text" at bounding box center [705, 238] width 137 height 27
click at [592, 238] on icon "Clear" at bounding box center [593, 238] width 11 height 11
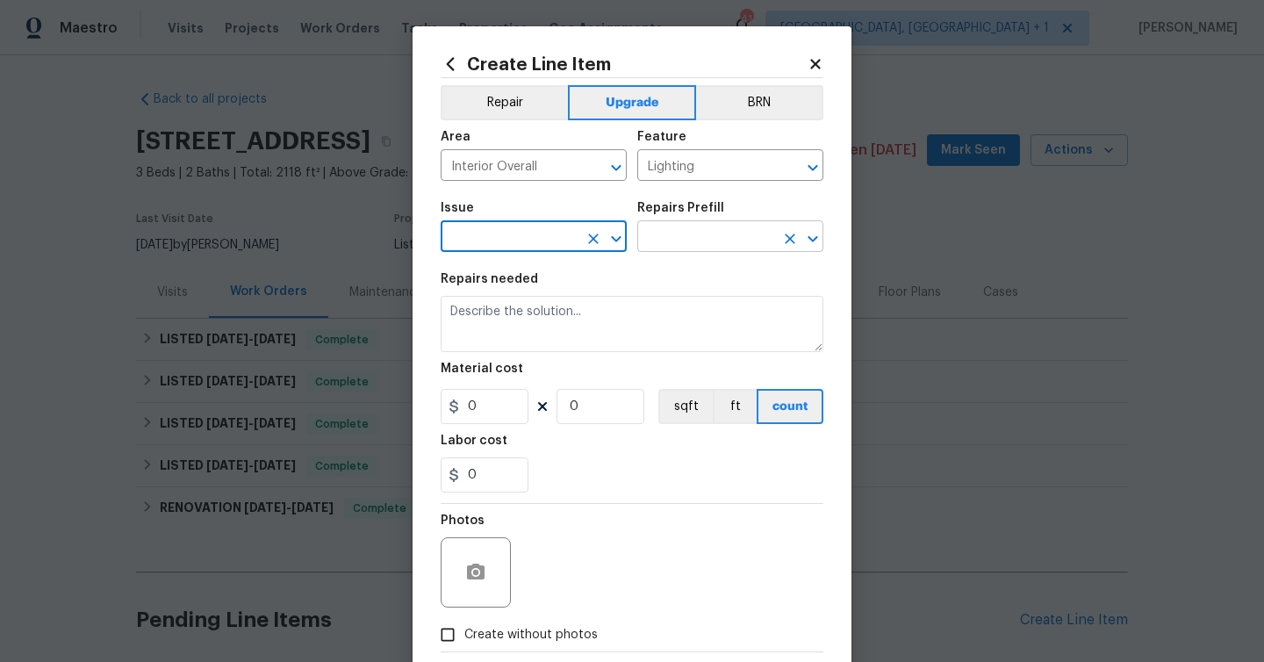
click at [683, 244] on input "text" at bounding box center [705, 238] width 137 height 27
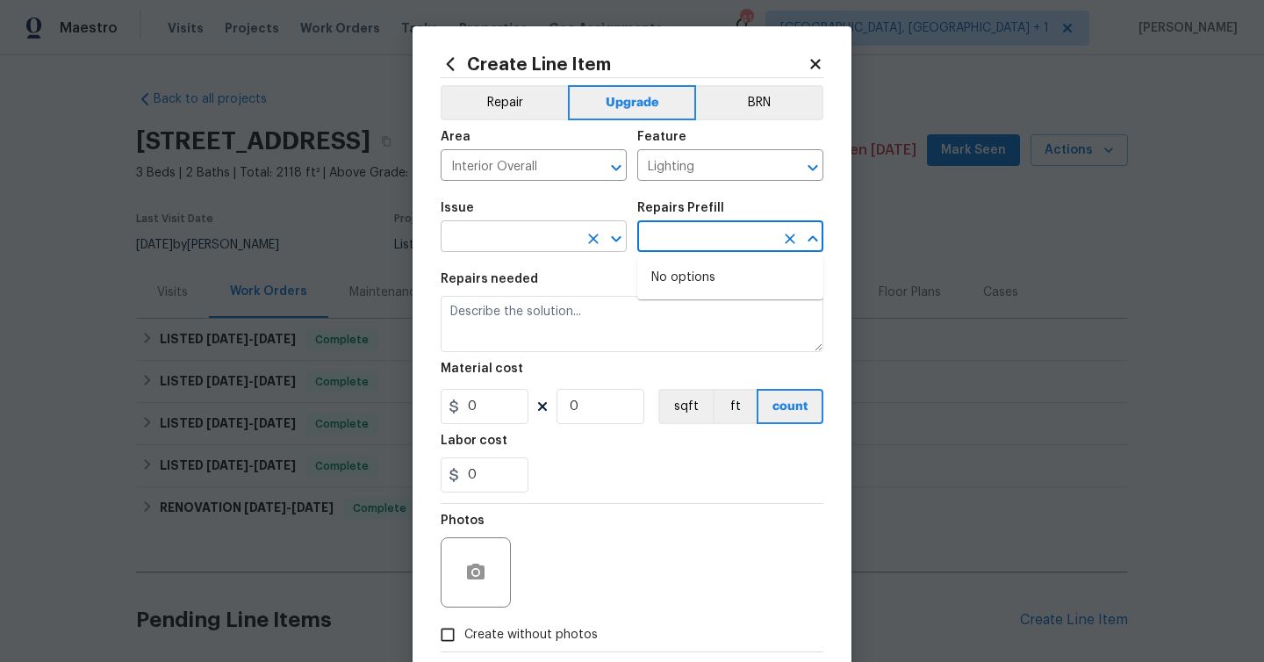
click at [537, 233] on input "text" at bounding box center [509, 238] width 137 height 27
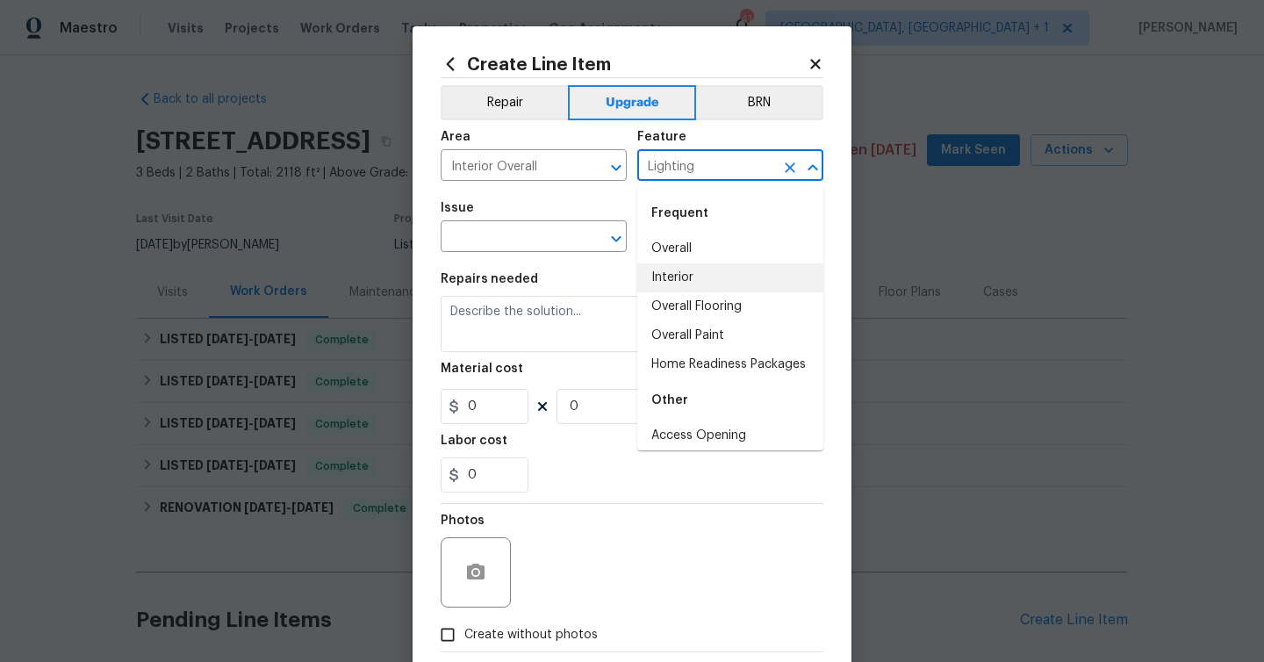
click at [692, 176] on input "Lighting" at bounding box center [705, 167] width 137 height 27
click at [679, 240] on li "Overall" at bounding box center [730, 248] width 186 height 29
type input "Overall"
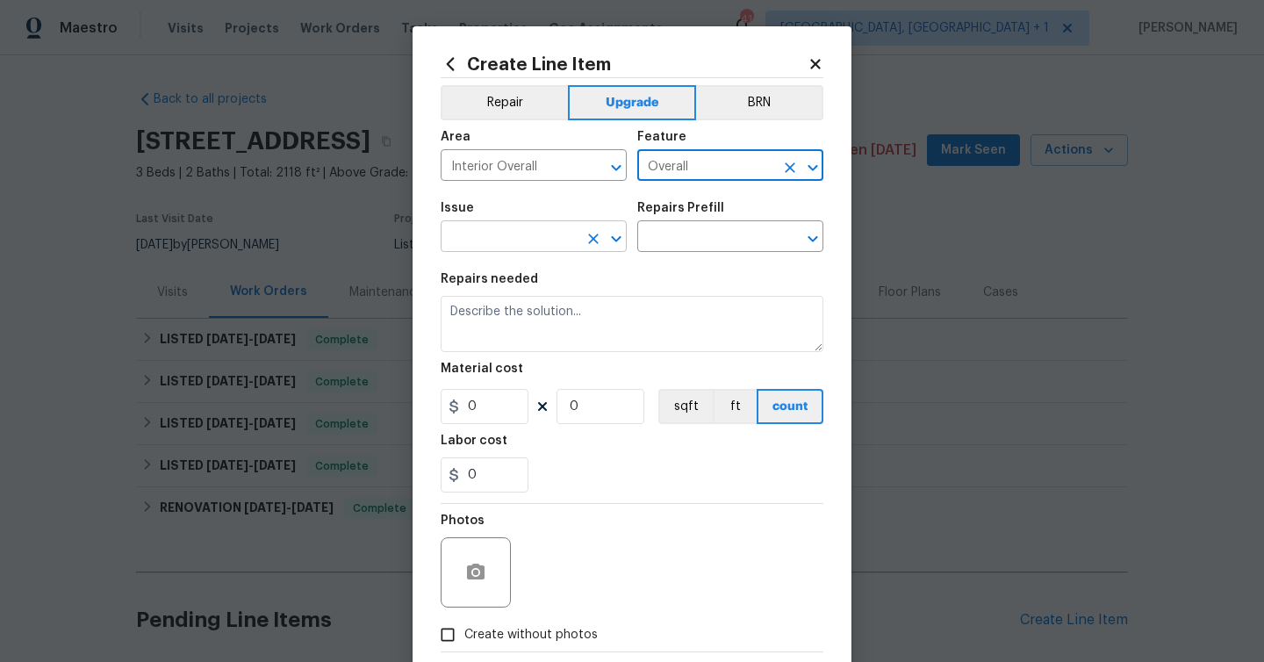
click at [520, 239] on input "text" at bounding box center [509, 238] width 137 height 27
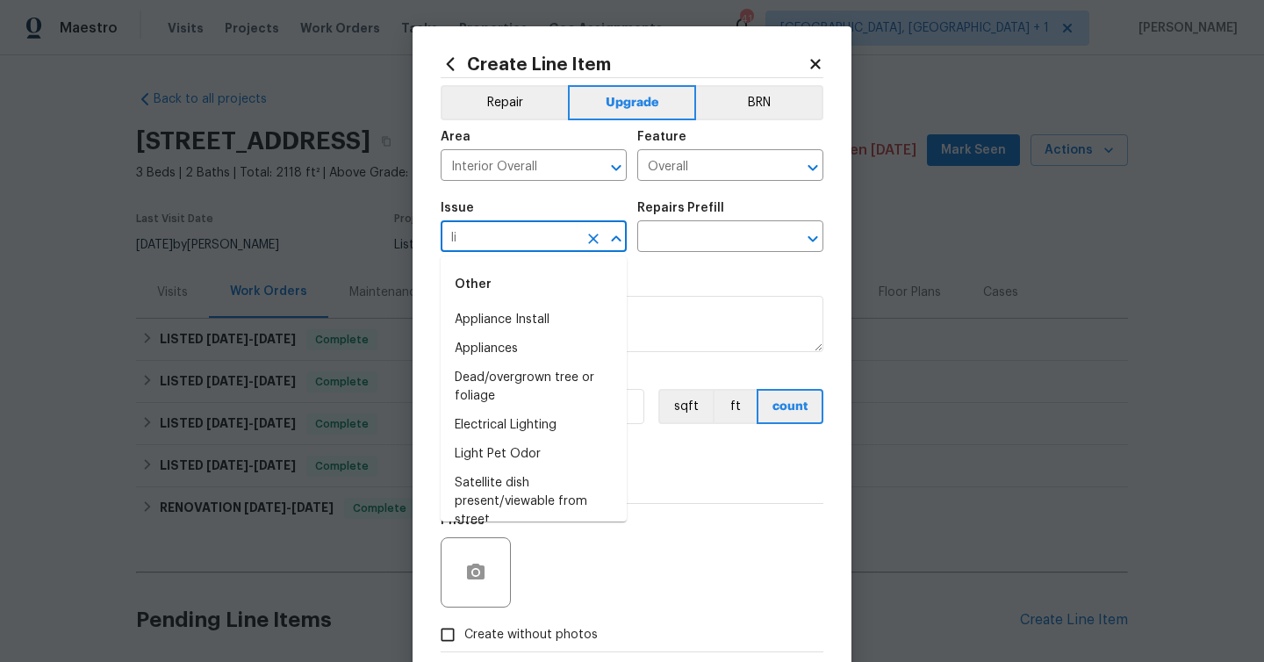
type input "l"
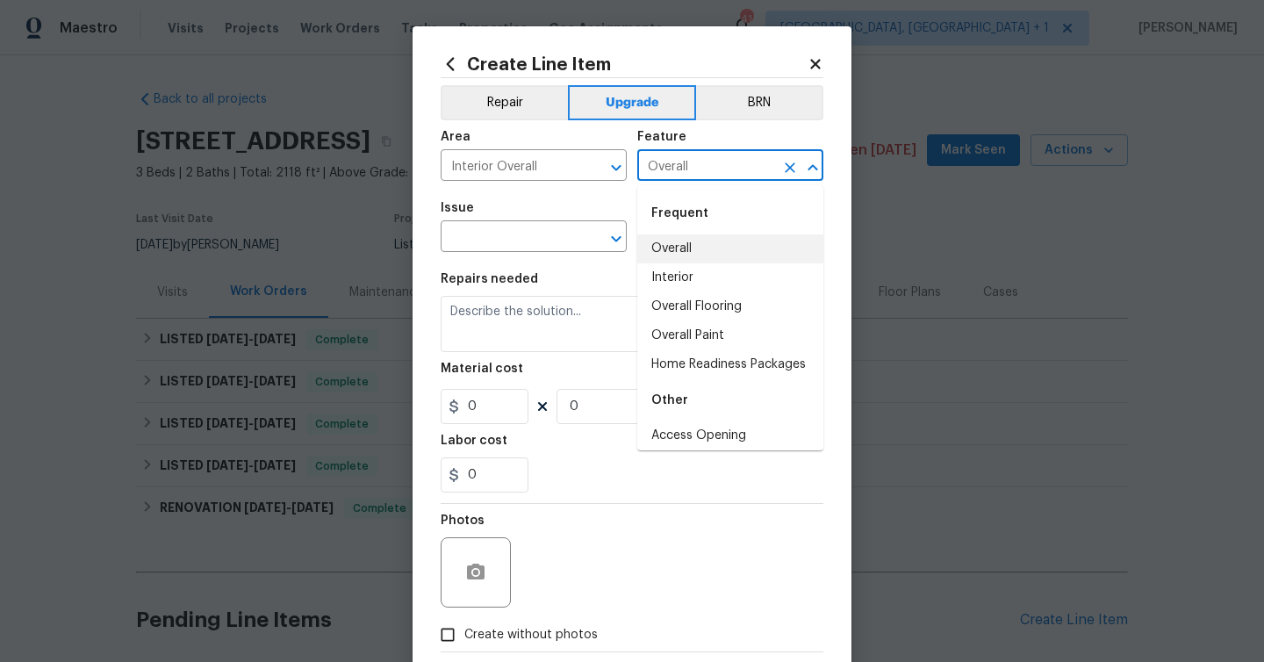
click at [696, 155] on input "Overall" at bounding box center [705, 167] width 137 height 27
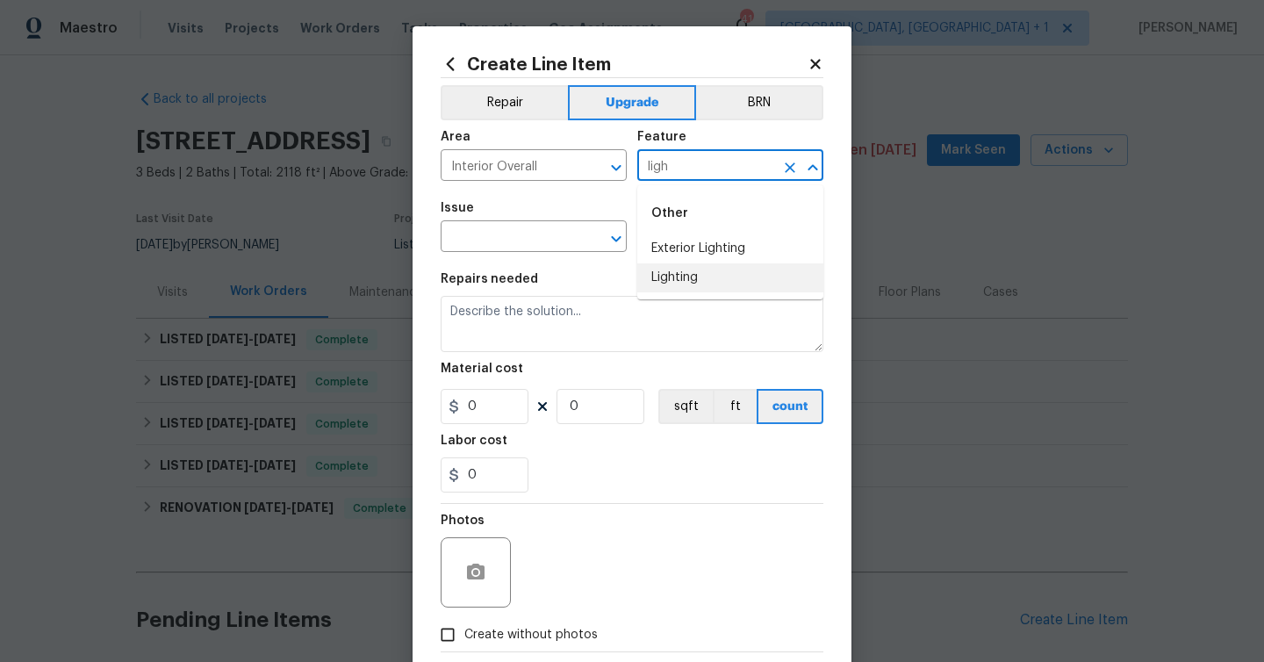
click at [676, 276] on li "Lighting" at bounding box center [730, 277] width 186 height 29
type input "Lighting"
click at [519, 244] on input "text" at bounding box center [509, 238] width 137 height 27
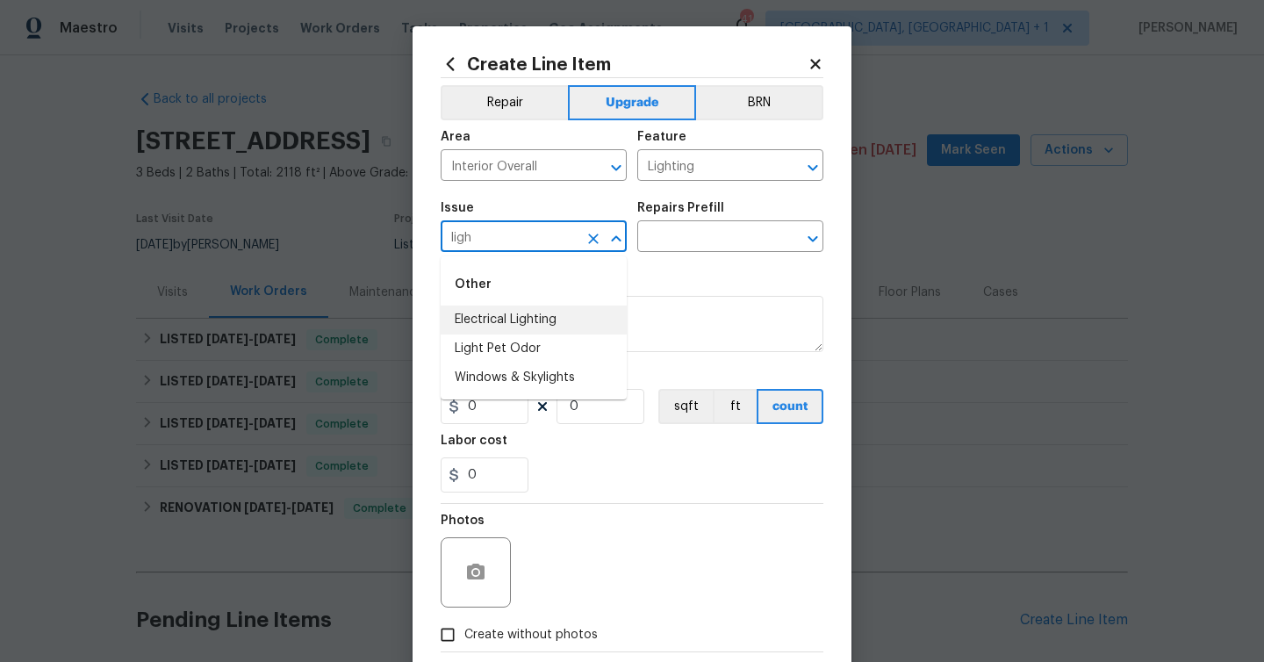
click at [534, 324] on li "Electrical Lighting" at bounding box center [534, 319] width 186 height 29
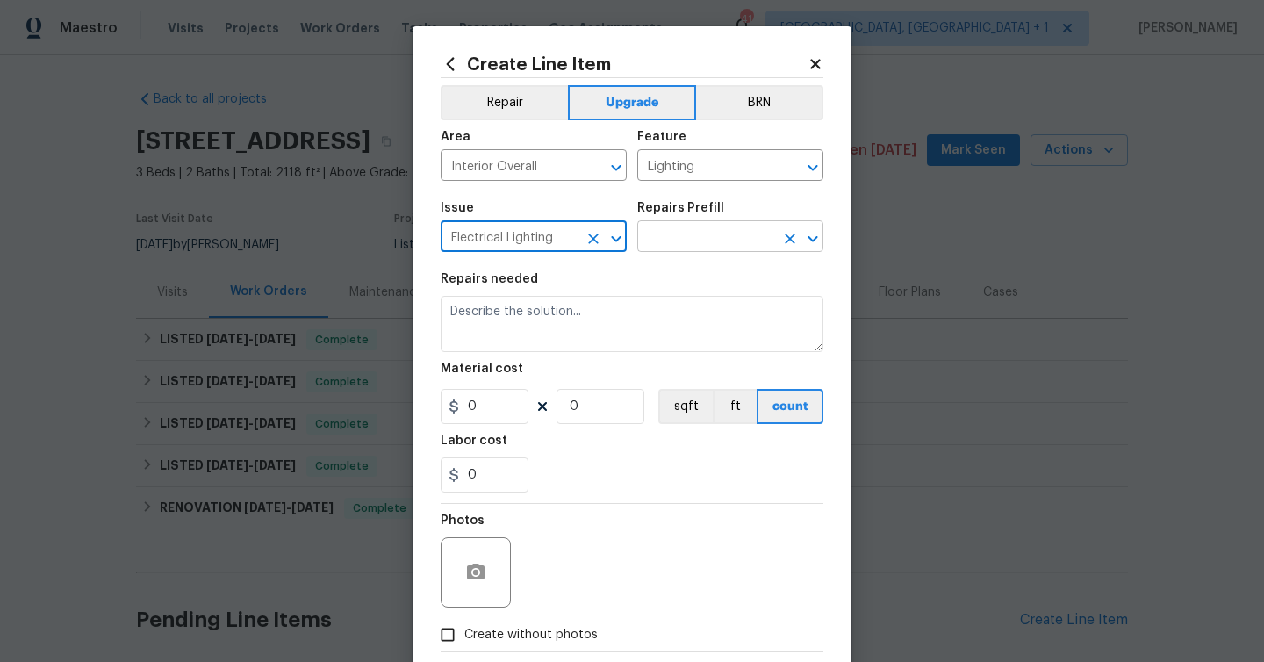
type input "Electrical Lighting"
click at [672, 242] on input "text" at bounding box center [705, 238] width 137 height 27
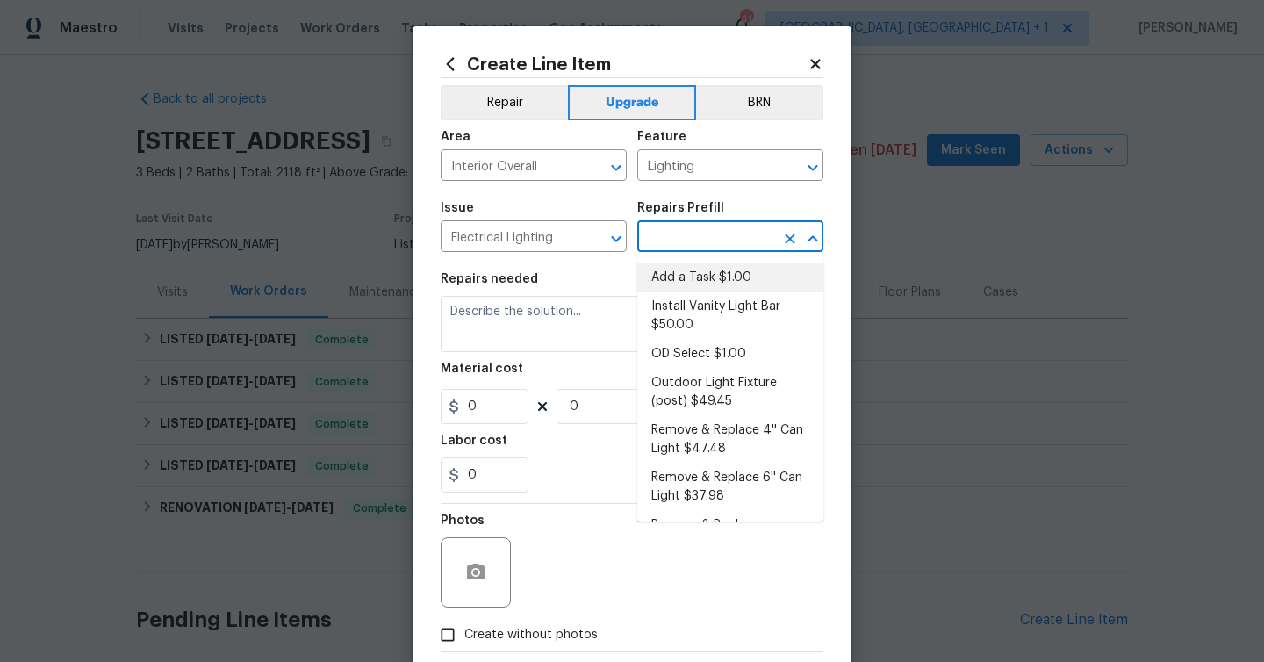
click at [692, 282] on li "Add a Task $1.00" at bounding box center [730, 277] width 186 height 29
type input "Add a Task $1.00"
type textarea "HPM to detail"
type input "1"
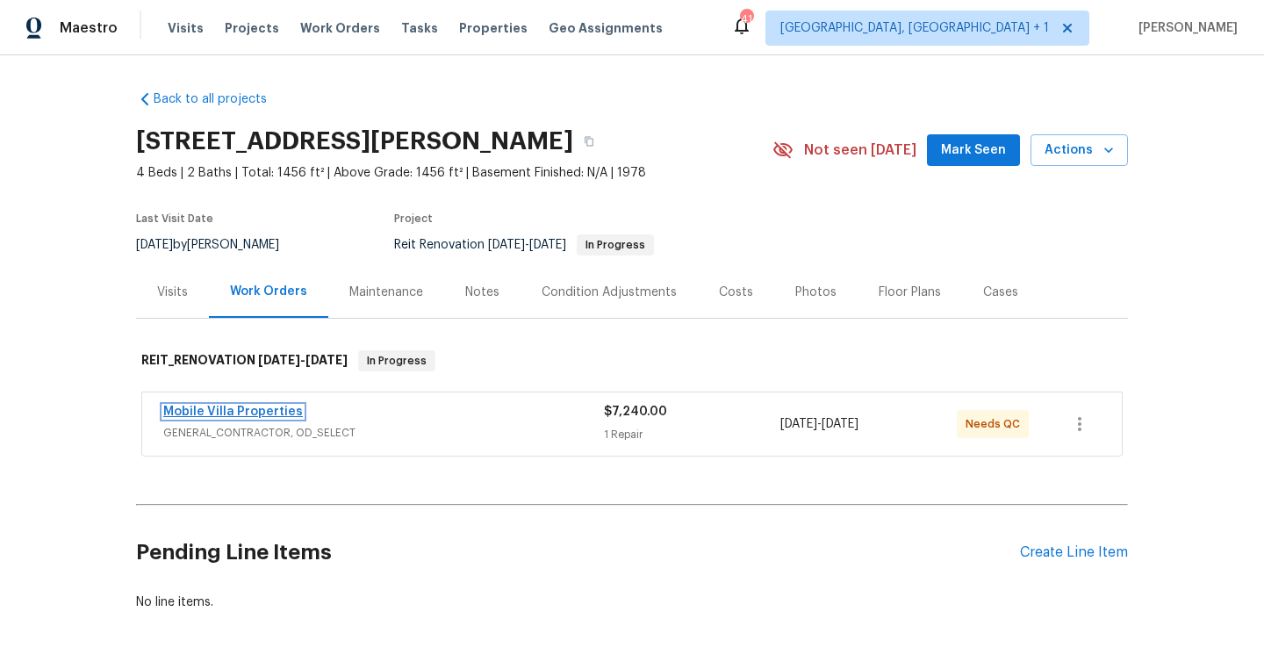
click at [273, 408] on link "Mobile Villa Properties" at bounding box center [233, 411] width 140 height 12
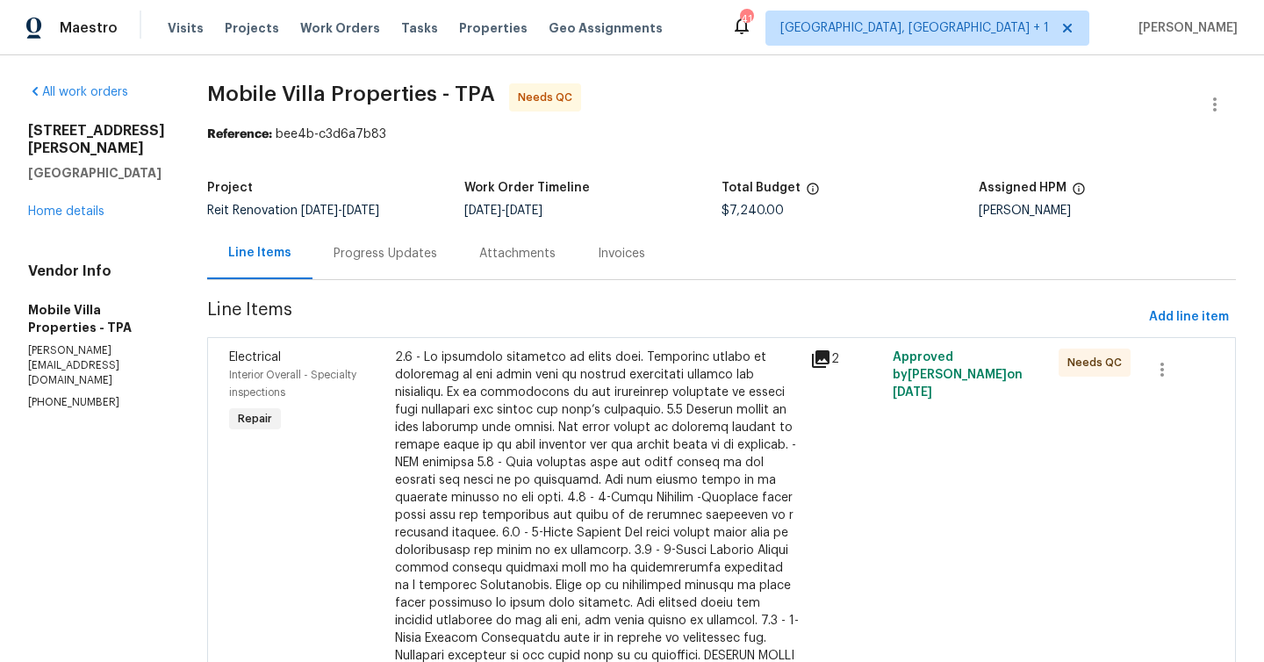
click at [334, 262] on div "Progress Updates" at bounding box center [386, 254] width 104 height 18
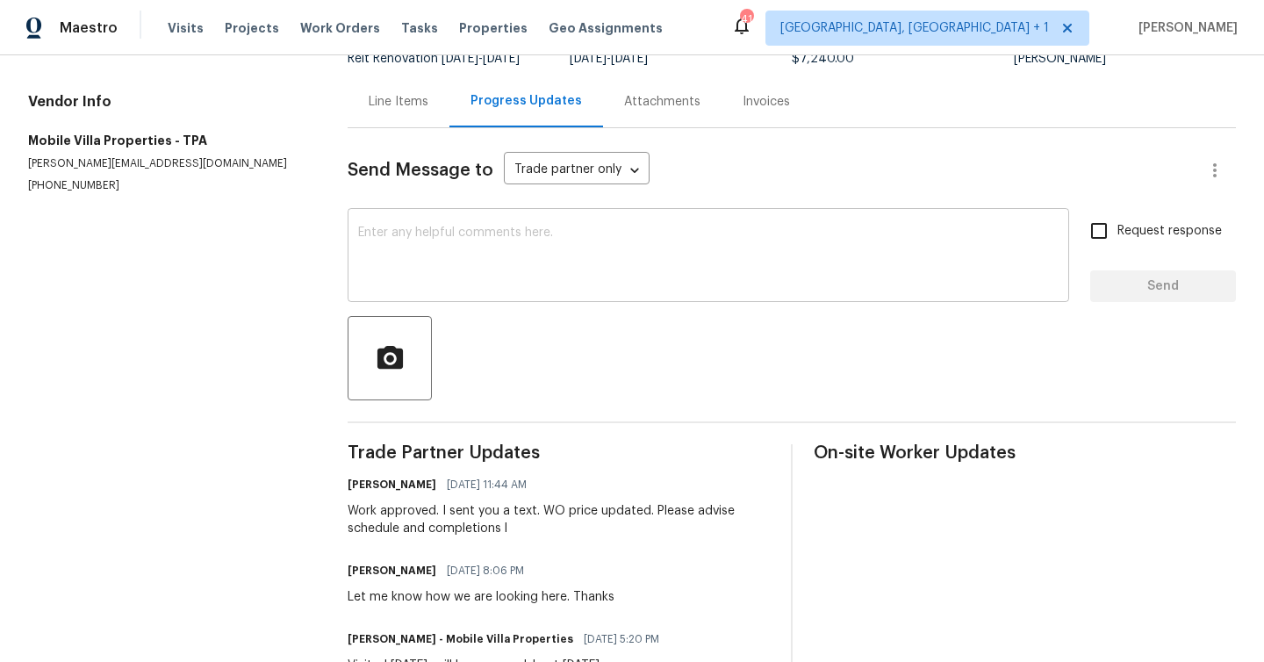
scroll to position [183, 0]
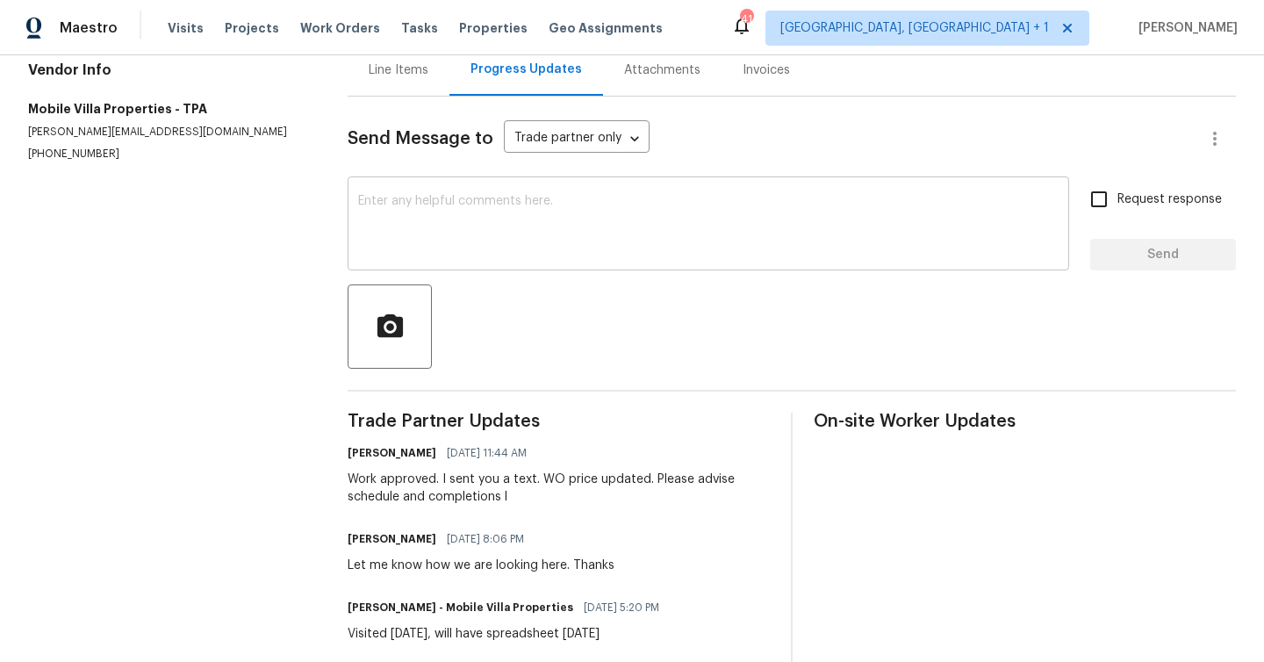
click at [550, 233] on textarea at bounding box center [708, 225] width 700 height 61
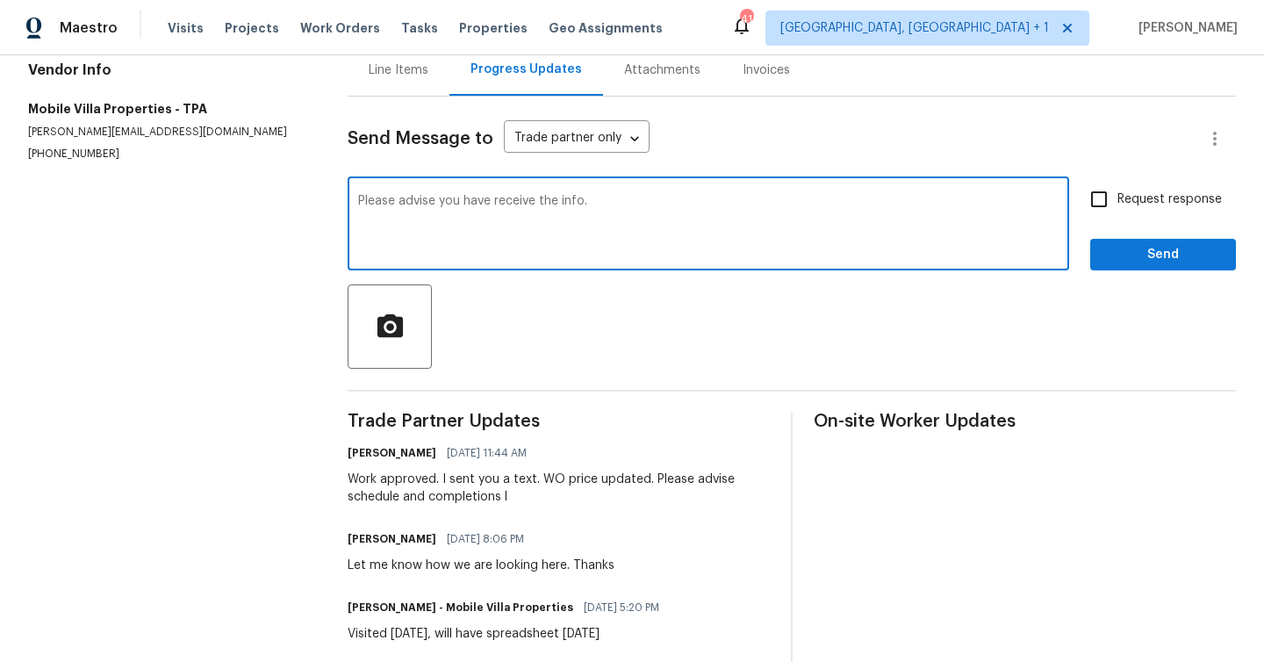
type textarea "Please advise you have receive the info."
click at [1117, 198] on input "Request response" at bounding box center [1098, 199] width 37 height 37
checkbox input "true"
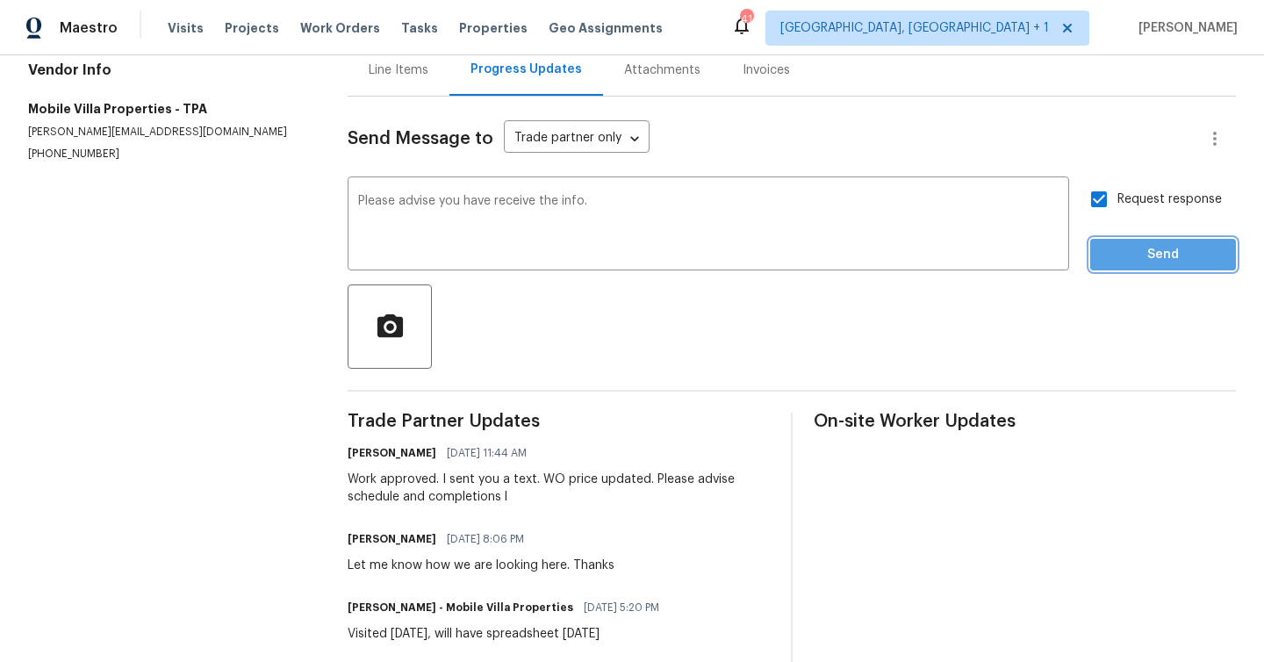
click at [1165, 255] on span "Send" at bounding box center [1163, 255] width 118 height 22
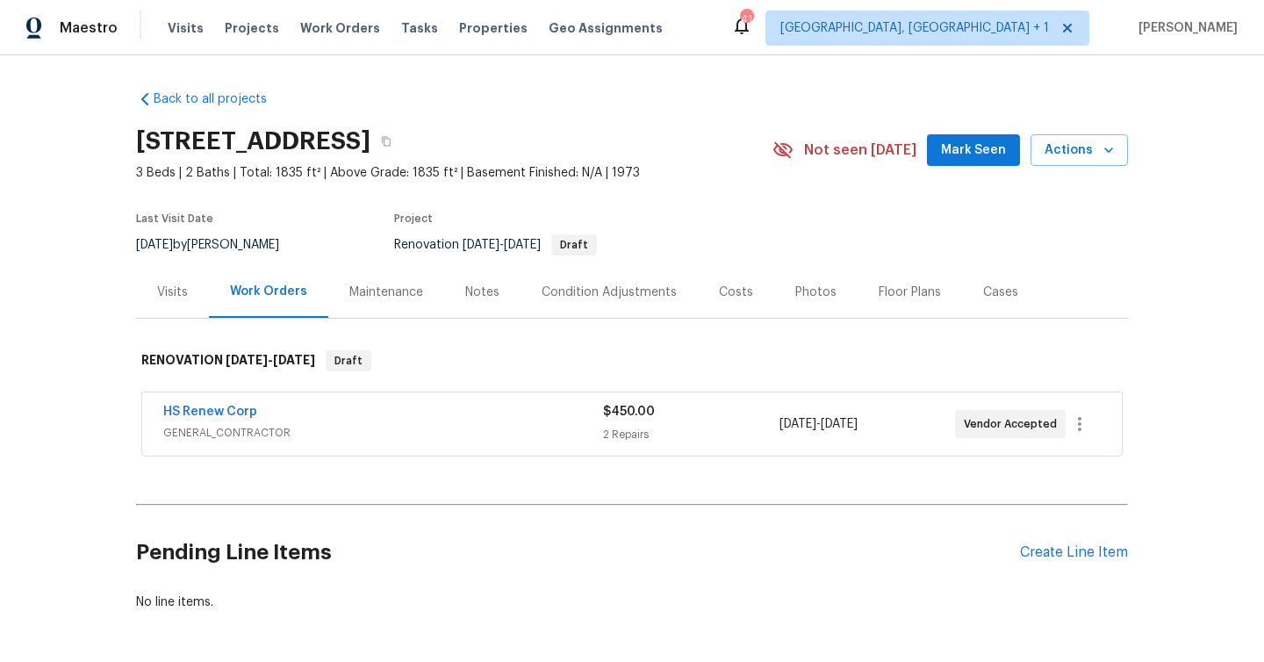
click at [735, 288] on div "Costs" at bounding box center [736, 292] width 34 height 18
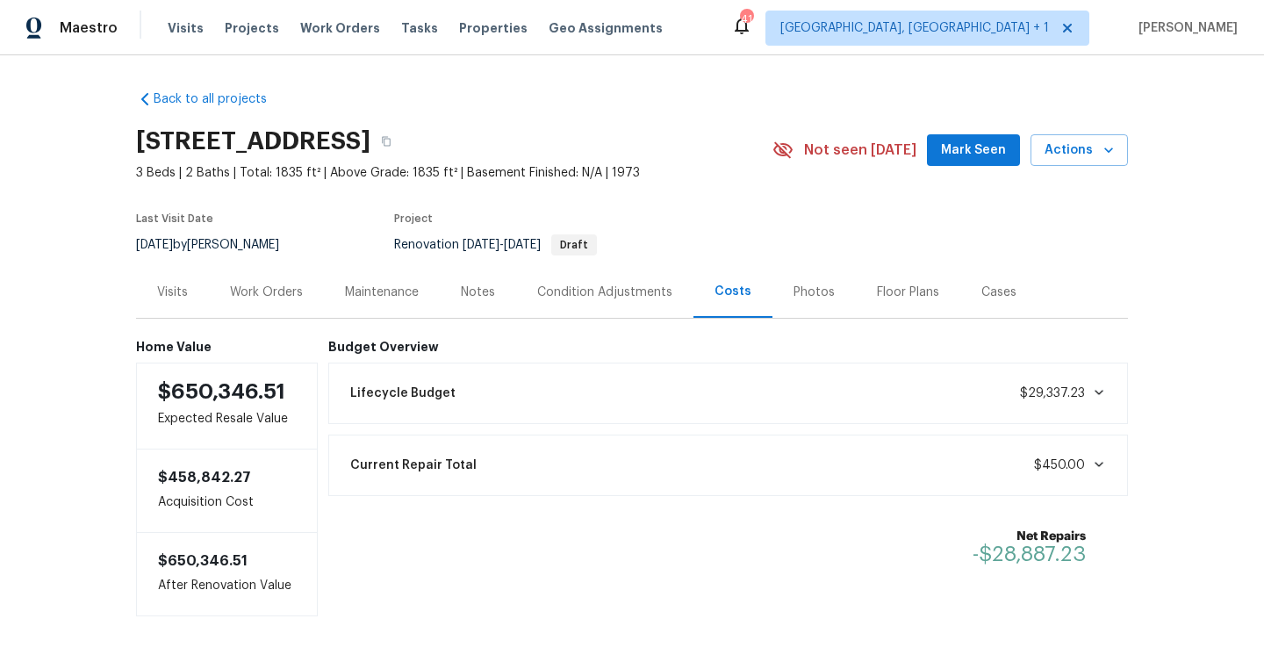
click at [619, 304] on div "Condition Adjustments" at bounding box center [604, 292] width 177 height 52
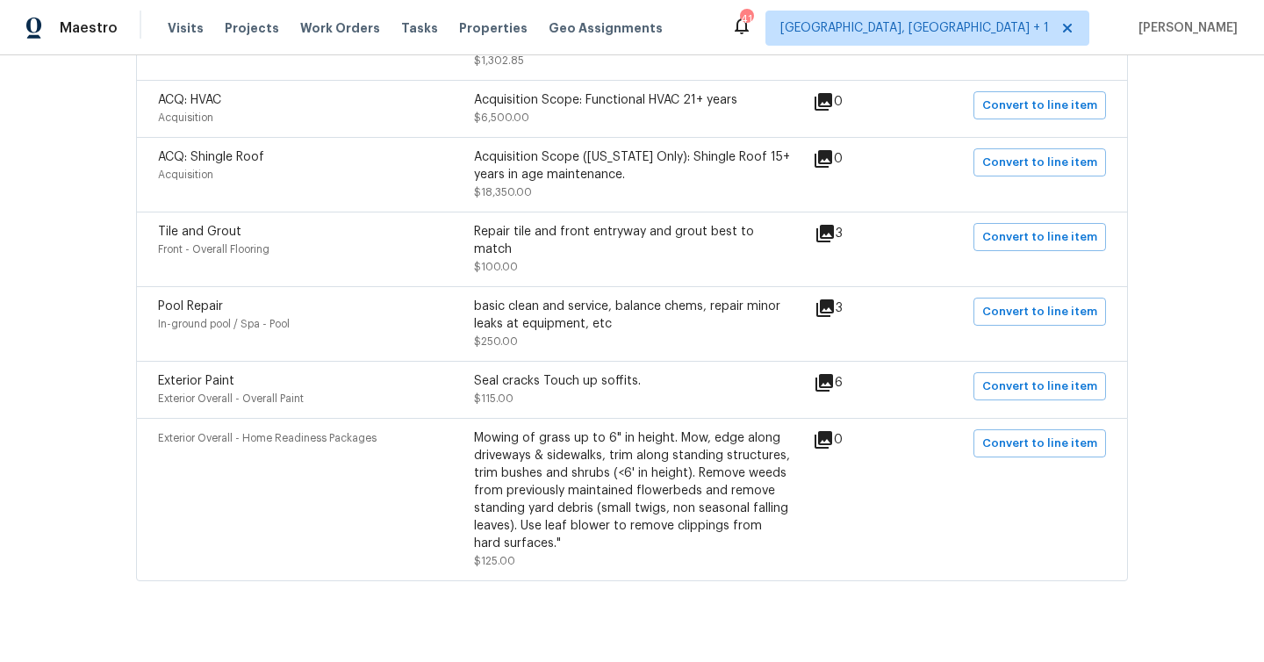
scroll to position [872, 0]
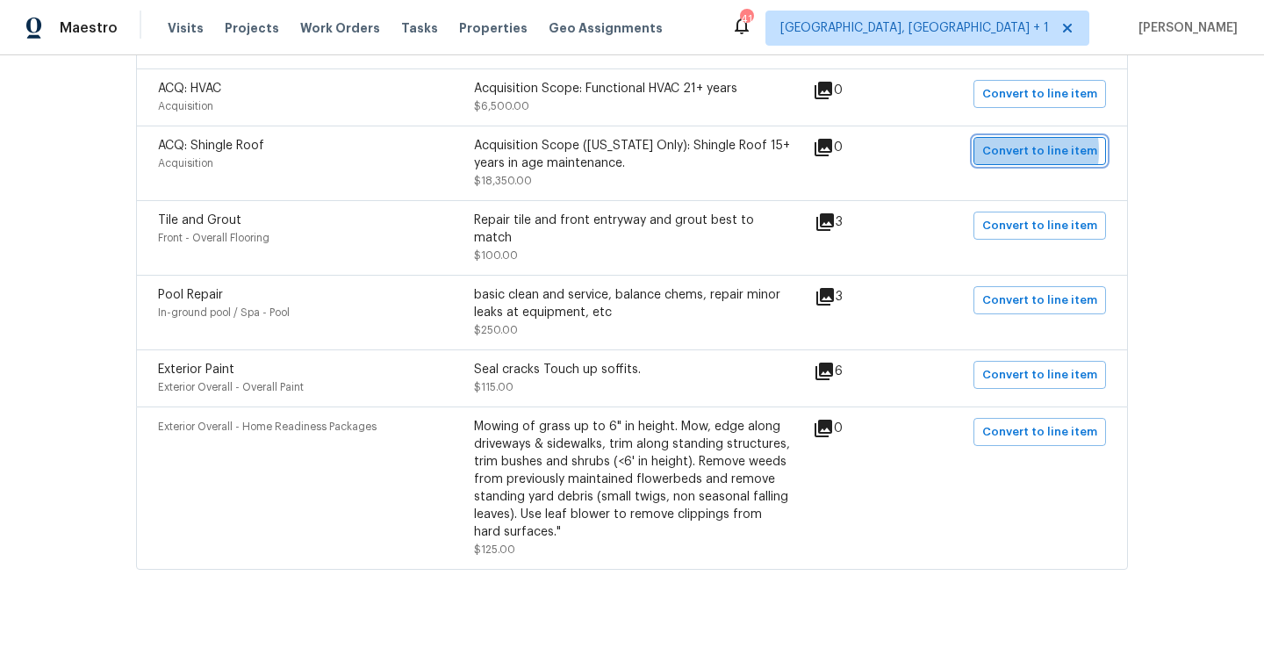
click at [997, 153] on span "Convert to line item" at bounding box center [1039, 151] width 115 height 20
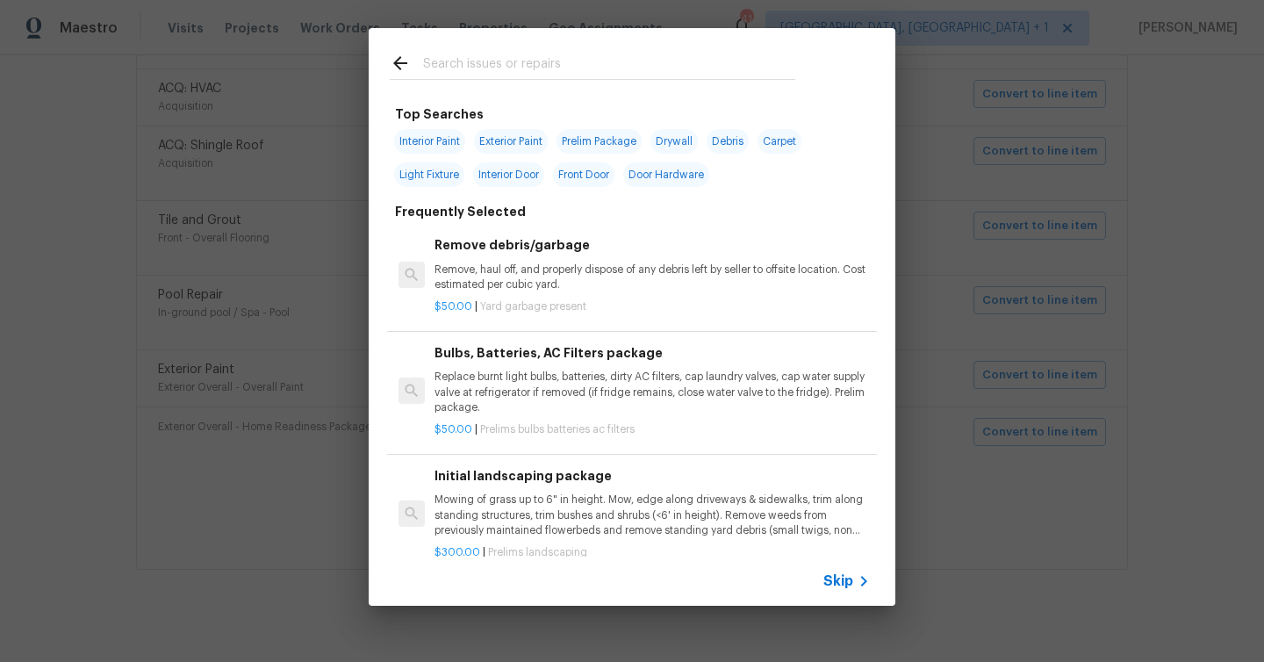
click at [839, 578] on span "Skip" at bounding box center [838, 581] width 30 height 18
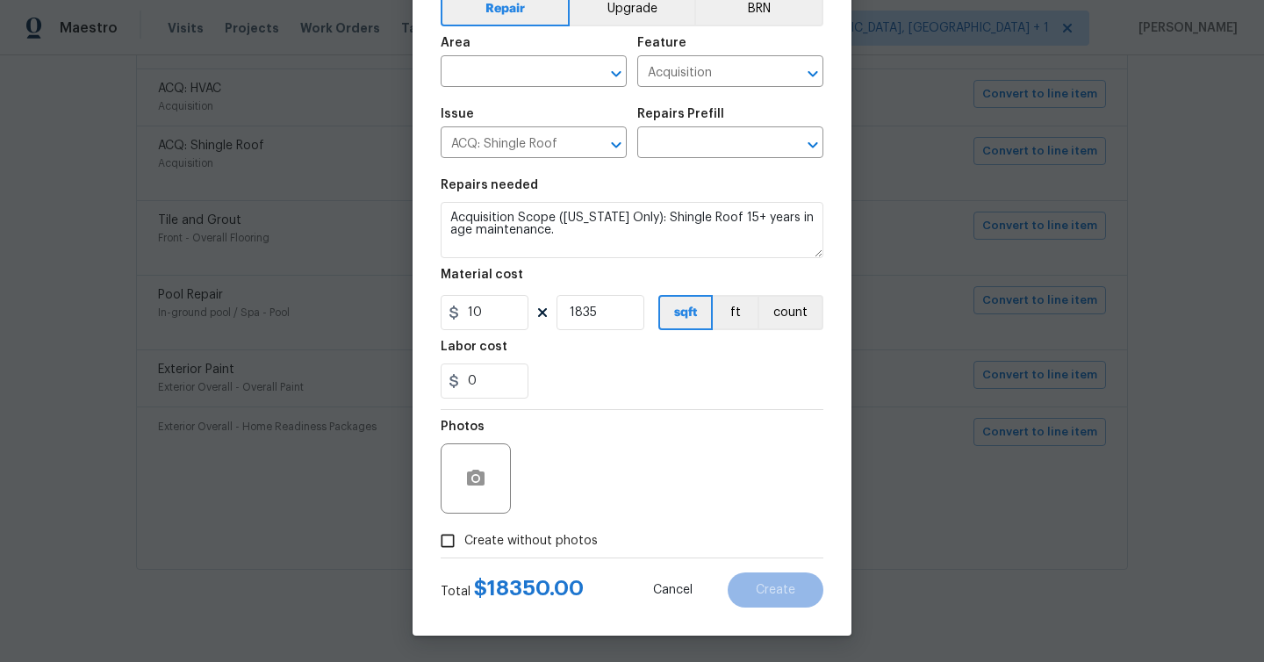
scroll to position [0, 0]
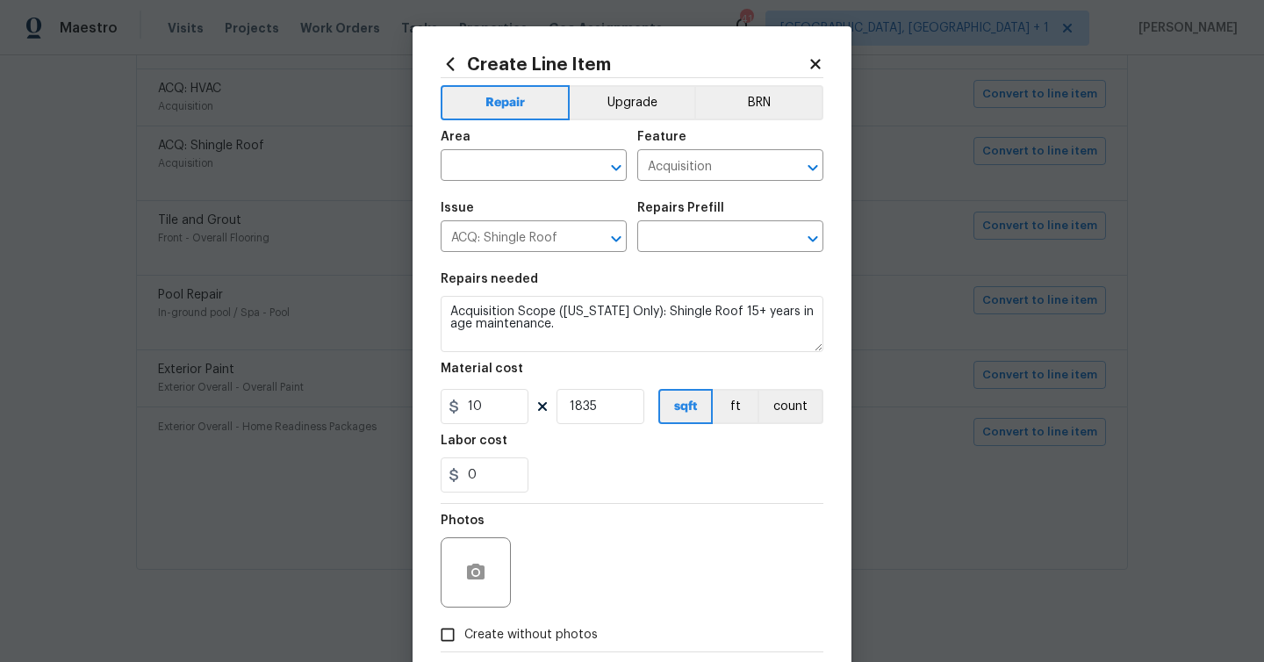
click at [812, 63] on icon at bounding box center [815, 64] width 16 height 16
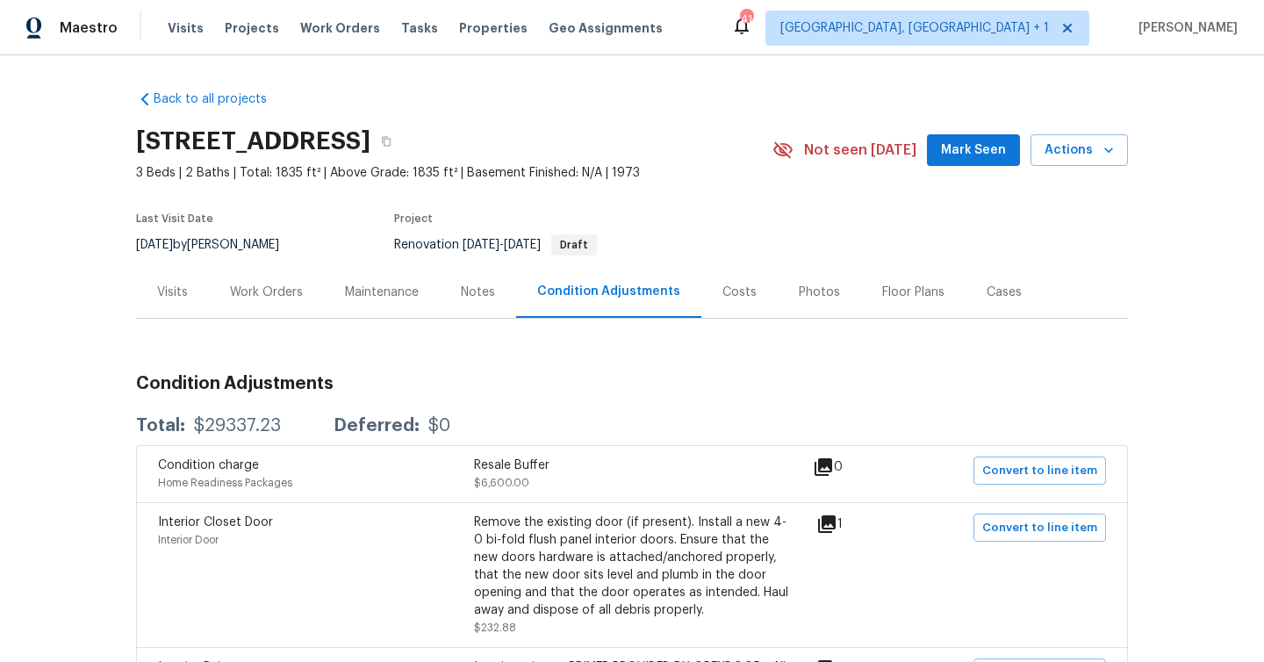
click at [819, 301] on div "Photos" at bounding box center [819, 292] width 83 height 52
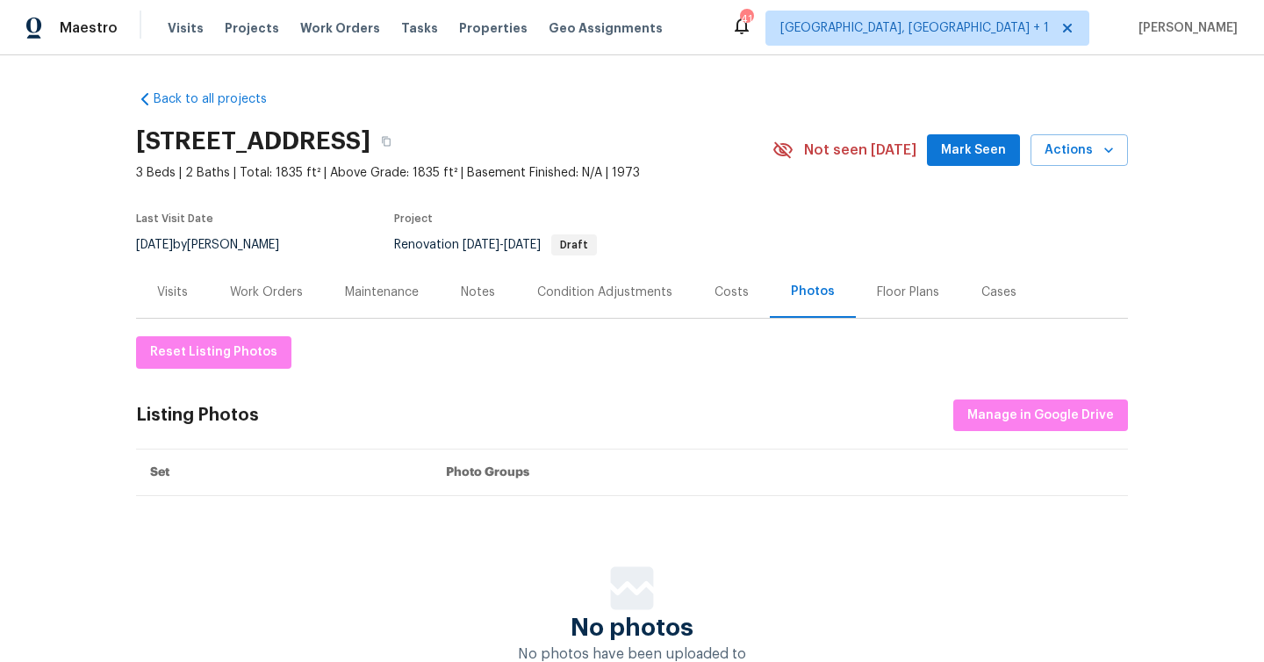
click at [708, 297] on div "Costs" at bounding box center [731, 292] width 76 height 52
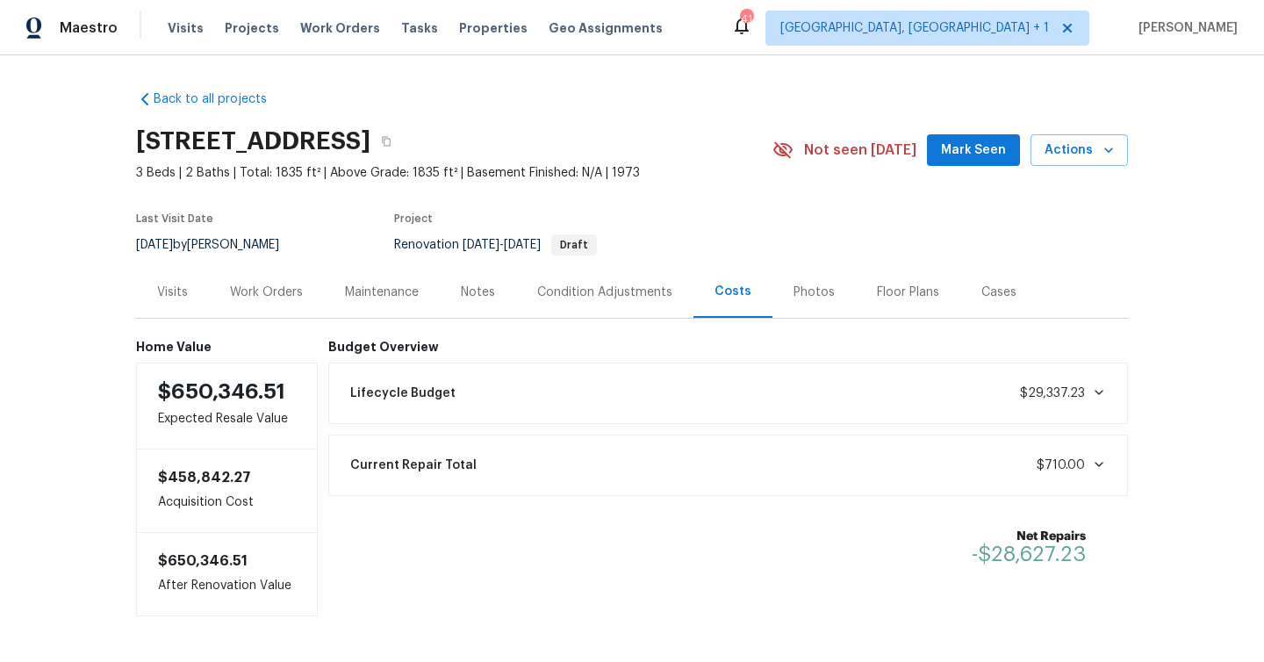
click at [991, 133] on div "[STREET_ADDRESS] 3 Beds | 2 Baths | Total: 1835 ft² | Above Grade: 1835 ft² | B…" at bounding box center [632, 149] width 992 height 63
click at [986, 151] on span "Mark Seen" at bounding box center [973, 151] width 65 height 22
